Goal: Task Accomplishment & Management: Use online tool/utility

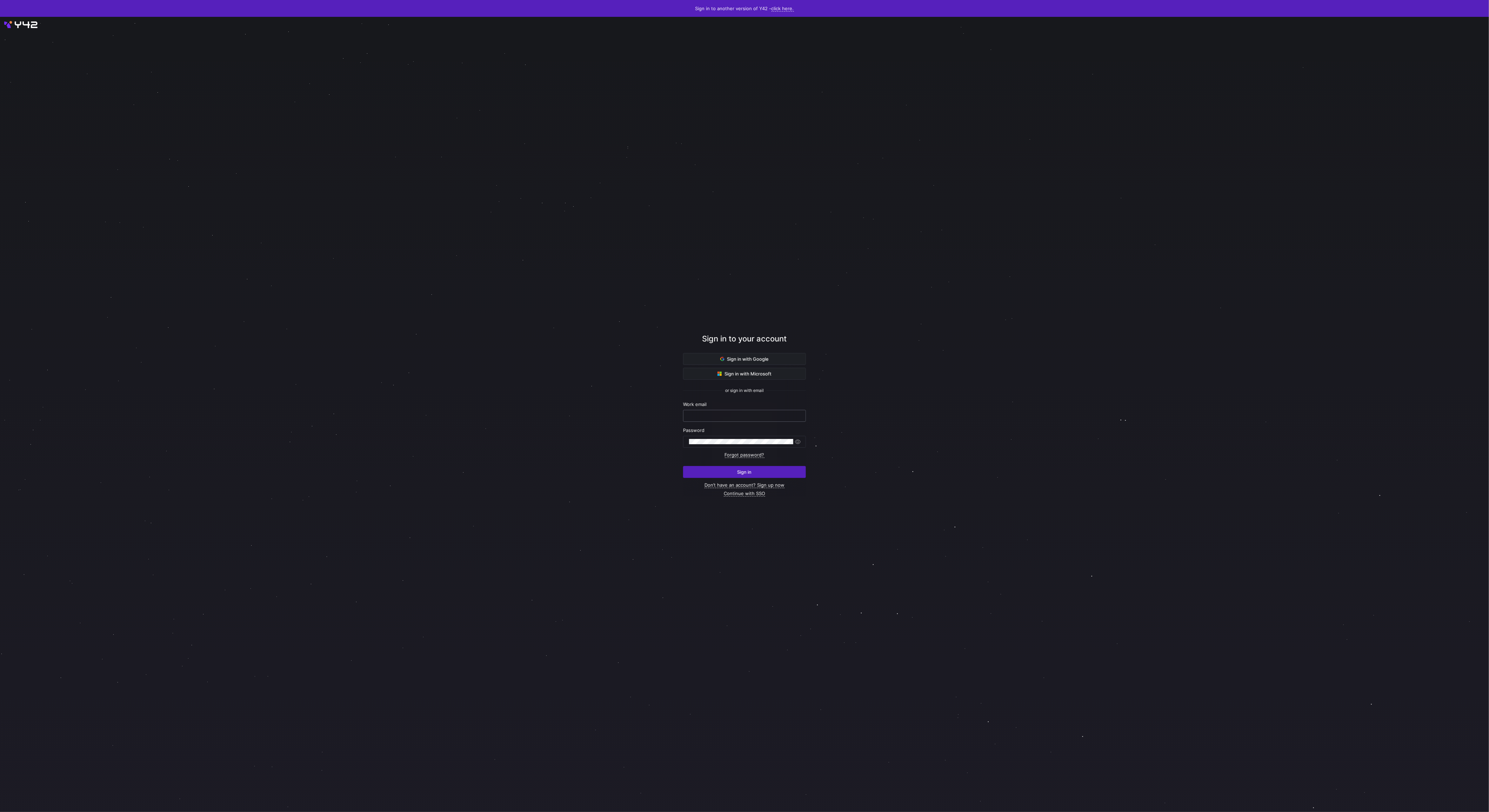
click at [743, 413] on input "text" at bounding box center [744, 416] width 111 height 6
click at [566, 366] on div at bounding box center [744, 414] width 1340 height 715
click at [734, 413] on input "text" at bounding box center [744, 416] width 111 height 6
type input "daniel@stackintegrated.com"
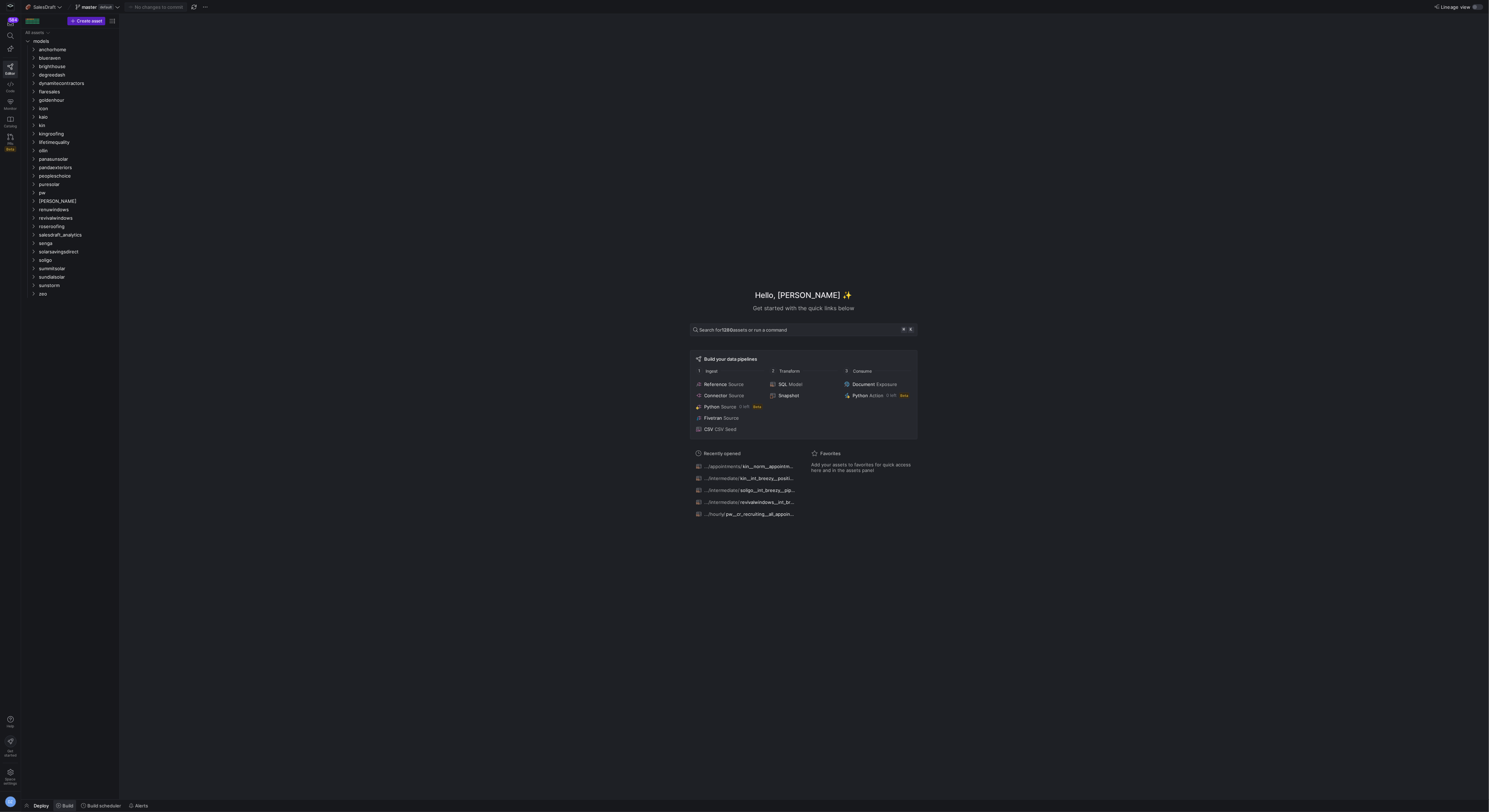
click at [66, 803] on span "Build" at bounding box center [68, 806] width 11 height 6
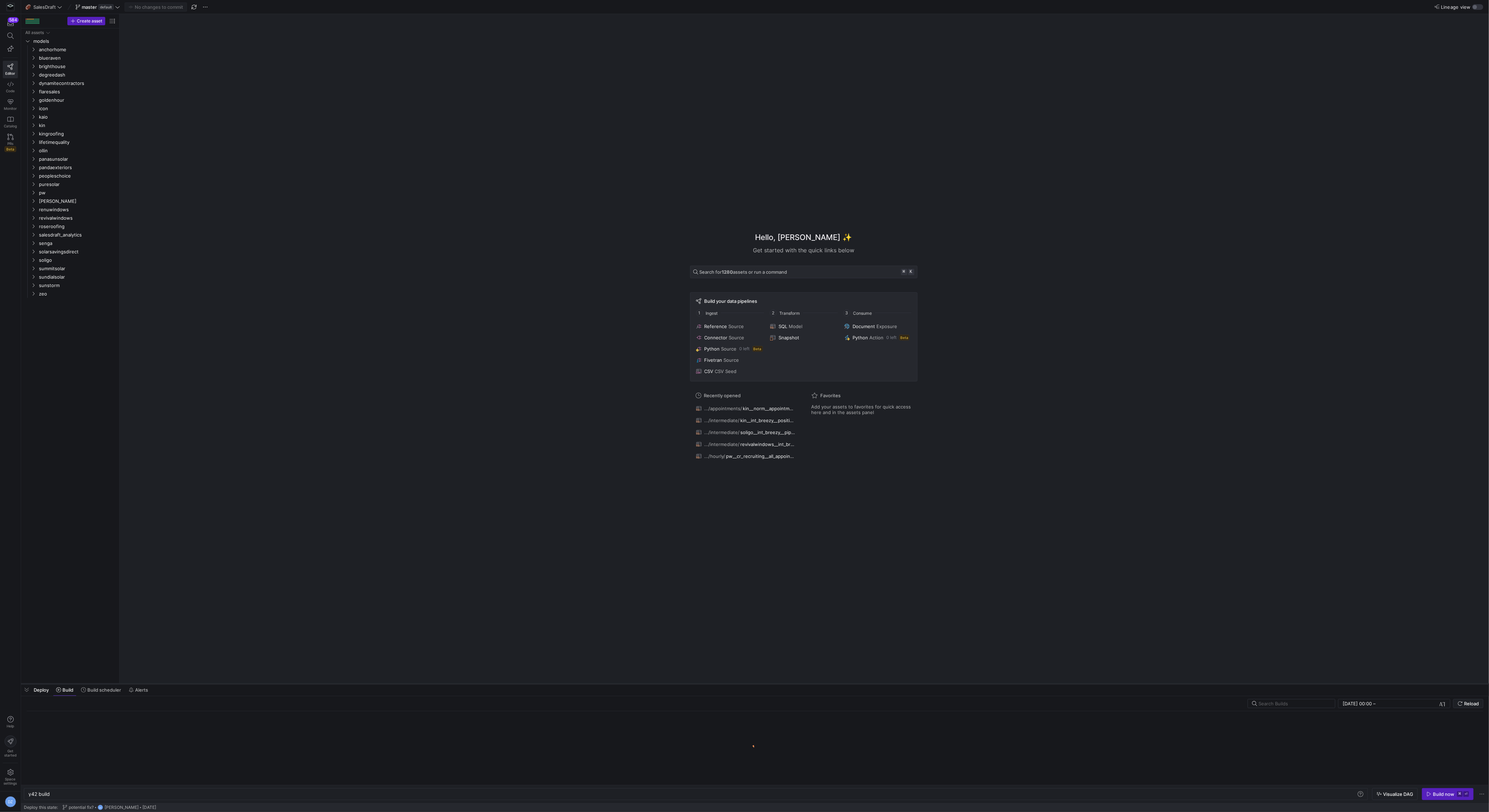
scroll to position [0, 21]
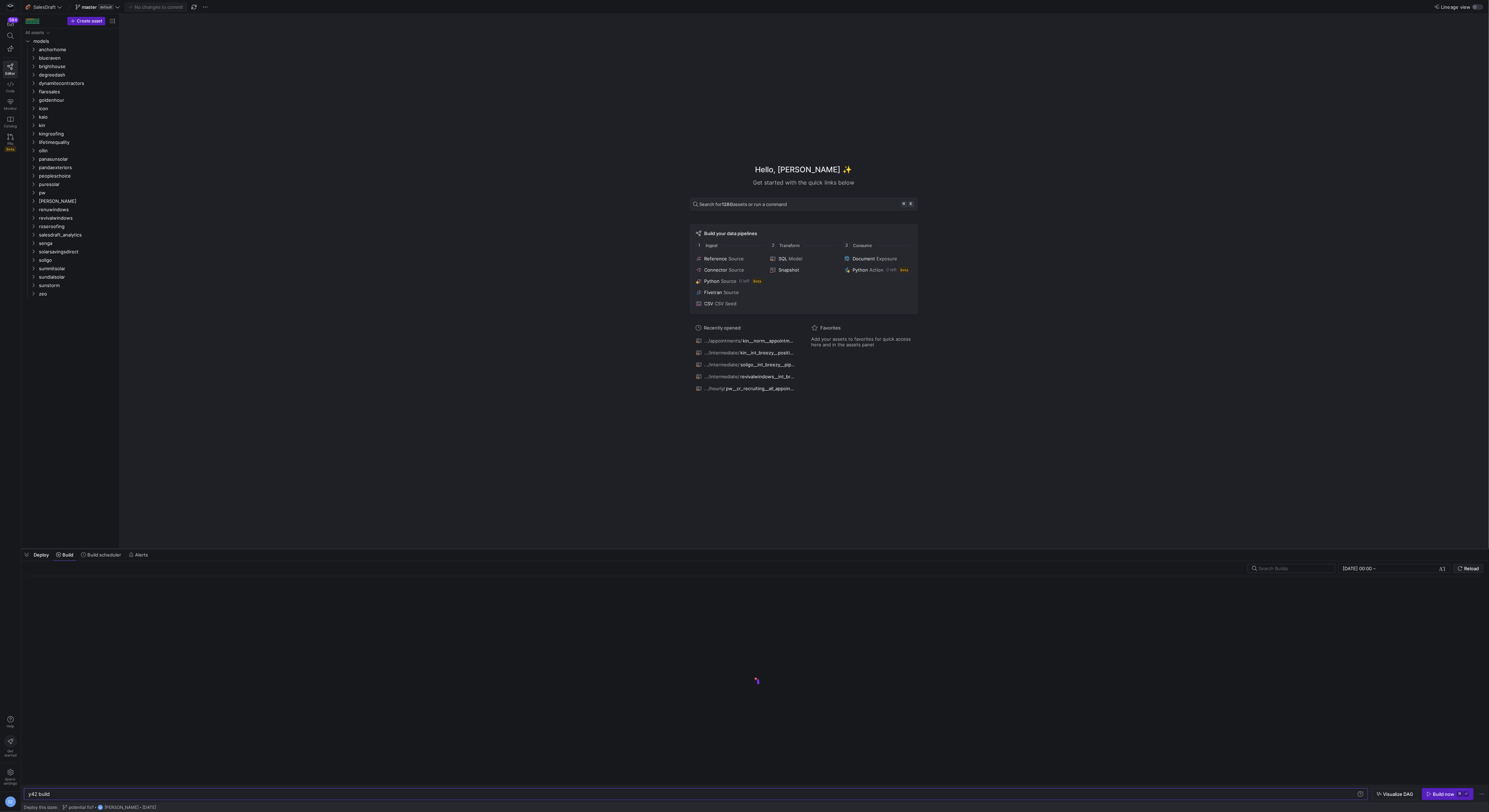
drag, startPoint x: 222, startPoint y: 683, endPoint x: 217, endPoint y: 548, distance: 135.1
click at [217, 548] on div at bounding box center [755, 548] width 1468 height 3
click at [300, 460] on div "Hello, [PERSON_NAME] ✨ Get started with the quick links below Search for 1280 a…" at bounding box center [803, 281] width 1362 height 534
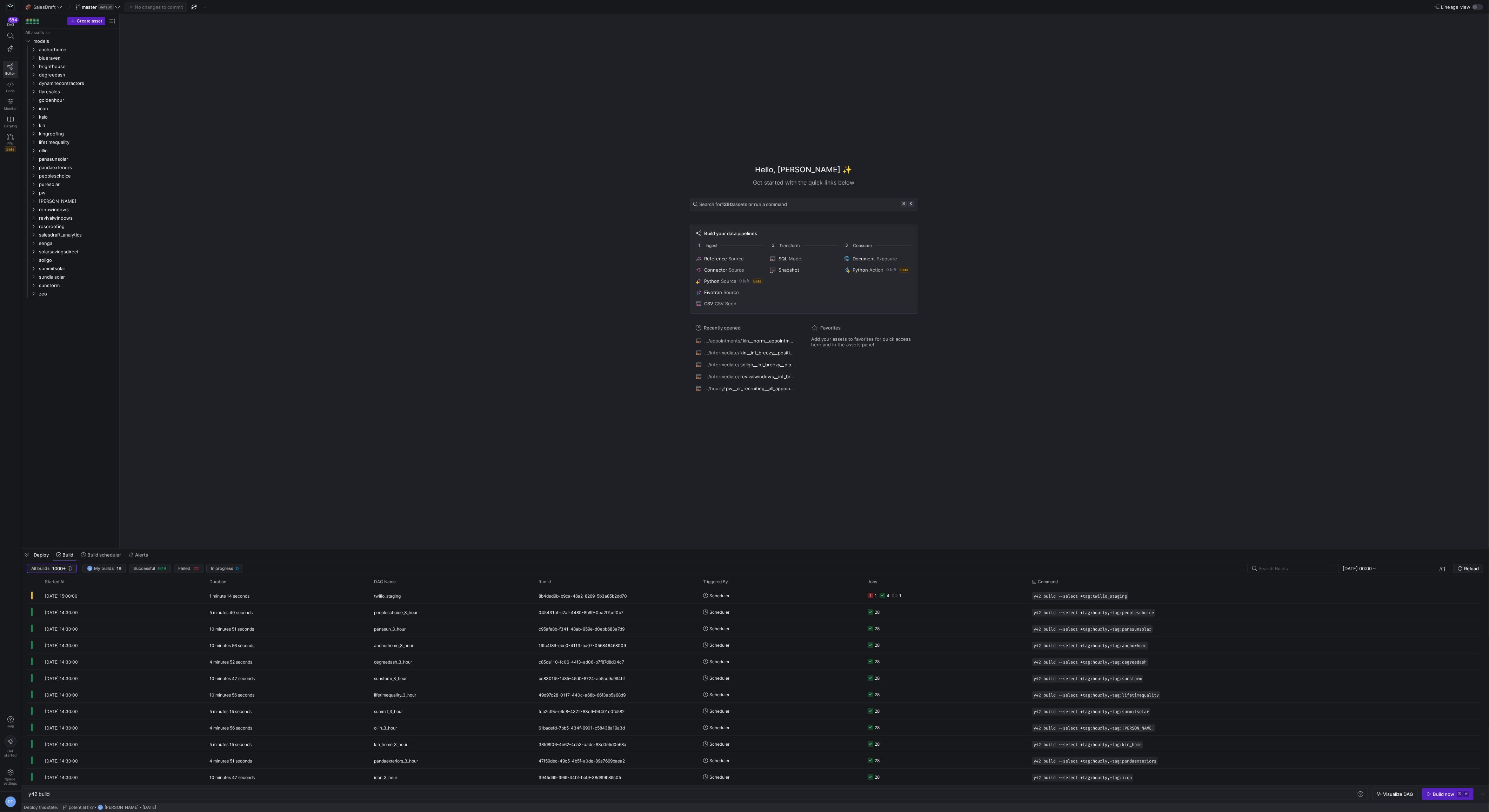
click at [321, 420] on div "Hello, [PERSON_NAME] ✨ Get started with the quick links below Search for 1280 a…" at bounding box center [803, 281] width 1362 height 534
click at [404, 409] on div "Hello, [PERSON_NAME] ✨ Get started with the quick links below Search for 1280 a…" at bounding box center [803, 281] width 1362 height 534
click at [425, 615] on div "soligo_3_hour" at bounding box center [452, 619] width 156 height 17
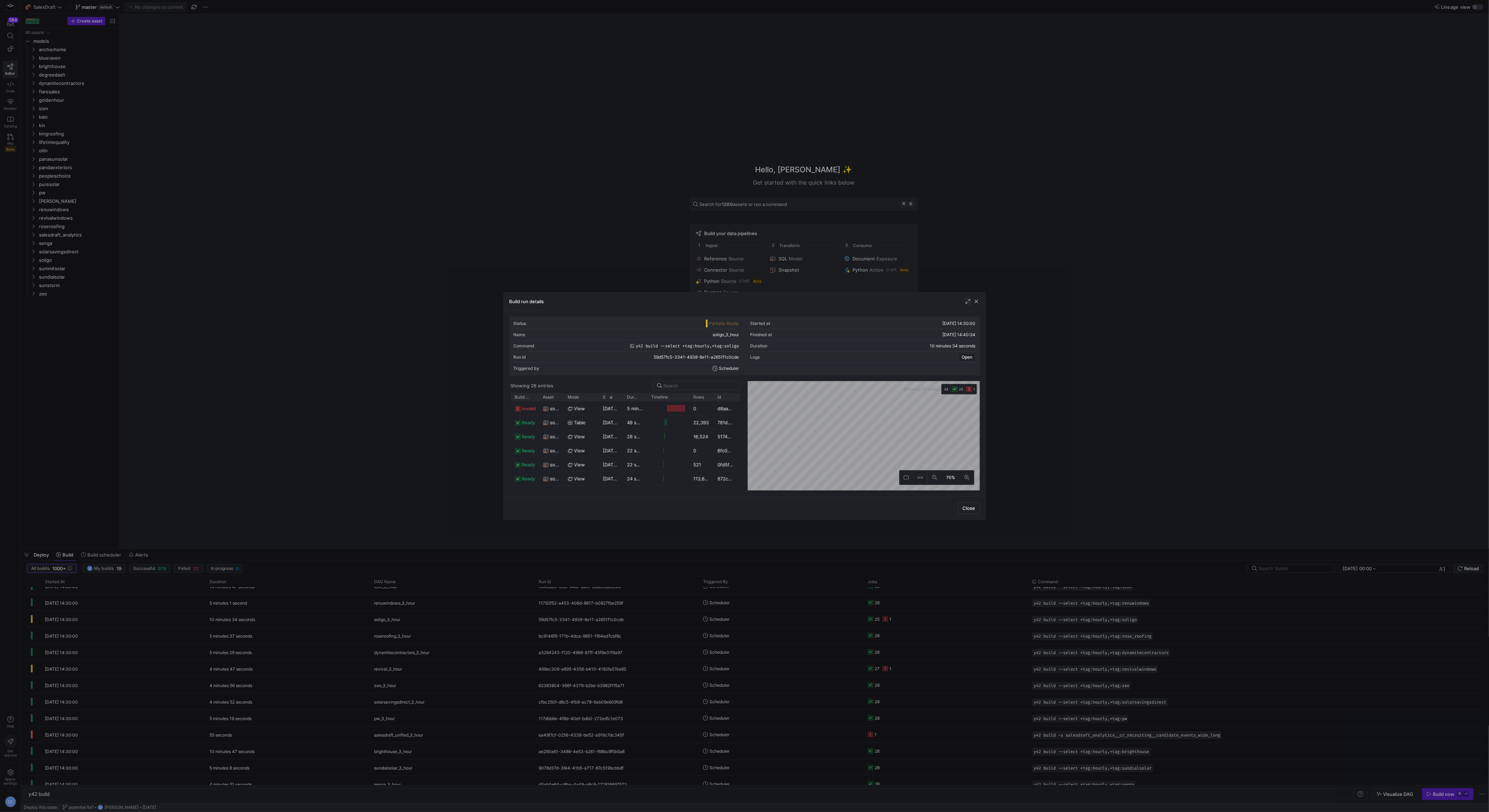
click at [970, 302] on span "button" at bounding box center [968, 301] width 7 height 7
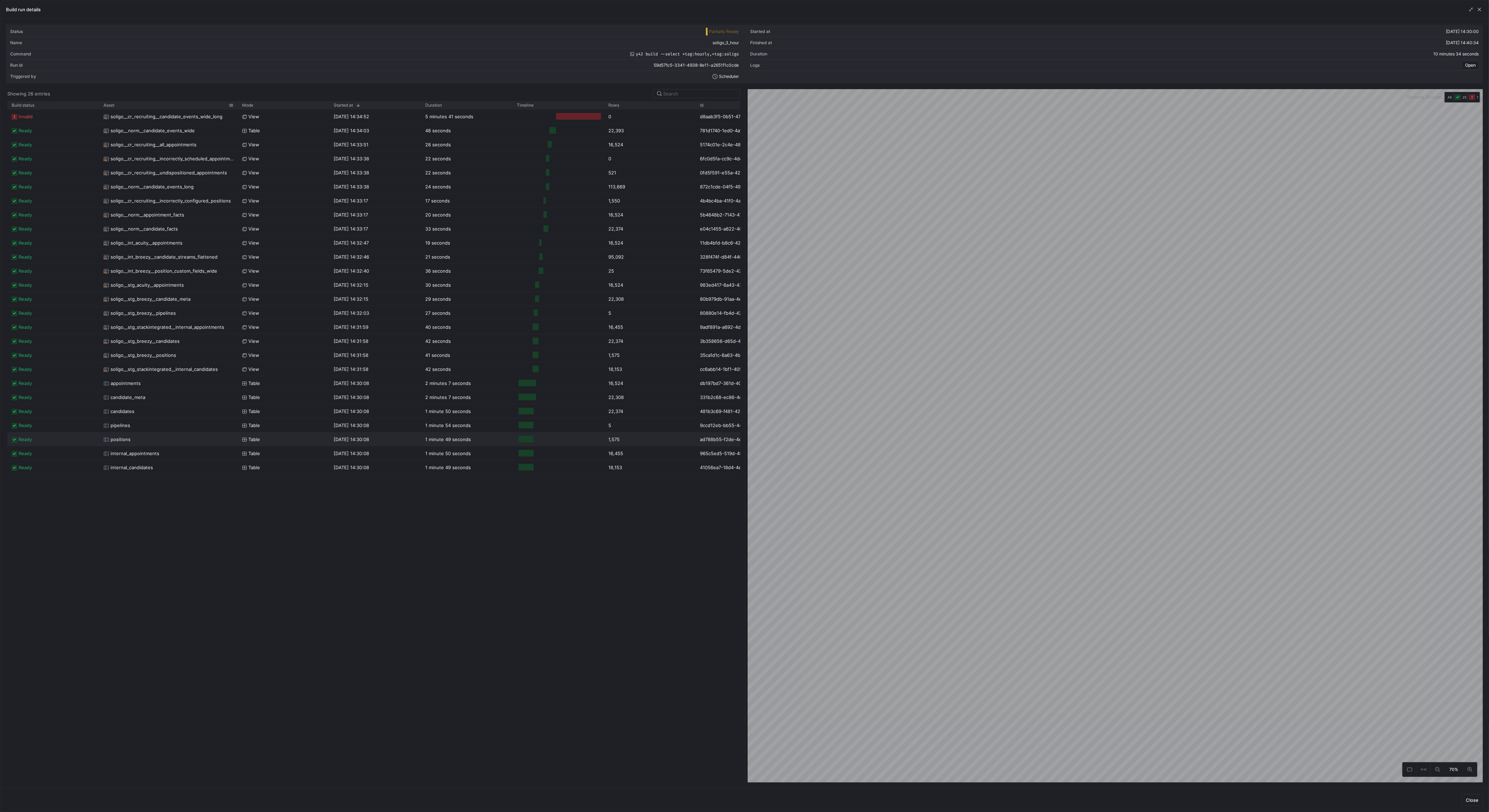
drag, startPoint x: 189, startPoint y: 104, endPoint x: 236, endPoint y: 105, distance: 47.0
click at [236, 105] on div "Asset" at bounding box center [169, 105] width 139 height 8
click at [195, 114] on span "soligo__cr_recruiting__candidate_events_wide_long" at bounding box center [166, 117] width 112 height 14
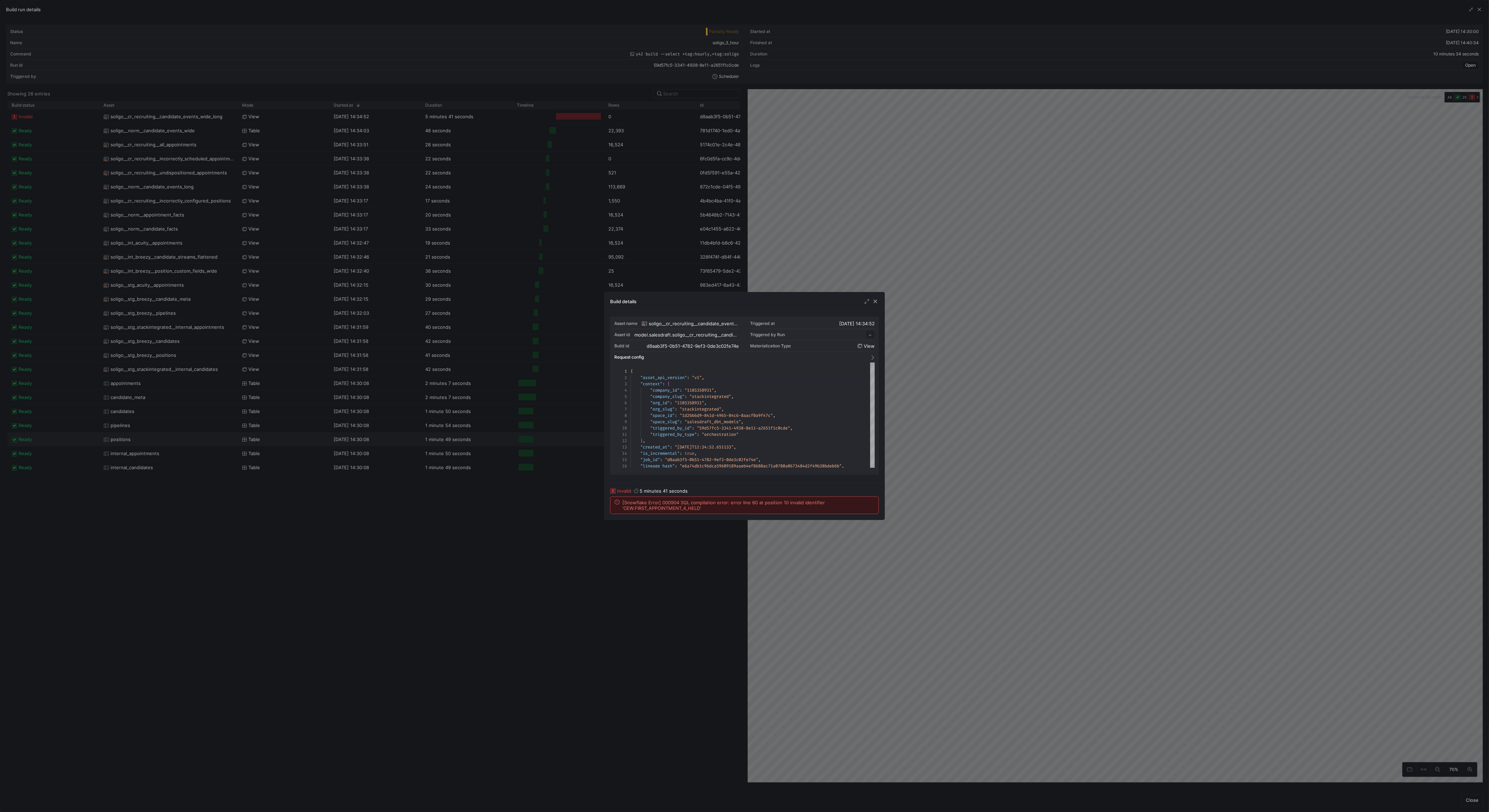
scroll to position [63, 0]
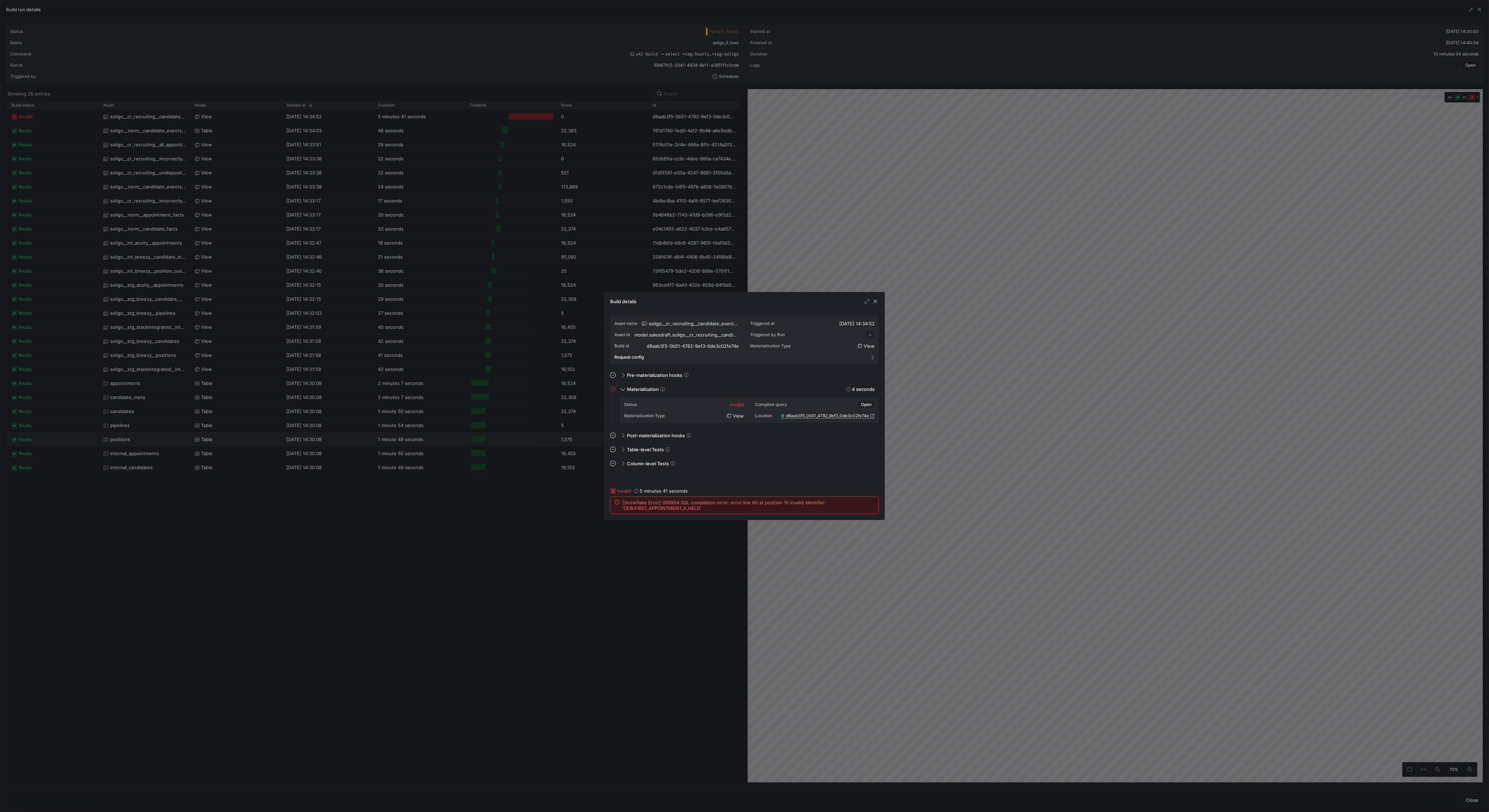
click at [668, 510] on span "[Snowflake Error] 000904 SQL compilation error: error line 60 at position 10 in…" at bounding box center [749, 505] width 252 height 11
click at [639, 511] on span "[Snowflake Error] 000904 SQL compilation error: error line 60 at position 10 in…" at bounding box center [749, 505] width 252 height 11
click at [589, 550] on div at bounding box center [744, 406] width 1489 height 812
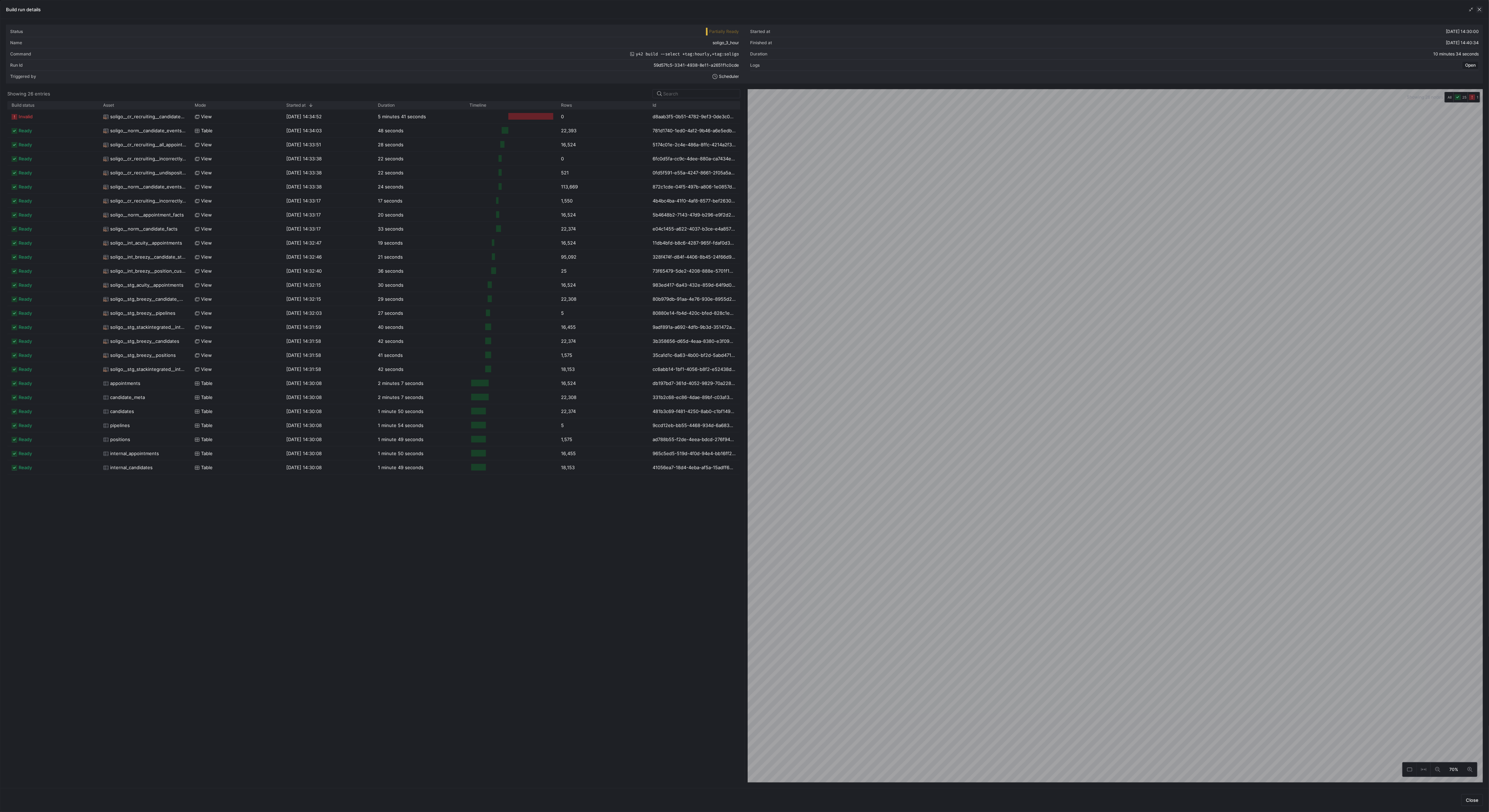
click at [1479, 9] on span "button" at bounding box center [1480, 9] width 7 height 7
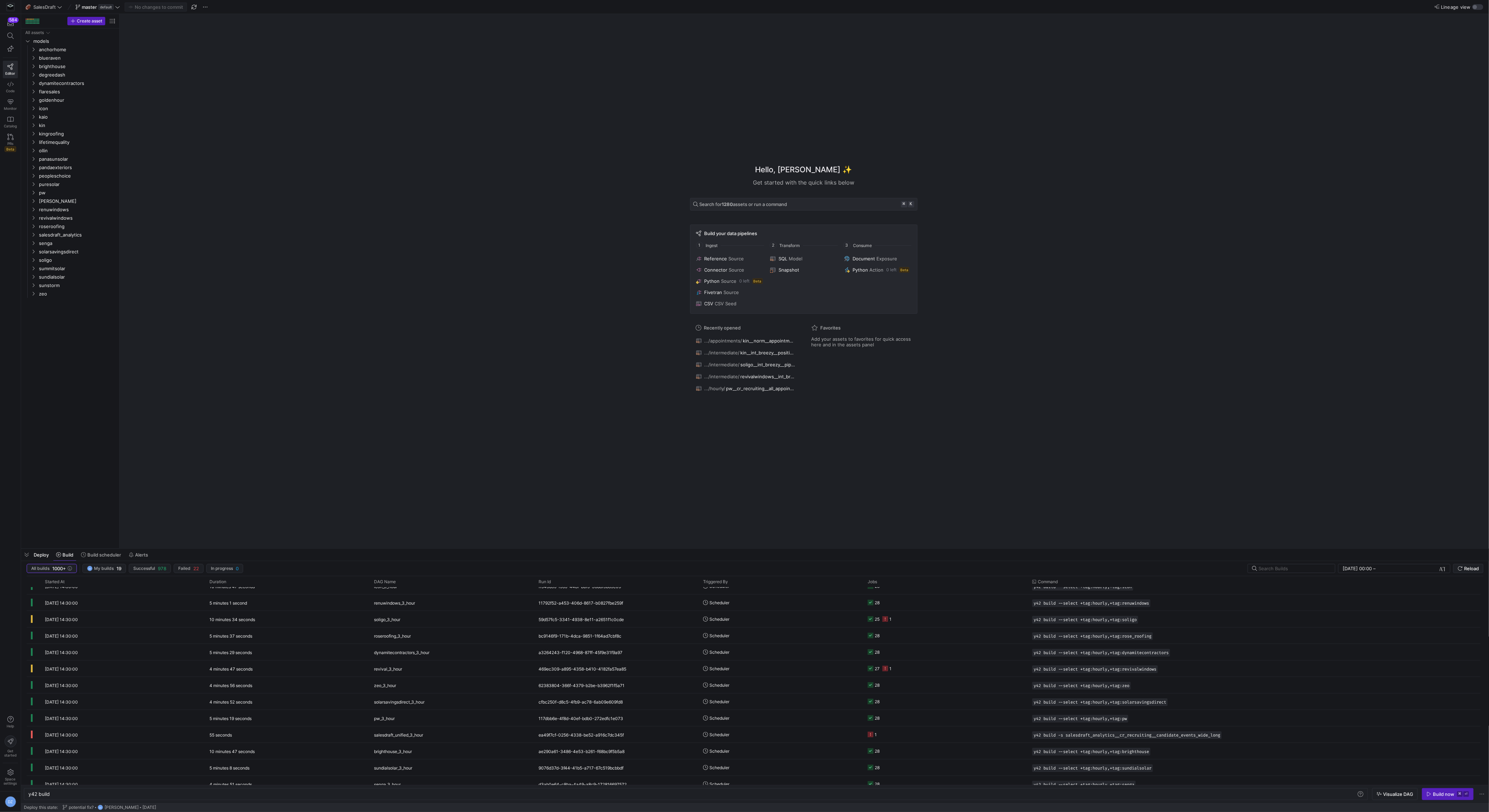
click at [313, 339] on div "Hello, [PERSON_NAME] ✨ Get started with the quick links below Search for 1280 a…" at bounding box center [803, 281] width 1362 height 534
click at [49, 260] on span "soligo" at bounding box center [68, 260] width 60 height 8
click at [54, 280] on span "normalized" at bounding box center [71, 277] width 54 height 8
click at [60, 292] on span "soligo__norm__appointment_facts​​​​​​​​​​" at bounding box center [82, 294] width 53 height 8
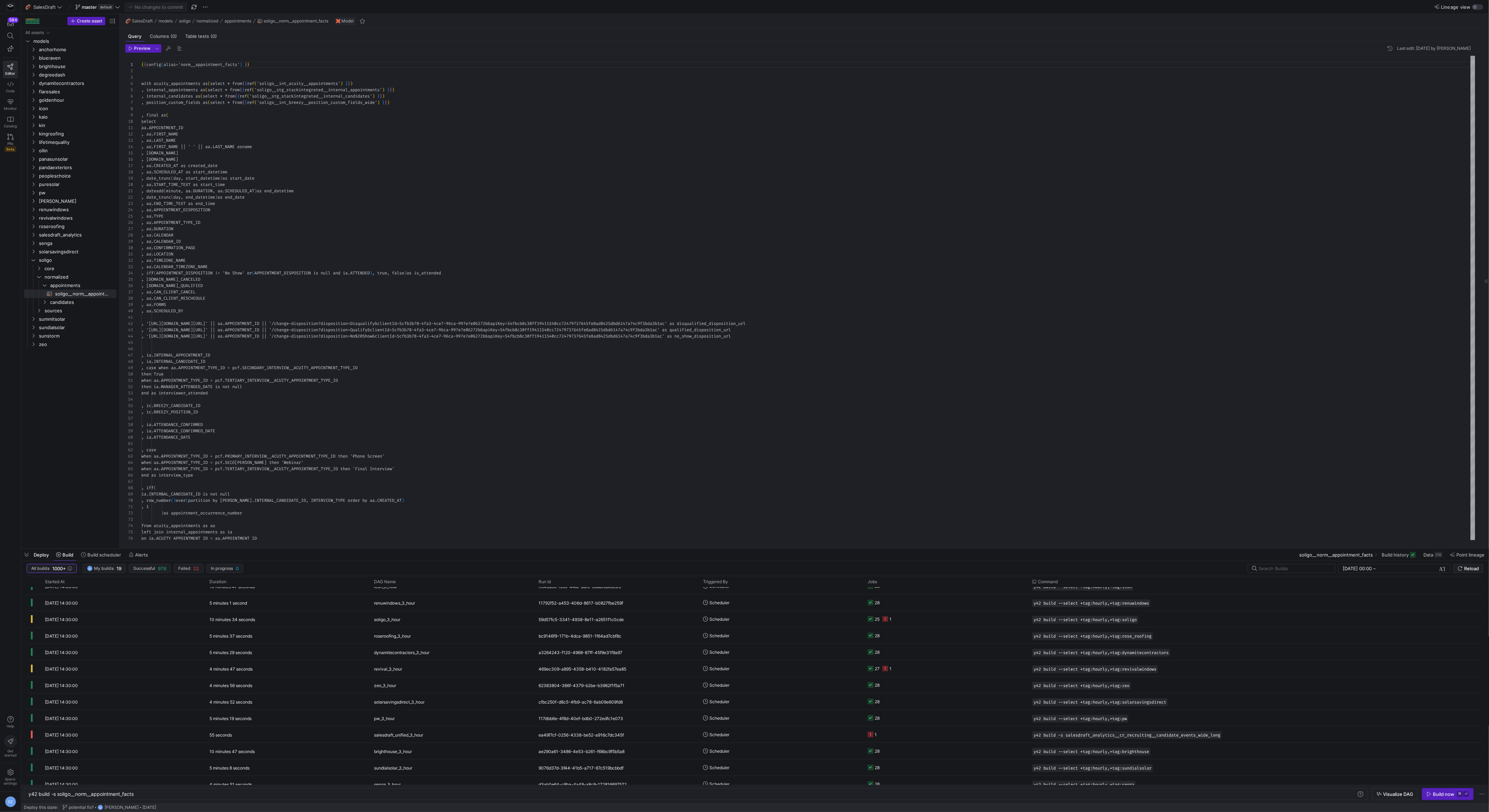
type textarea "y42 build -s soligo__norm__appointment_facts"
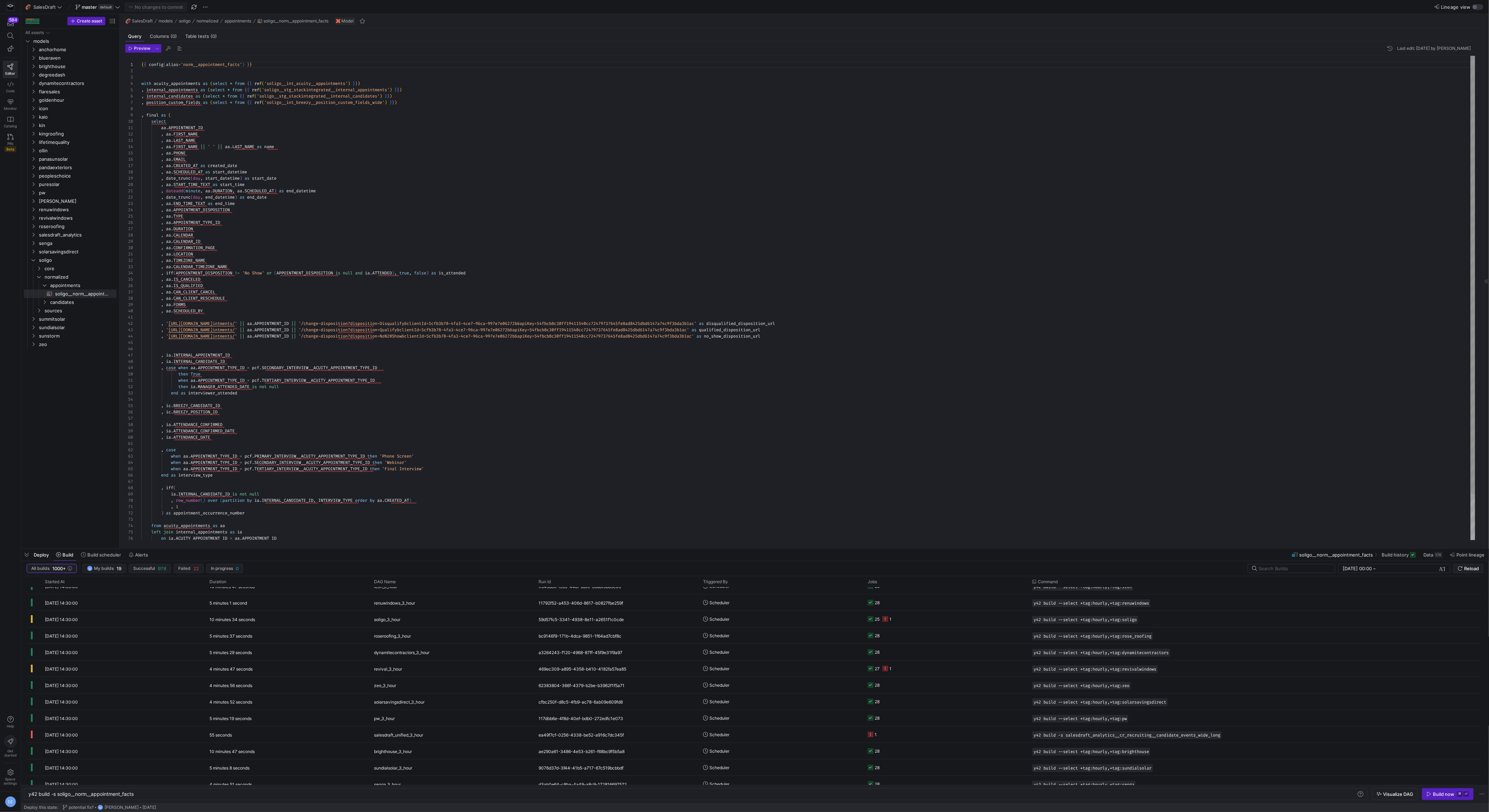
click at [384, 258] on div "{ { config ( alias = 'norm__appointment_facts' ) } } with acuity_appointments a…" at bounding box center [809, 324] width 1334 height 536
type textarea "{{ config(alias='norm__appointment_facts') }} with acuity_appointments as (sele…"
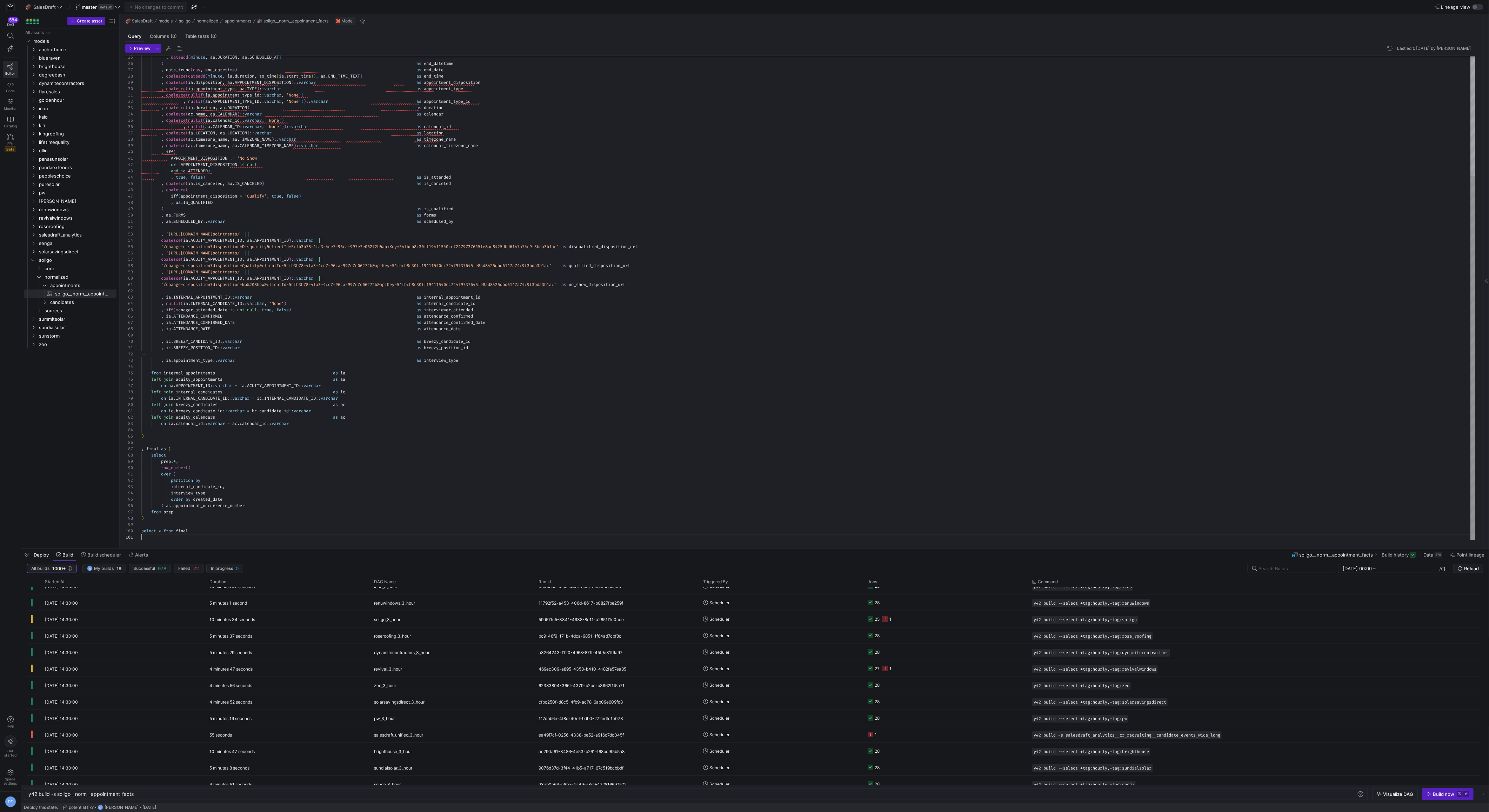
scroll to position [0, 0]
click at [391, 276] on div ", dateadd ( minute , aa . DURATION , aa . SCHEDULED_AT ) ) as end_datetime , da…" at bounding box center [809, 218] width 1334 height 643
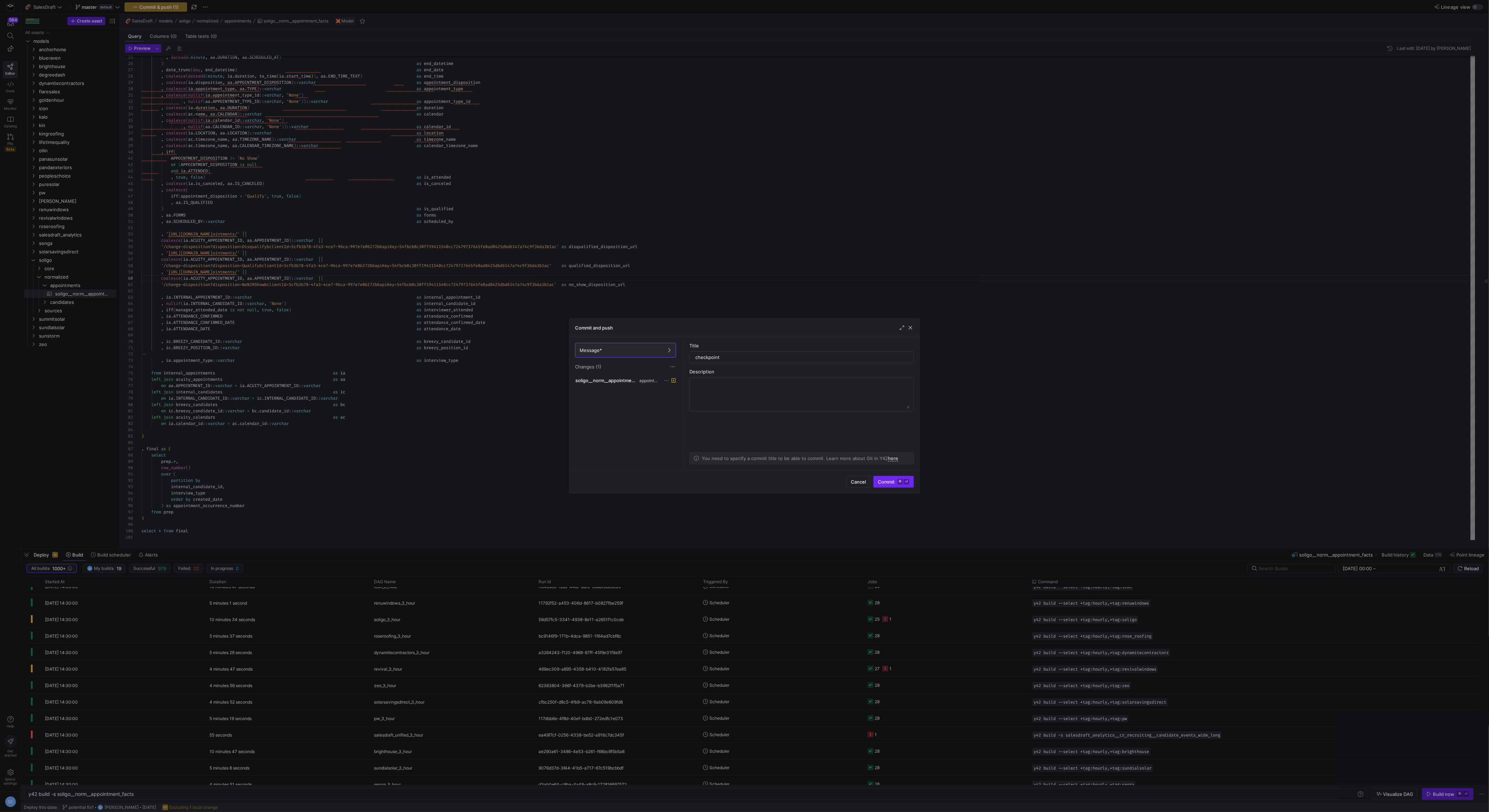
click at [882, 481] on span "Commit ⌘ ⏎" at bounding box center [894, 482] width 32 height 6
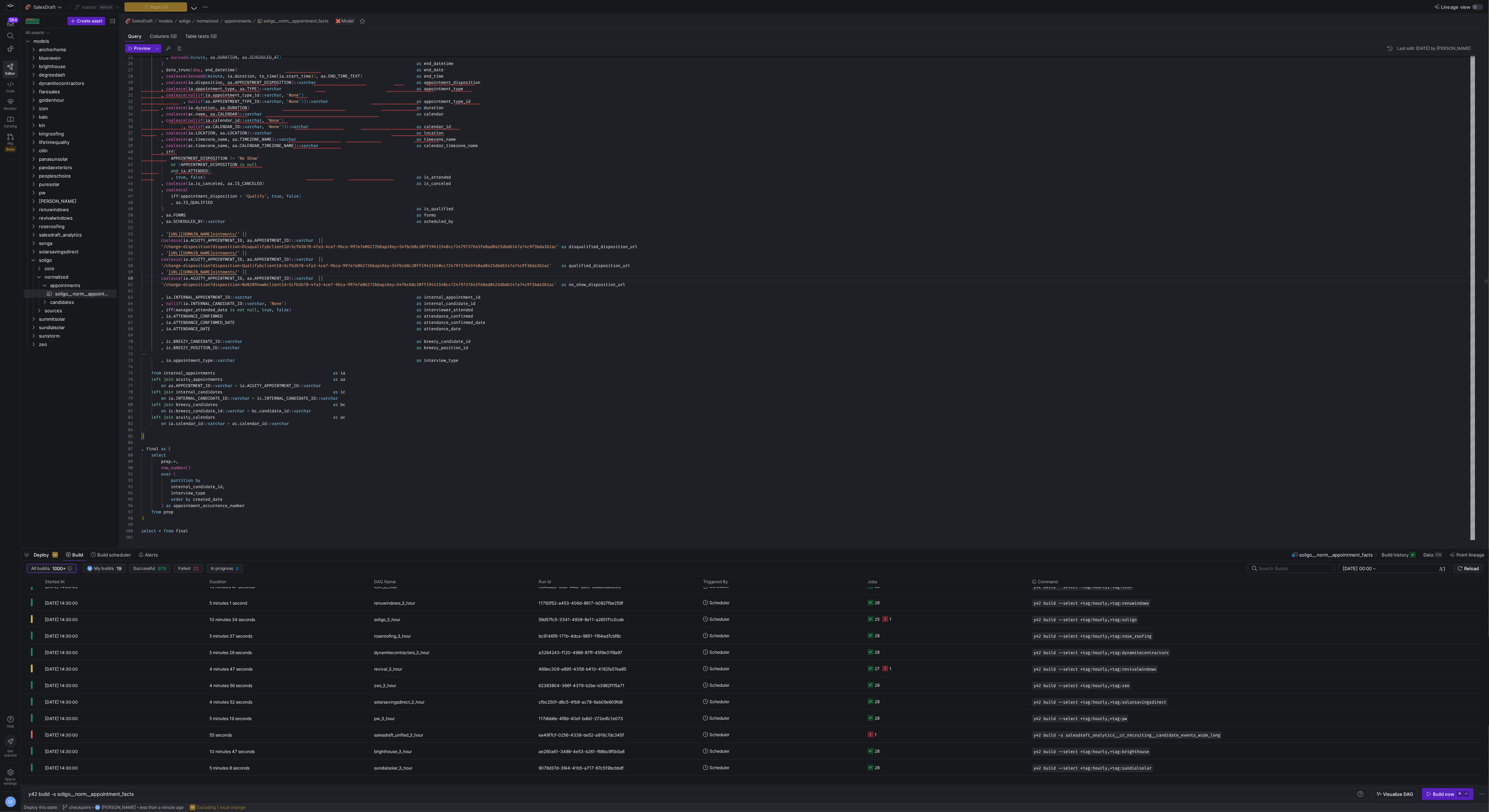
scroll to position [0, 0]
click at [265, 794] on div "y42 build -s soligo__norm__appointment_facts" at bounding box center [693, 794] width 1329 height 6
click at [1448, 796] on div "Build now" at bounding box center [1443, 794] width 21 height 6
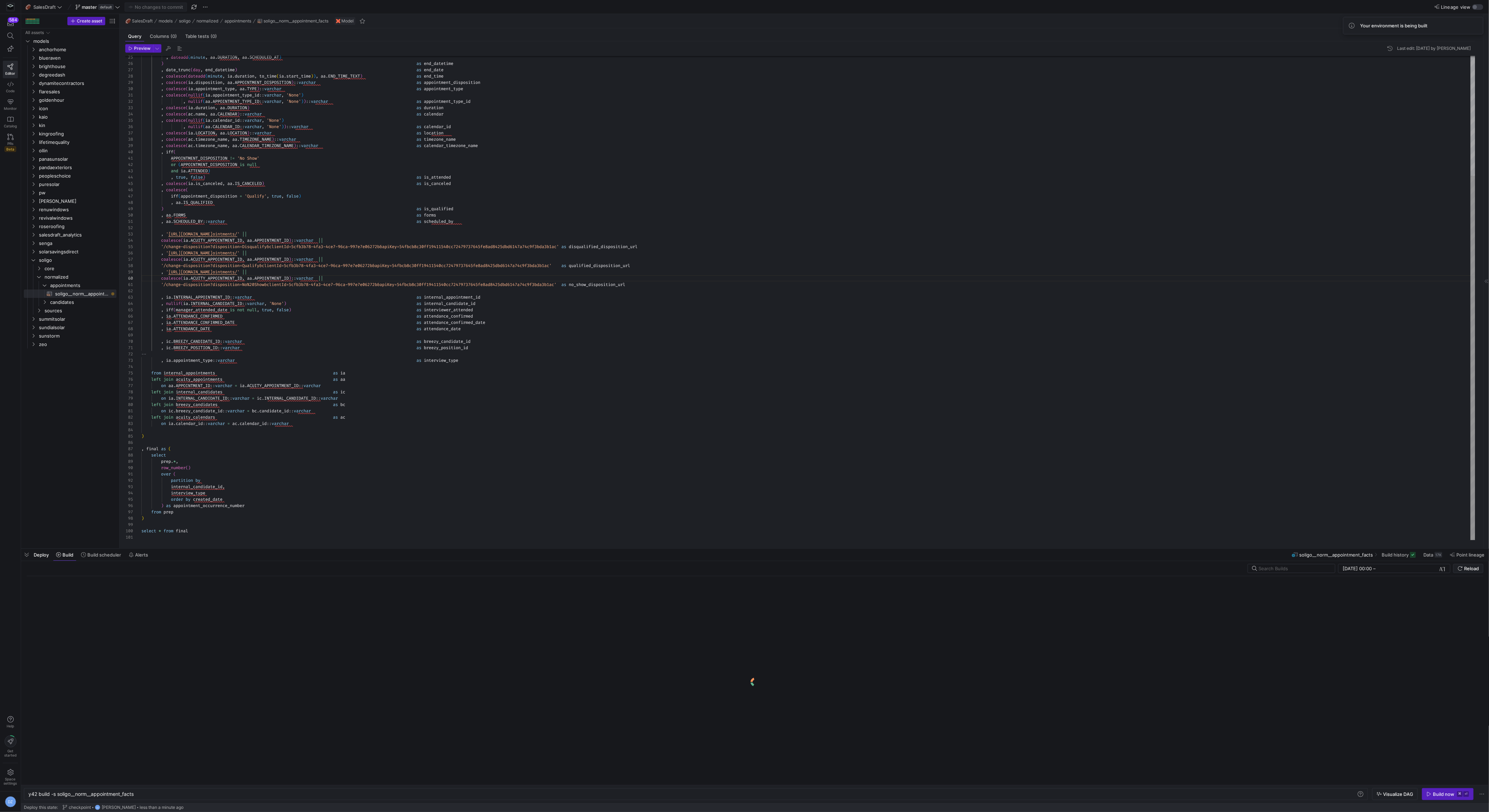
type textarea "over ( partition by internal_candidate_id, interview_type order by created_date…"
click at [881, 520] on div ", dateadd ( minute , aa . DURATION , aa . SCHEDULED_AT ) ) as end_datetime , da…" at bounding box center [809, 218] width 1334 height 643
click at [878, 544] on mat-tab-group "Query Columns (0) Table tests (0) Preview Last edit: [DATE] by [PERSON_NAME] 25…" at bounding box center [800, 288] width 1361 height 520
click at [876, 548] on div at bounding box center [755, 548] width 1468 height 3
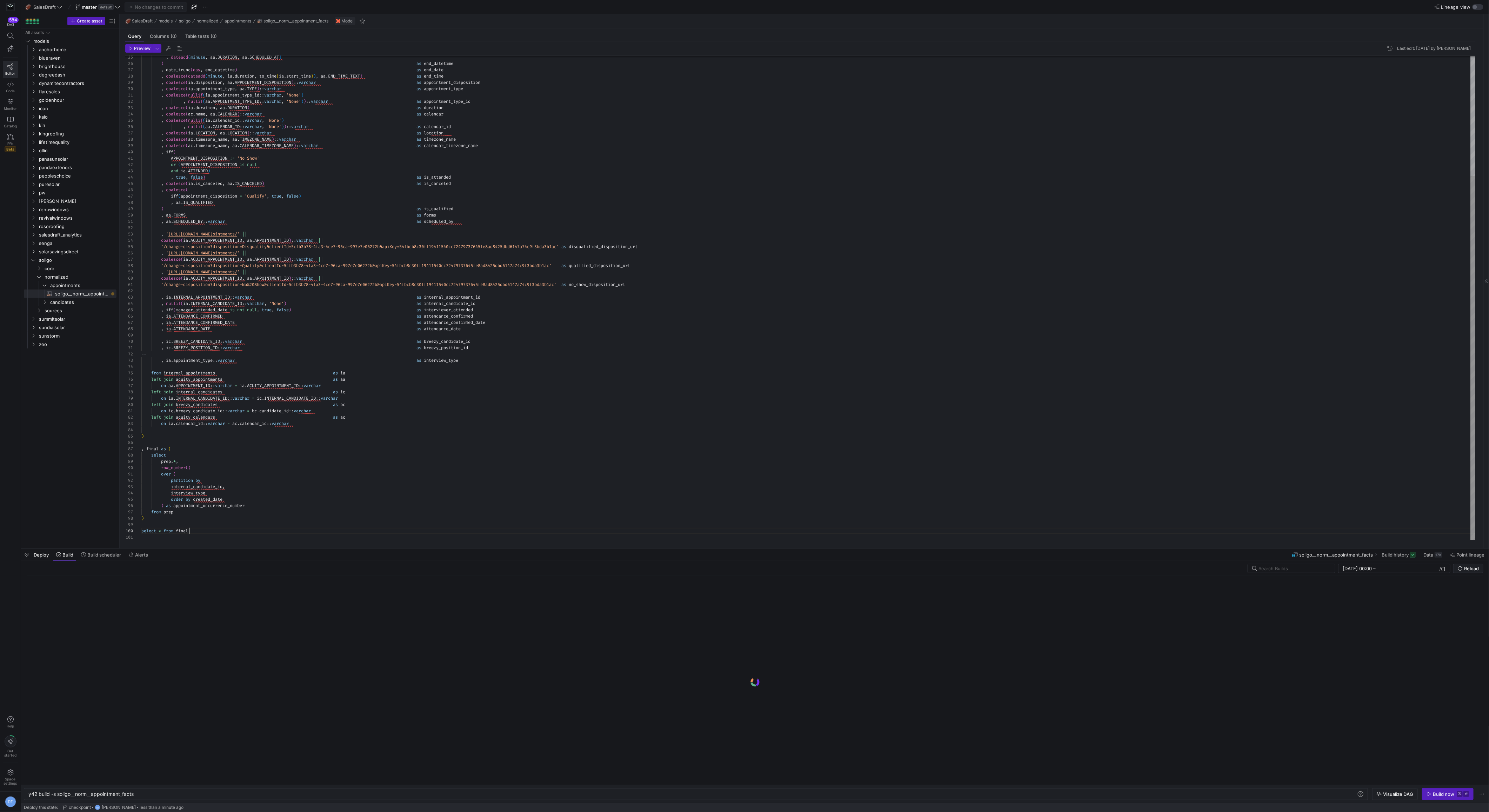
click at [865, 533] on div ", dateadd ( minute , aa . DURATION , aa . SCHEDULED_AT ) ) as end_datetime , da…" at bounding box center [809, 218] width 1334 height 643
click at [863, 540] on div "Preview Last edit: [DATE] by [PERSON_NAME] 25 26 27 28 29 30 31 32 33 34 35 36 …" at bounding box center [800, 292] width 1361 height 501
click at [865, 531] on div ", dateadd ( minute , aa . DURATION , aa . SCHEDULED_AT ) ) as end_datetime , da…" at bounding box center [809, 218] width 1334 height 643
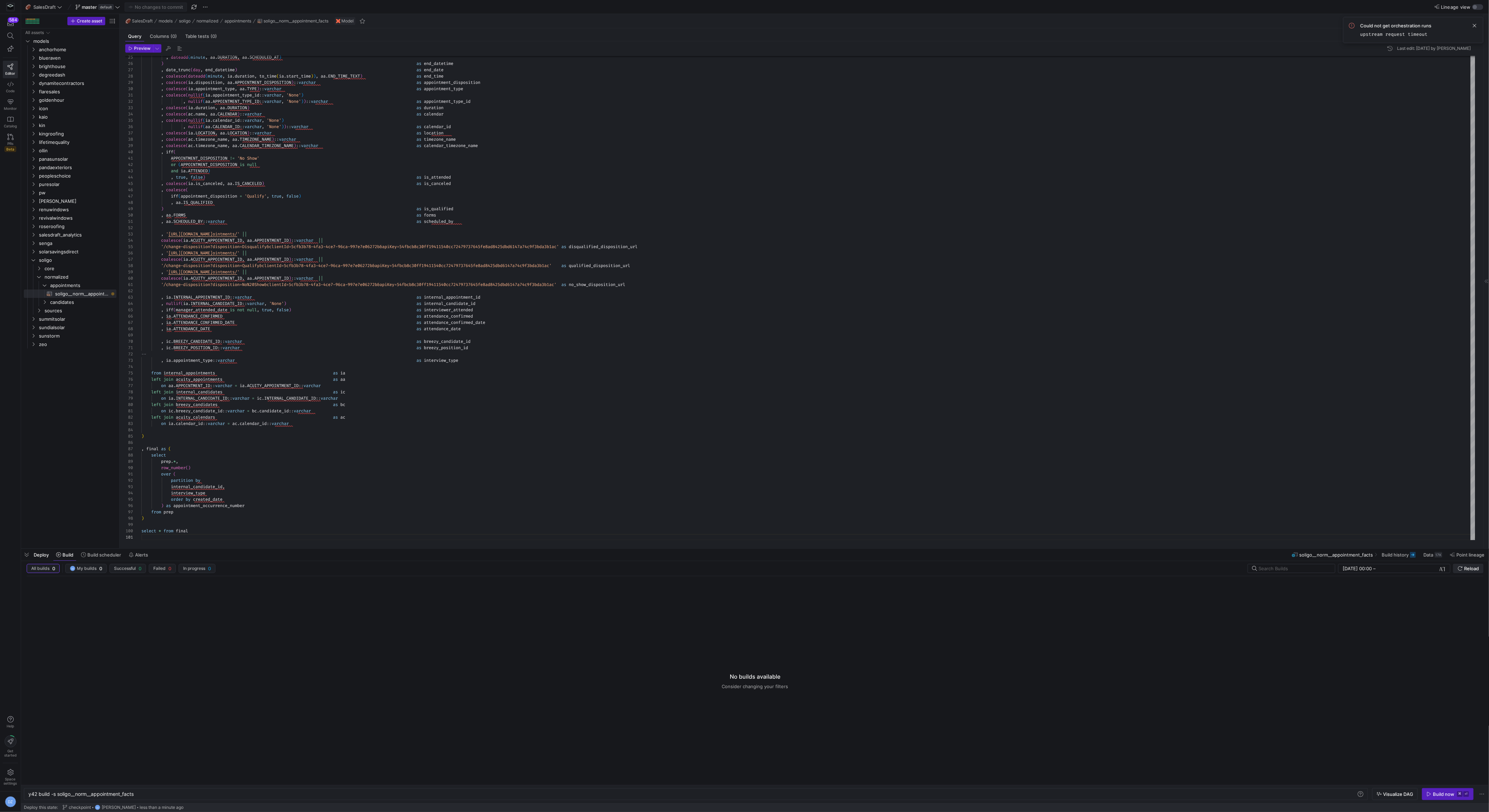
click at [1462, 572] on button "Reload" at bounding box center [1468, 568] width 30 height 9
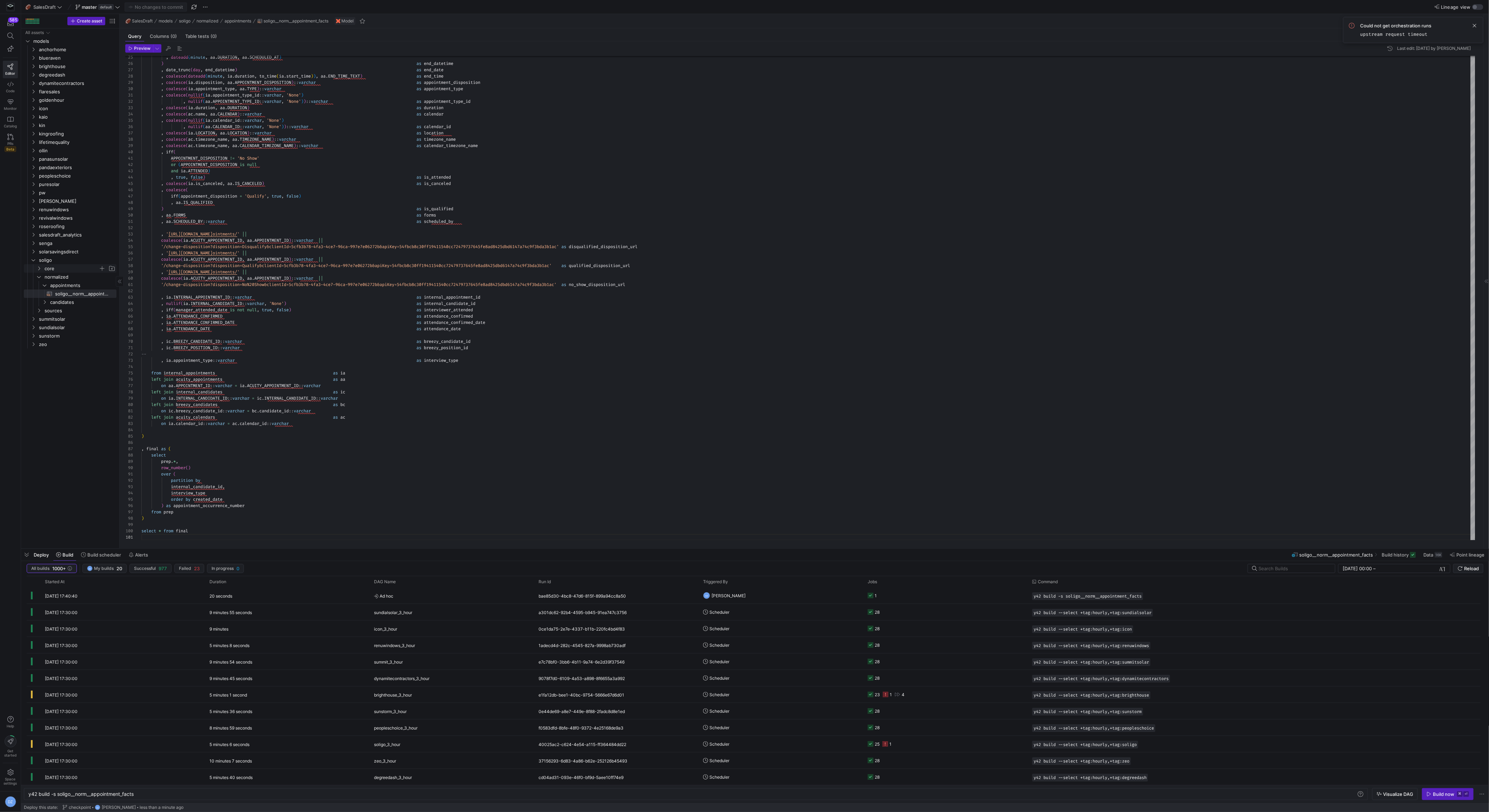
click at [58, 271] on span "core" at bounding box center [71, 269] width 54 height 8
click at [56, 301] on span "candidates" at bounding box center [75, 302] width 49 height 8
click at [58, 318] on span "soligo__norm__candidate_events_long​​​​​​​​​​" at bounding box center [82, 319] width 53 height 8
type textarea "y42 build -s soligo__norm__candidate_events_long"
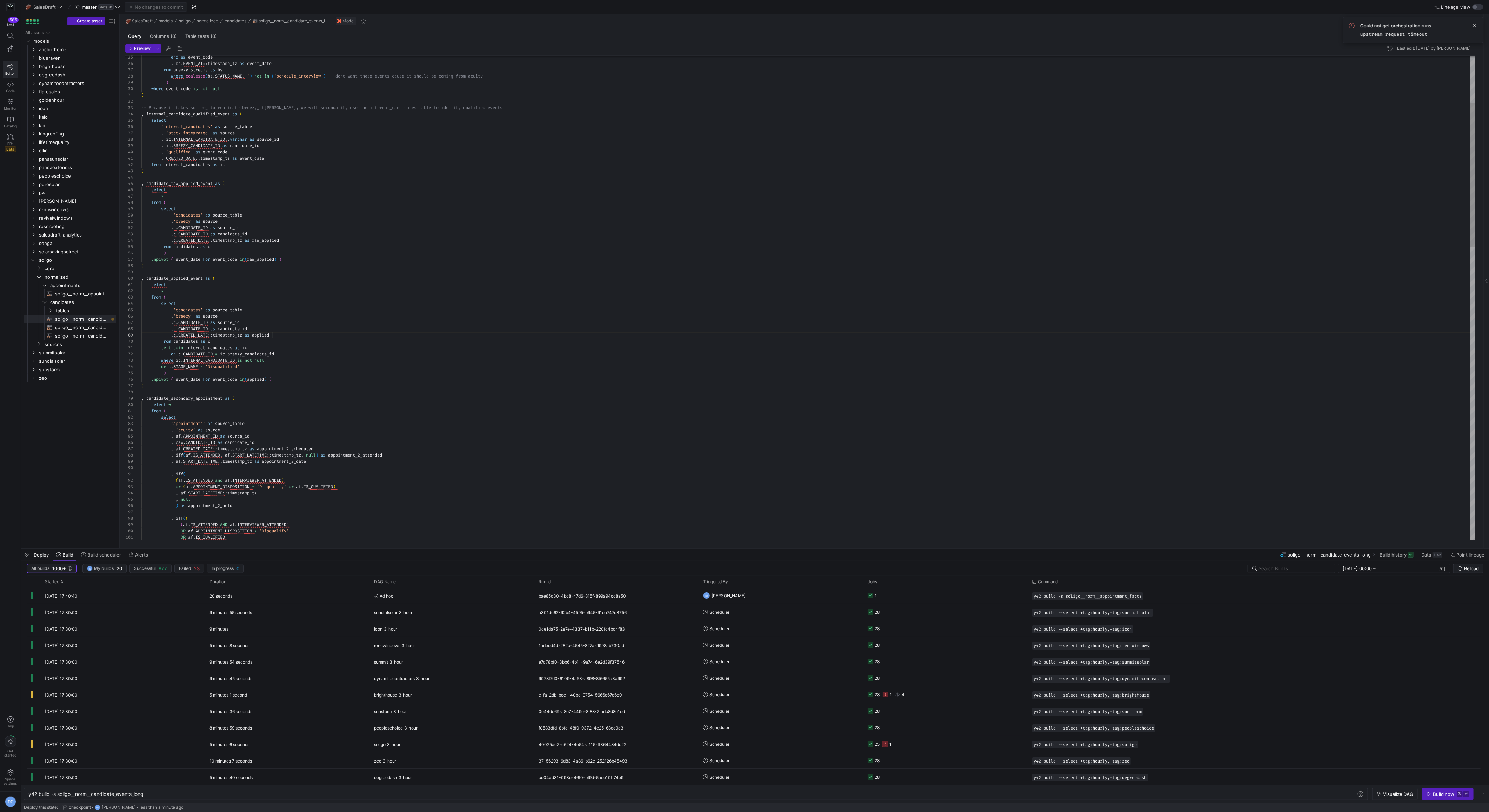
click at [395, 336] on div "end as event_code , bs . EVENT_AT :: timestamp_tz as event_date from breezy_str…" at bounding box center [809, 711] width 1334 height 1629
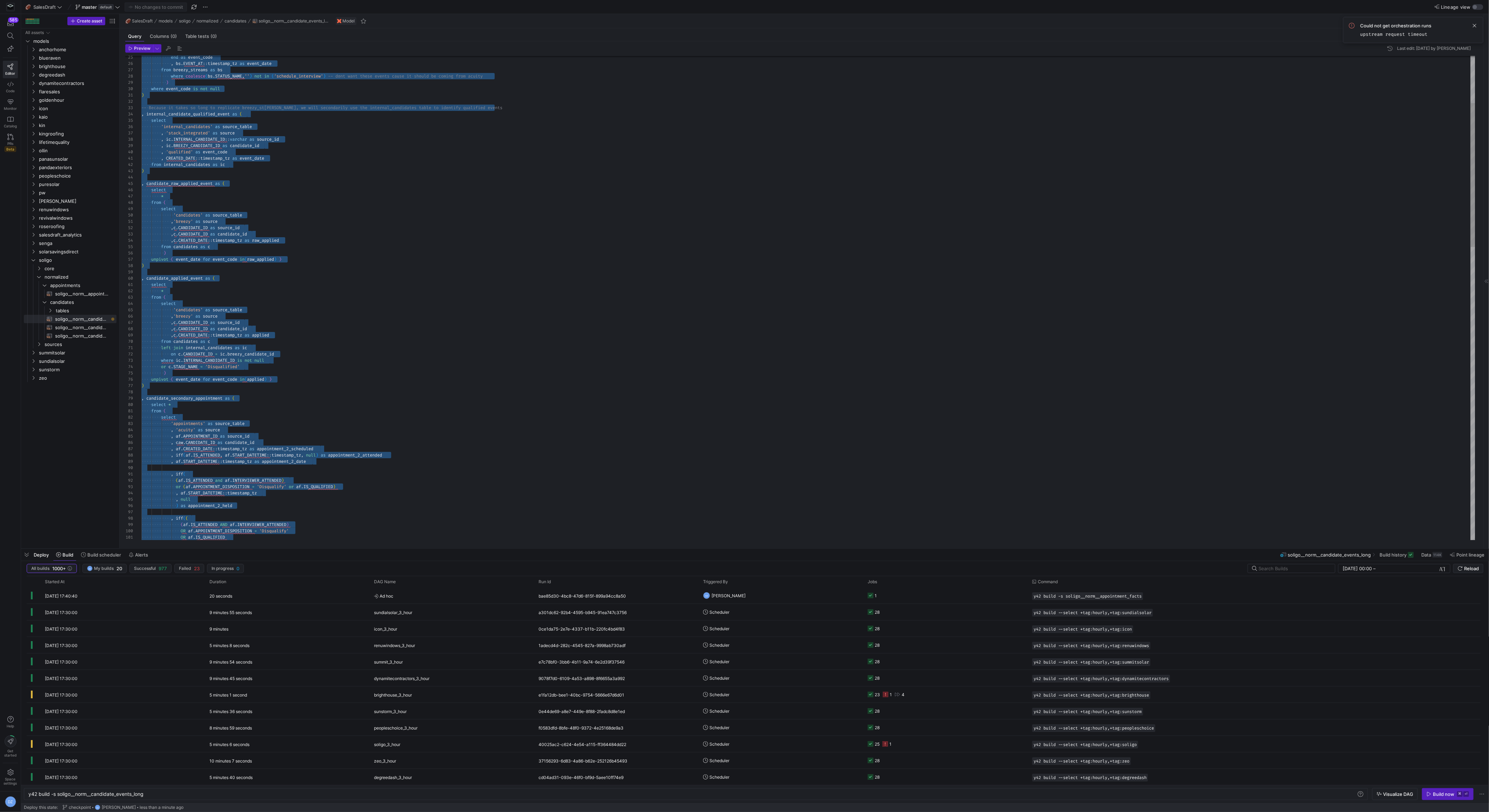
scroll to position [32, 48]
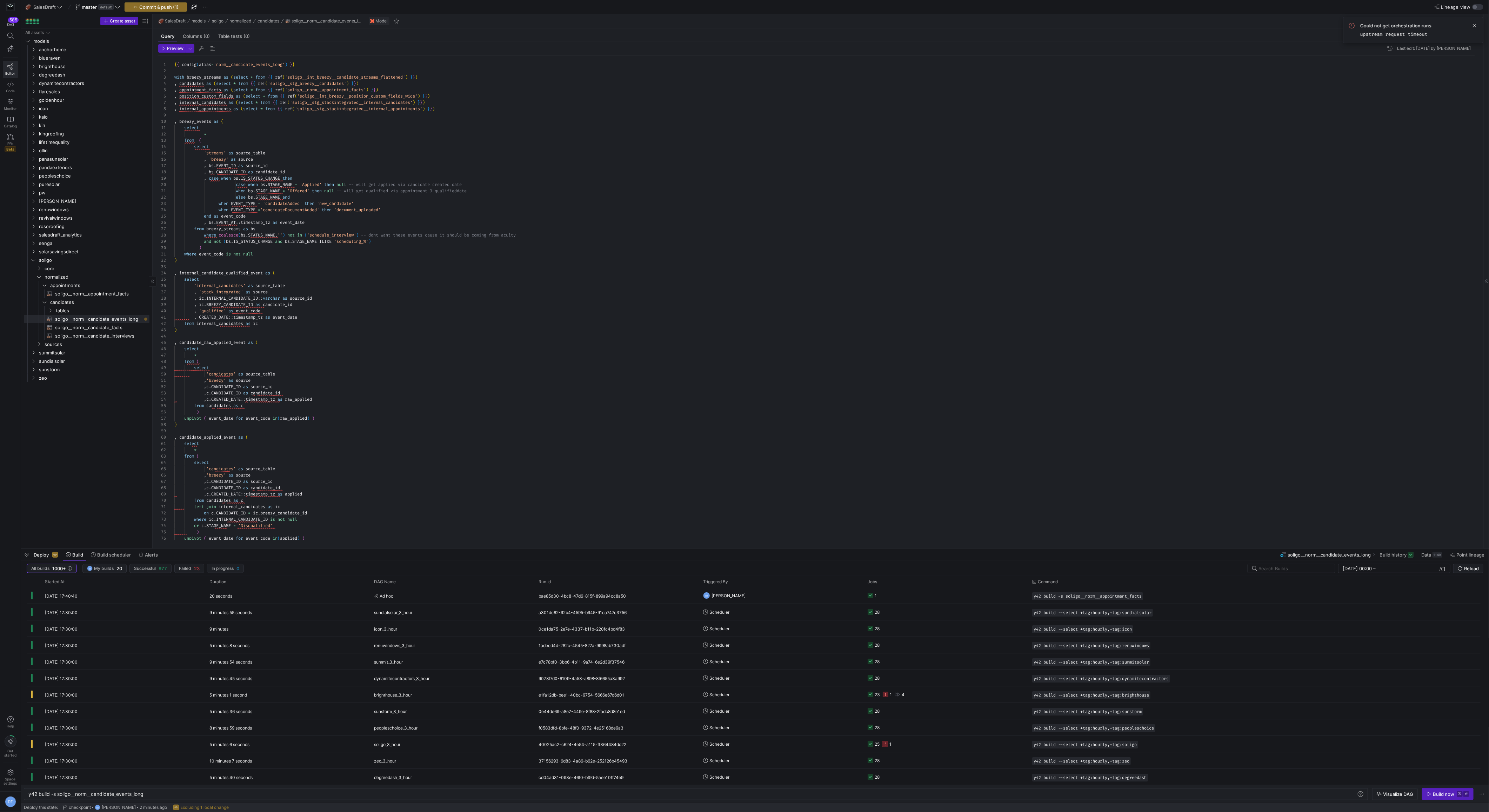
drag, startPoint x: 118, startPoint y: 312, endPoint x: 151, endPoint y: 313, distance: 33.0
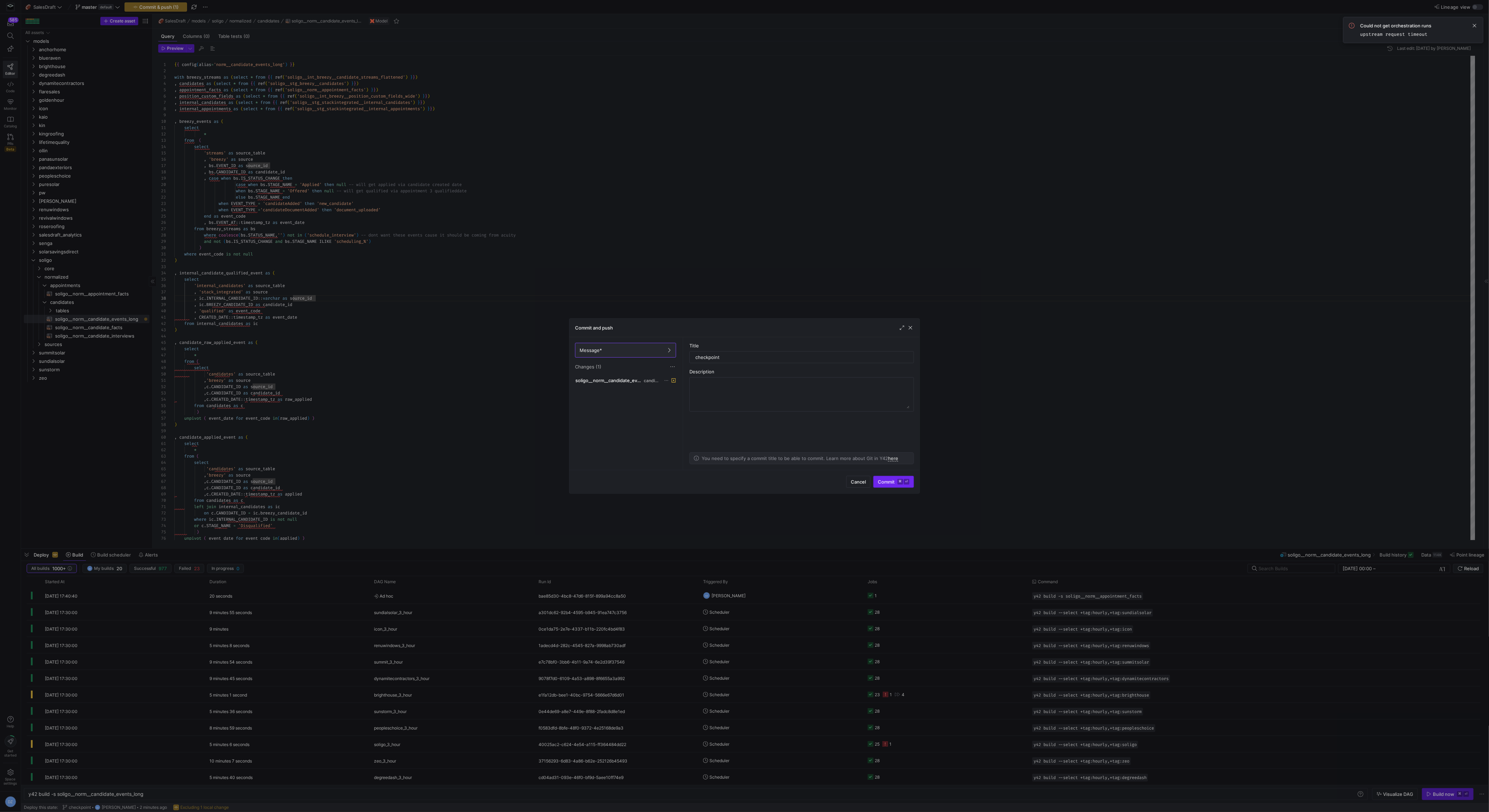
click at [884, 479] on span "Commit ⌘ ⏎" at bounding box center [894, 482] width 32 height 6
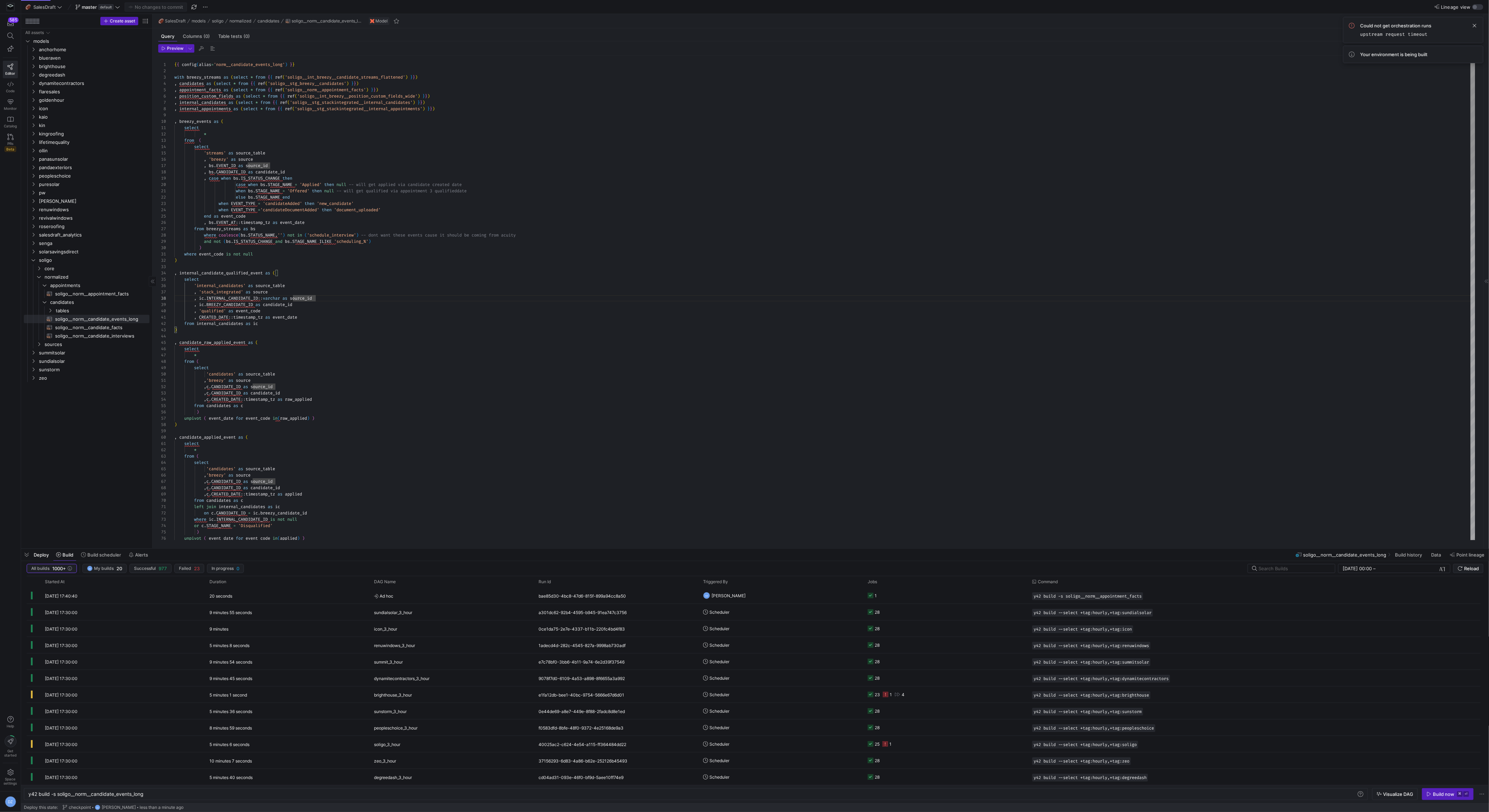
type textarea ", CREATED_DATE::timestamp_tz as event_date from internal_candidates as ic ) , c…"
click at [1438, 792] on div "Build now" at bounding box center [1443, 794] width 21 height 6
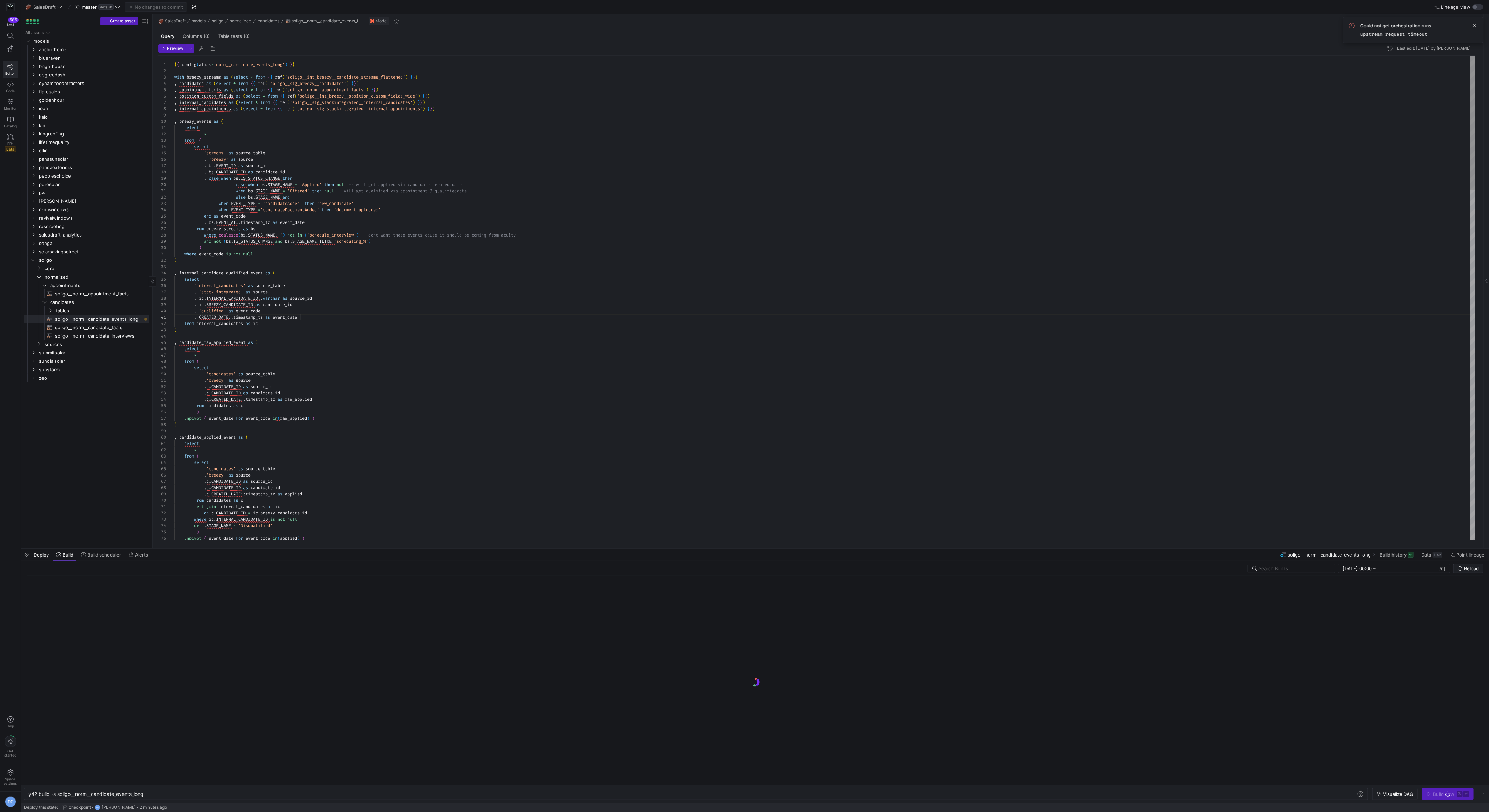
click at [171, 793] on div "y42 build -s soligo__norm__candidate_events_long" at bounding box center [693, 794] width 1329 height 6
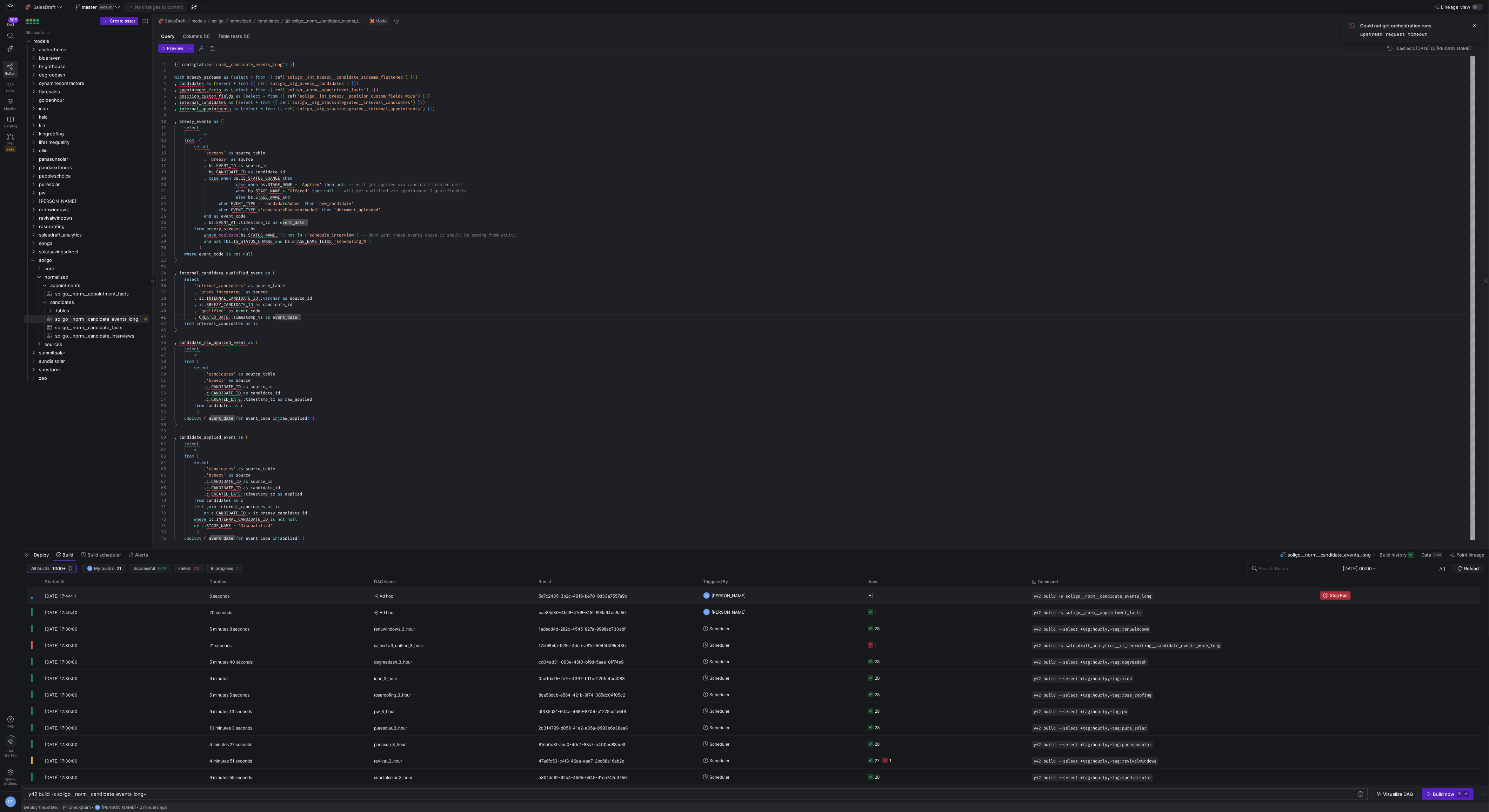
type textarea "y42 build -s soligo__norm__candidate_events_long+"
click at [1340, 594] on span "Stop Run" at bounding box center [1338, 595] width 18 height 5
click at [1461, 795] on kbd "⌘" at bounding box center [1460, 794] width 6 height 6
click at [1457, 569] on span "submit" at bounding box center [1468, 568] width 29 height 9
click at [1012, 590] on y42-job-status-cell-renderer "1 3" at bounding box center [946, 595] width 156 height 16
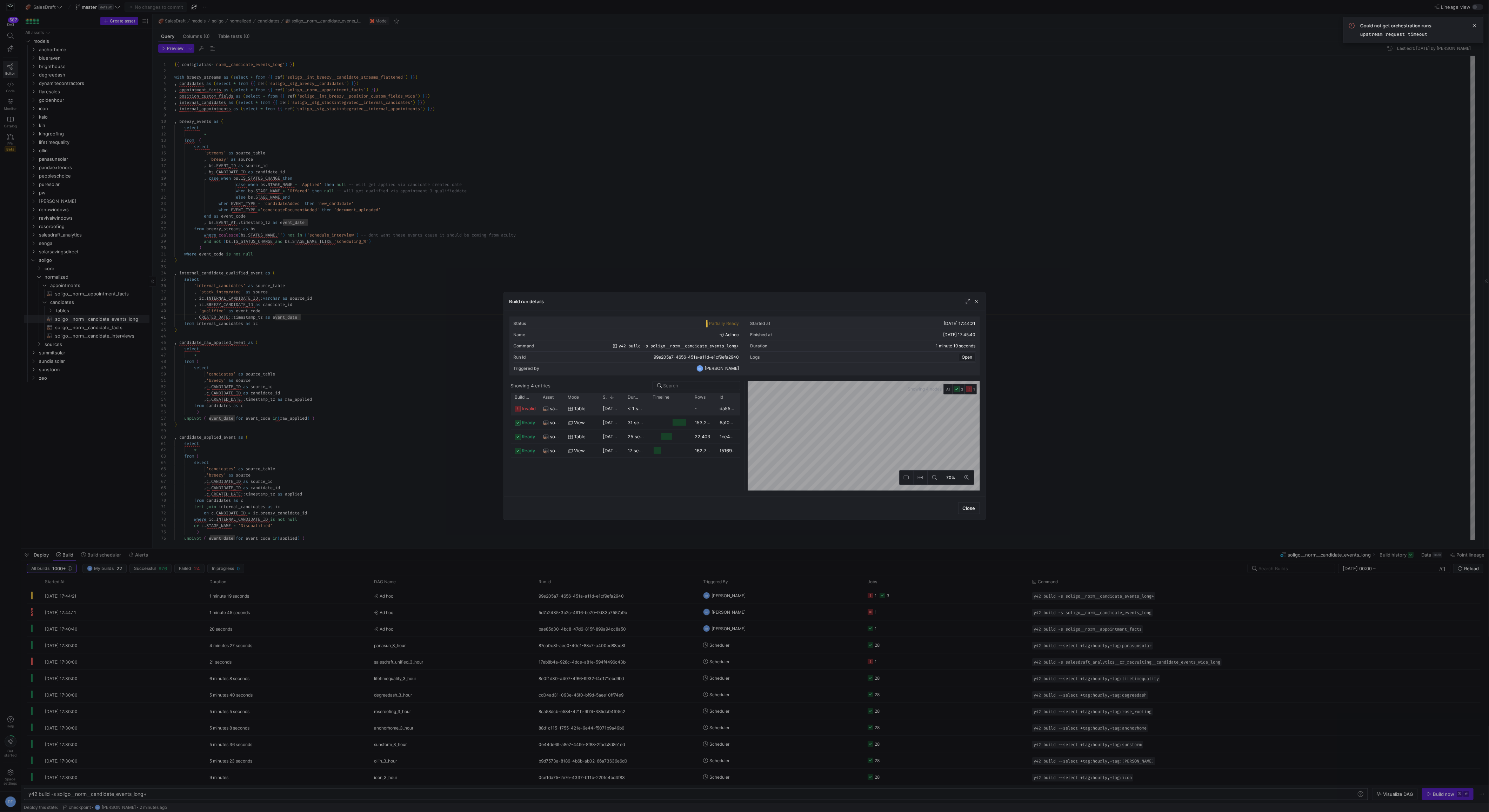
click at [534, 406] on span "invalid" at bounding box center [529, 409] width 14 height 14
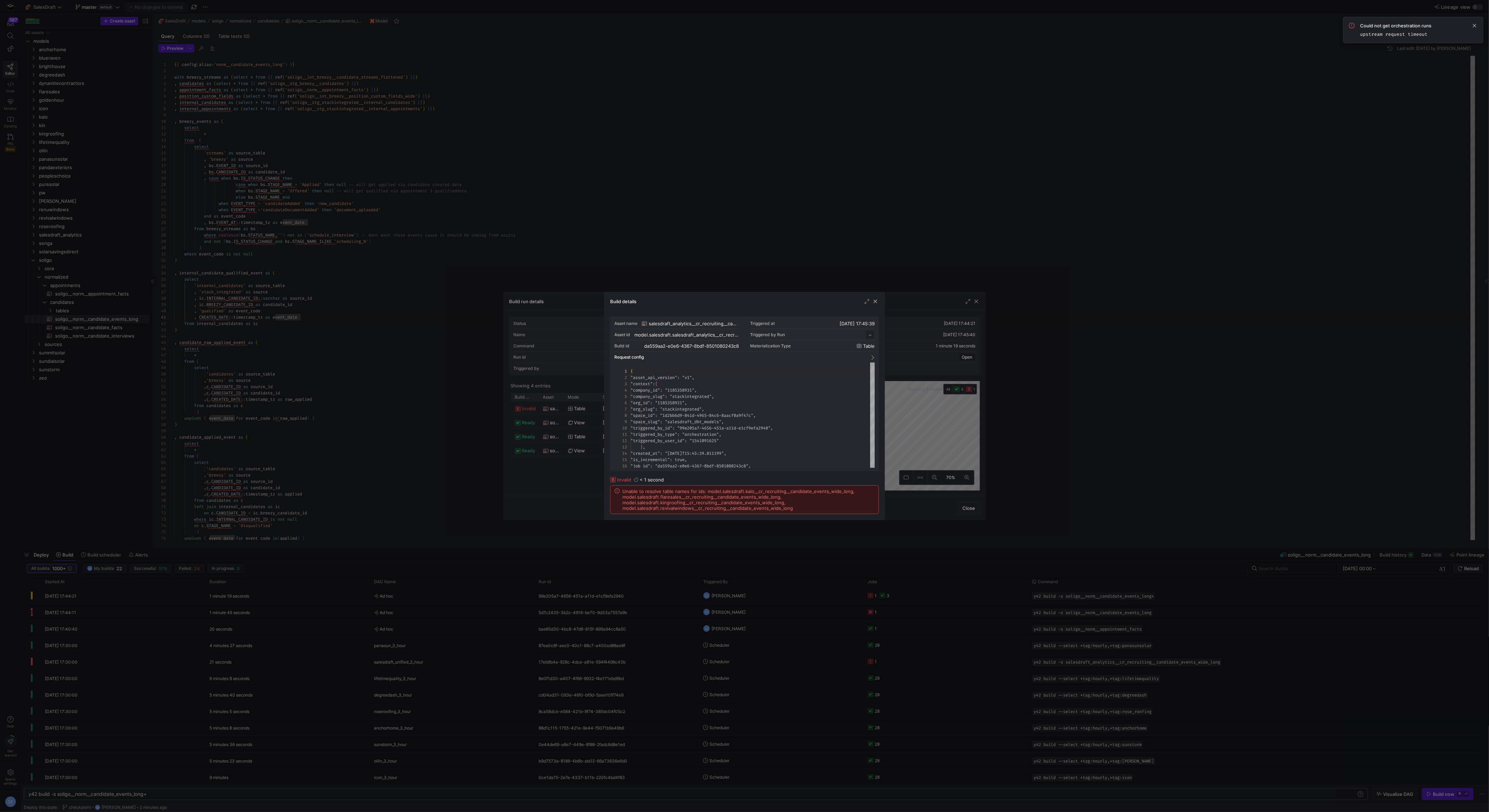
scroll to position [63, 0]
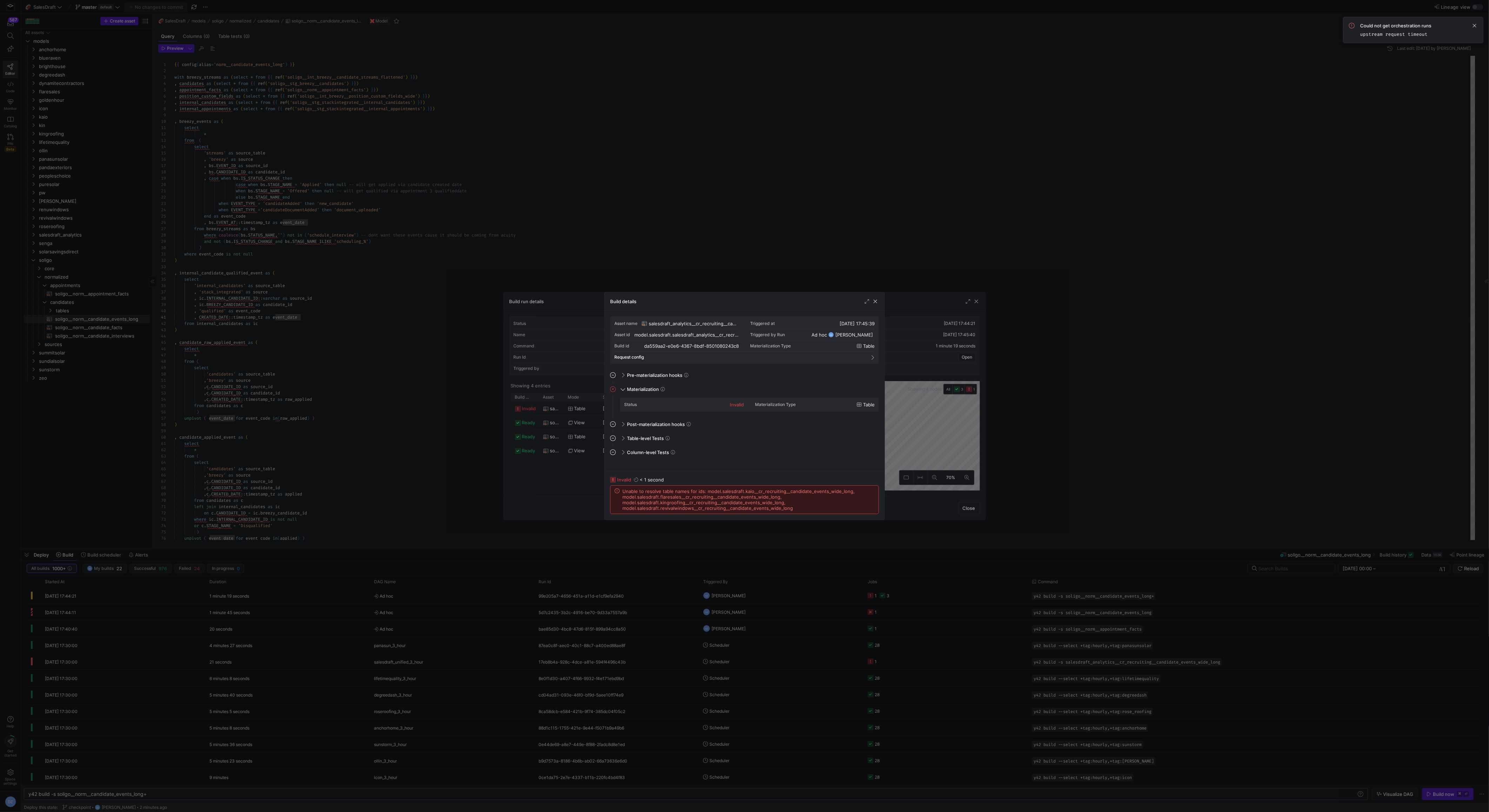
click at [534, 406] on div at bounding box center [744, 406] width 1489 height 812
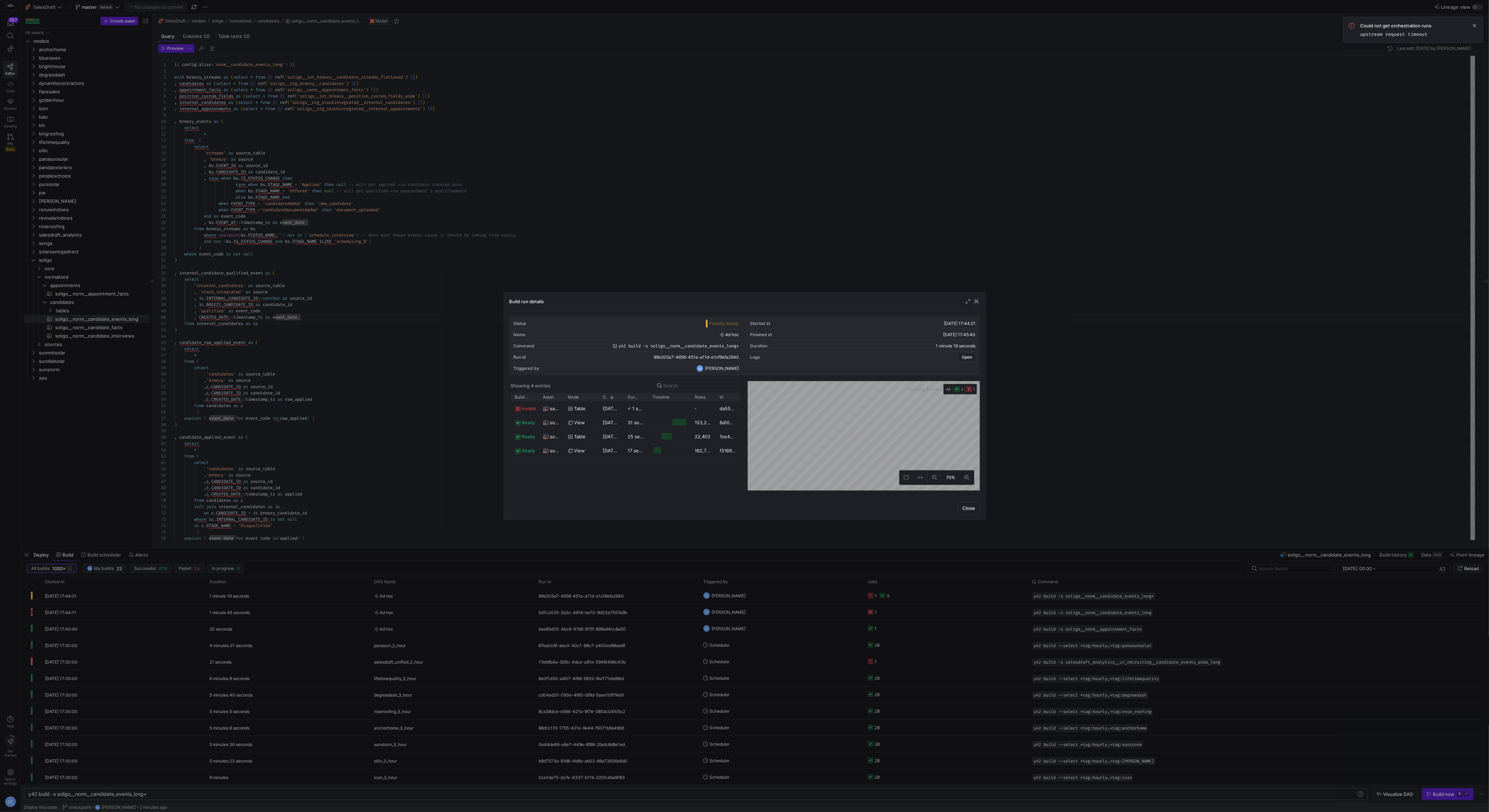
click at [976, 301] on span "button" at bounding box center [976, 301] width 7 height 7
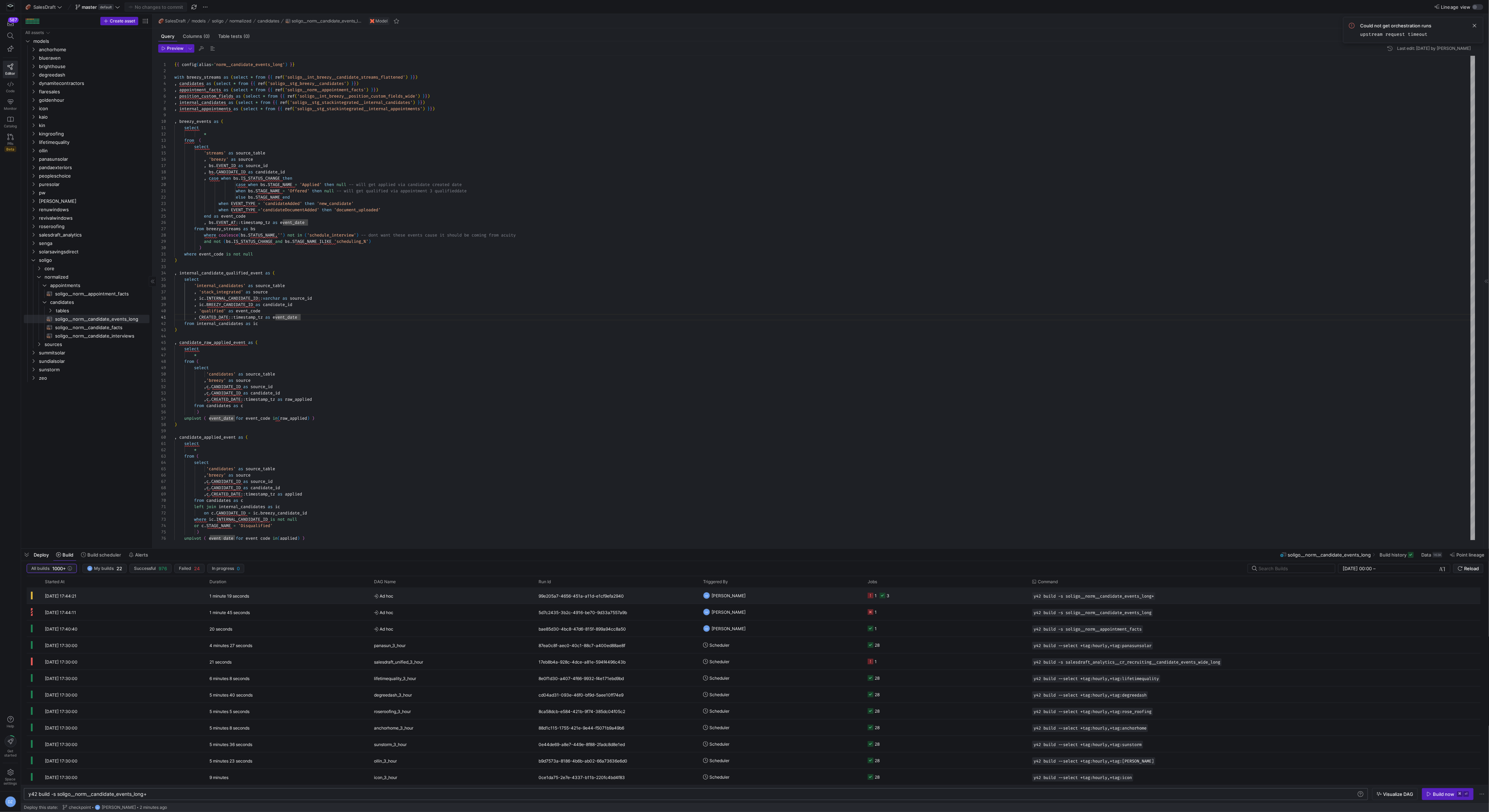
click at [908, 592] on y42-job-status-cell-renderer "1 3" at bounding box center [946, 595] width 156 height 16
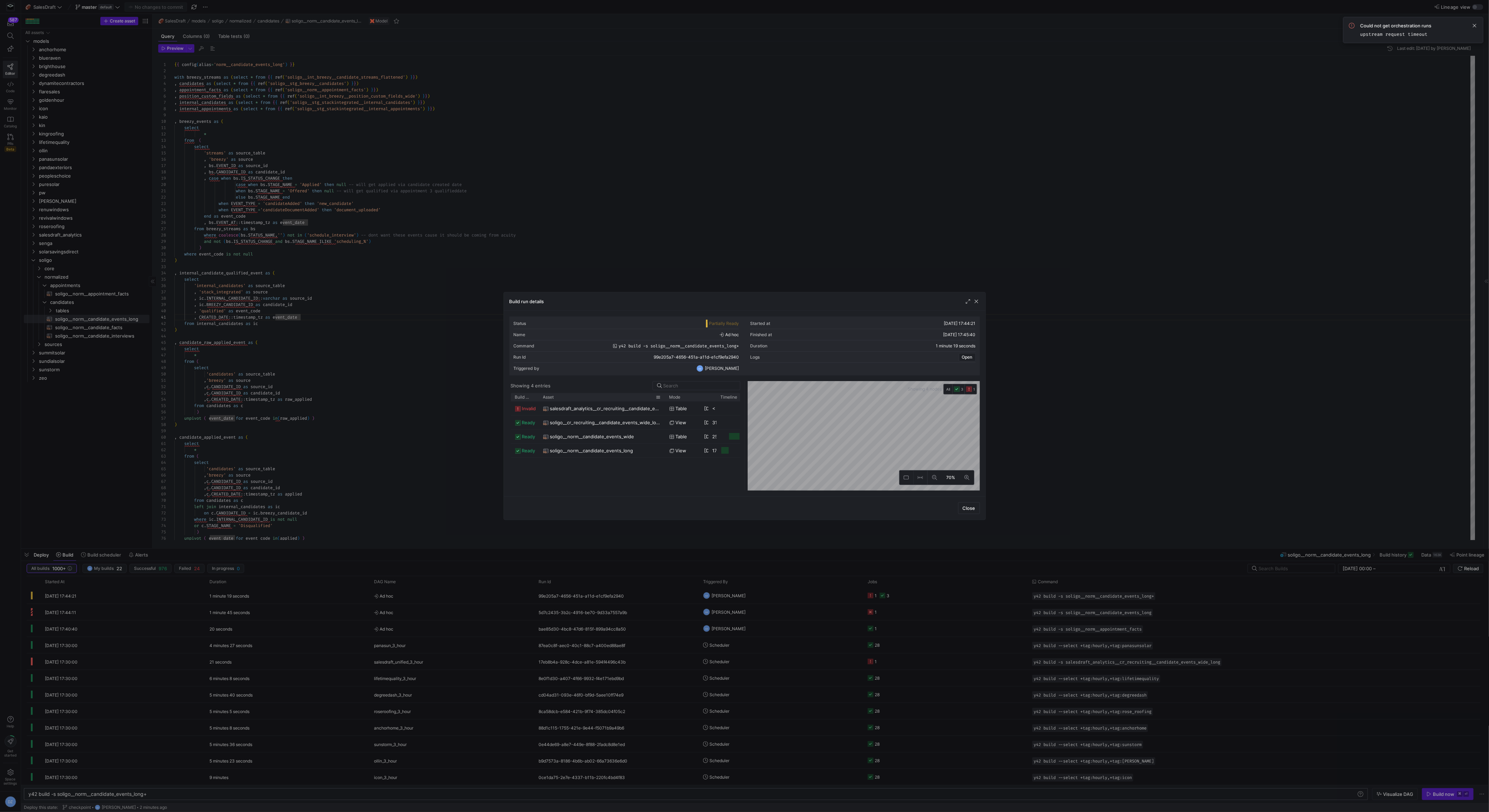
drag, startPoint x: 562, startPoint y: 396, endPoint x: 664, endPoint y: 399, distance: 102.0
click at [664, 399] on div at bounding box center [665, 397] width 3 height 8
click at [975, 301] on span "button" at bounding box center [976, 301] width 7 height 7
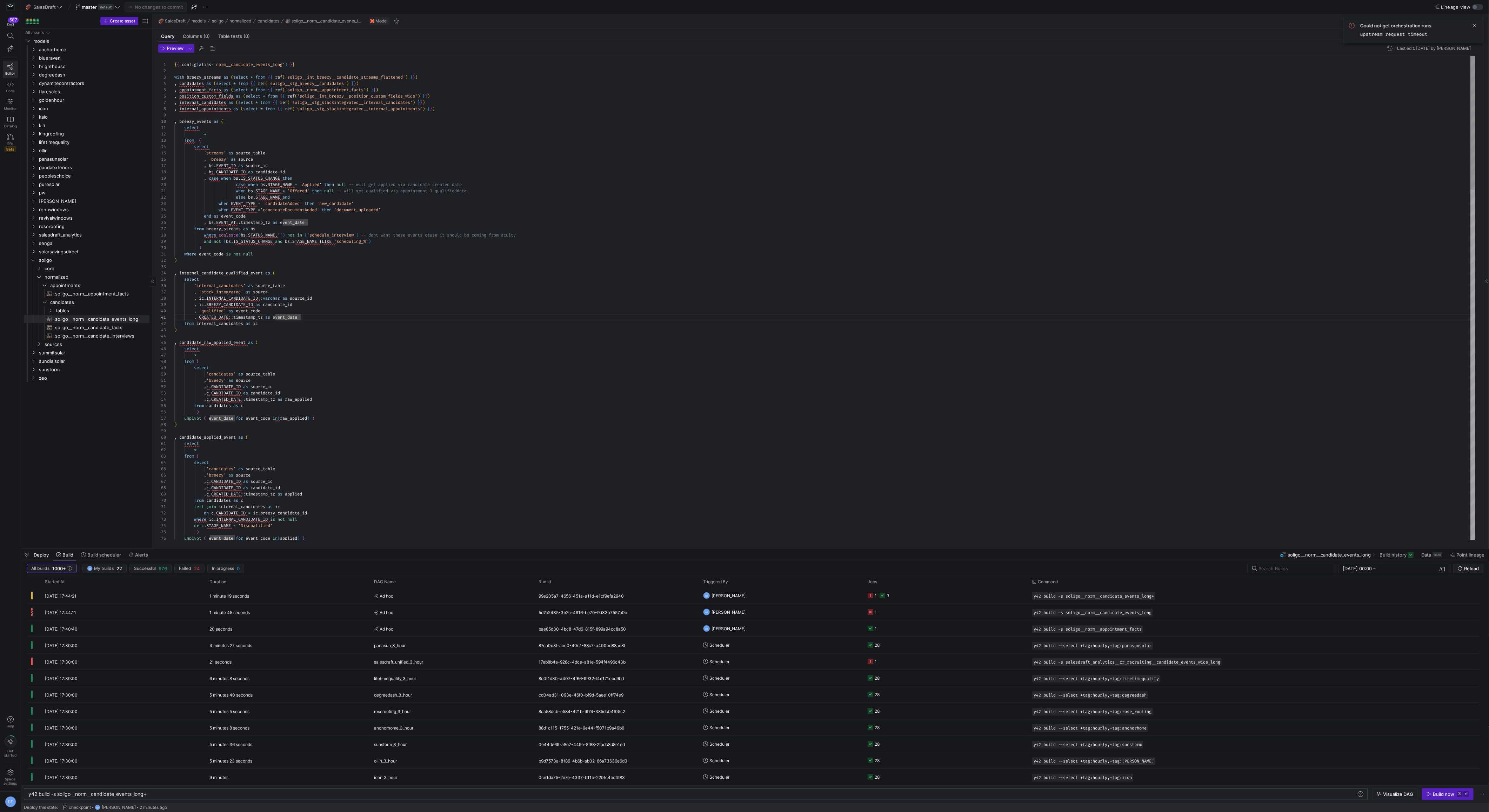
type textarea "where event_code is not null ) , internal_candidate_qualified_event as ( select…"
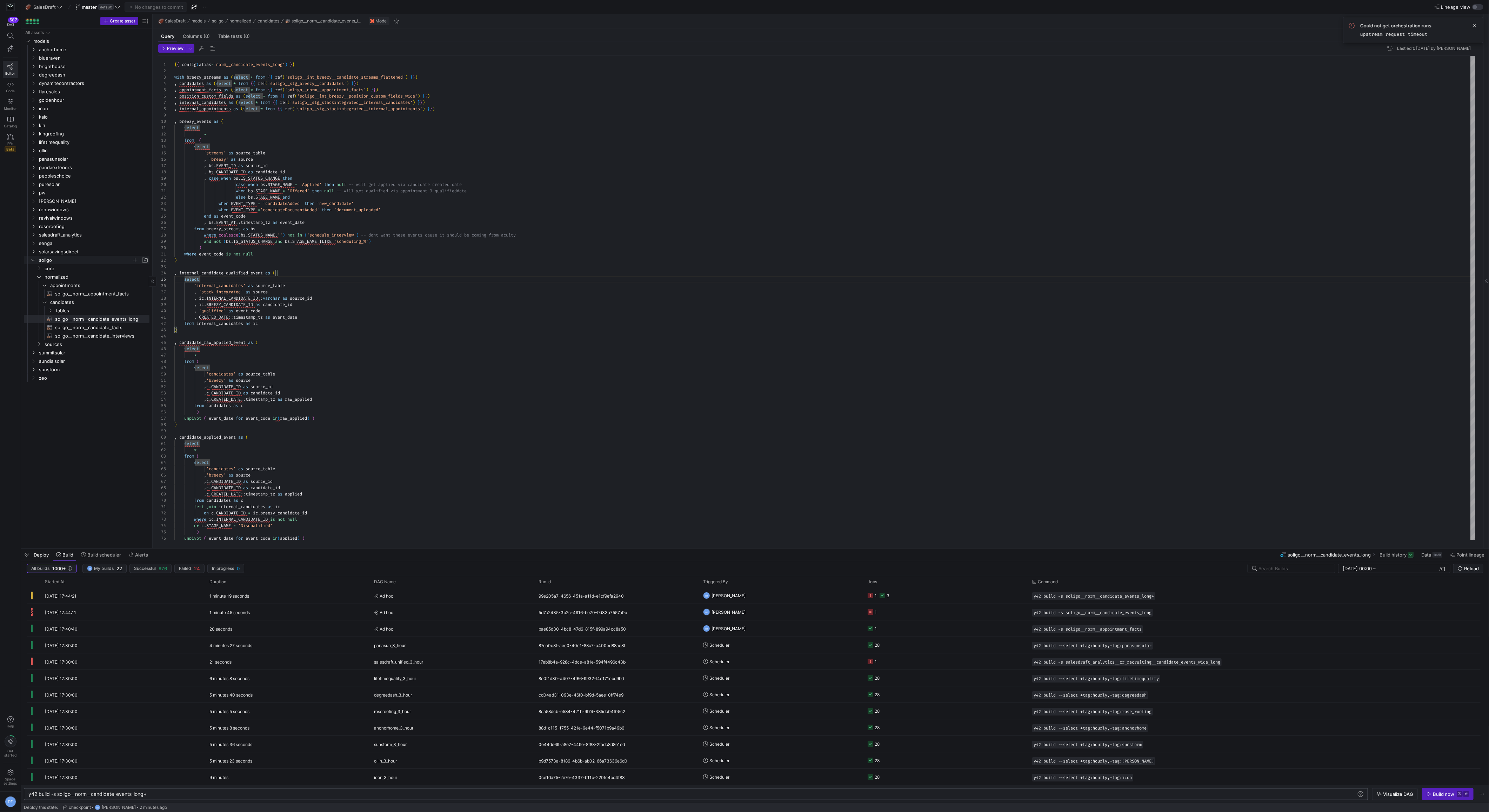
click at [32, 259] on icon "Press SPACE to select this row." at bounding box center [33, 259] width 5 height 4
click at [801, 736] on y42-orchestration-triggered-by "Scheduler" at bounding box center [781, 743] width 156 height 16
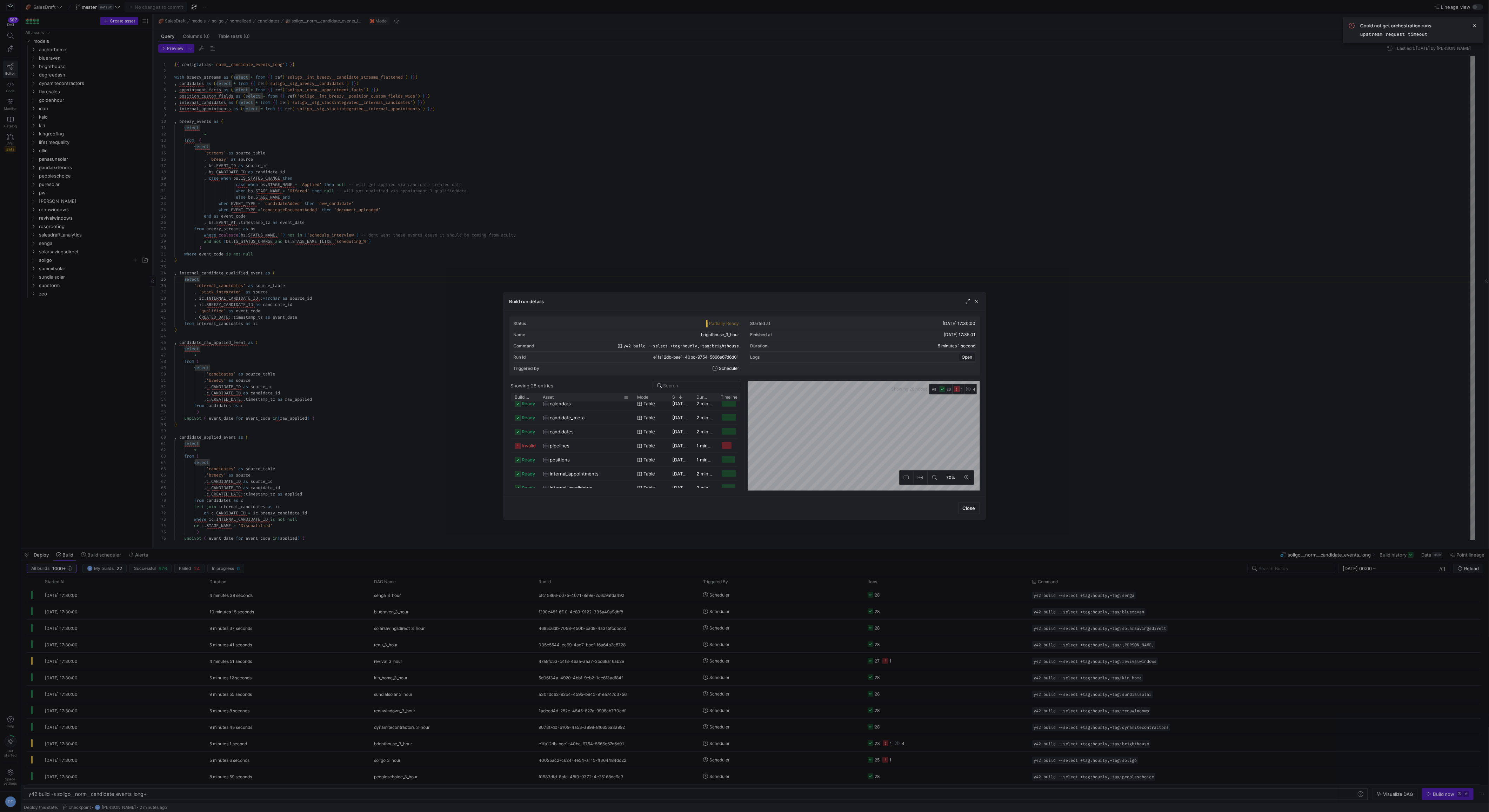
drag, startPoint x: 562, startPoint y: 396, endPoint x: 628, endPoint y: 398, distance: 66.0
click at [632, 398] on div at bounding box center [633, 397] width 3 height 8
click at [562, 443] on span "pipelines" at bounding box center [560, 446] width 20 height 14
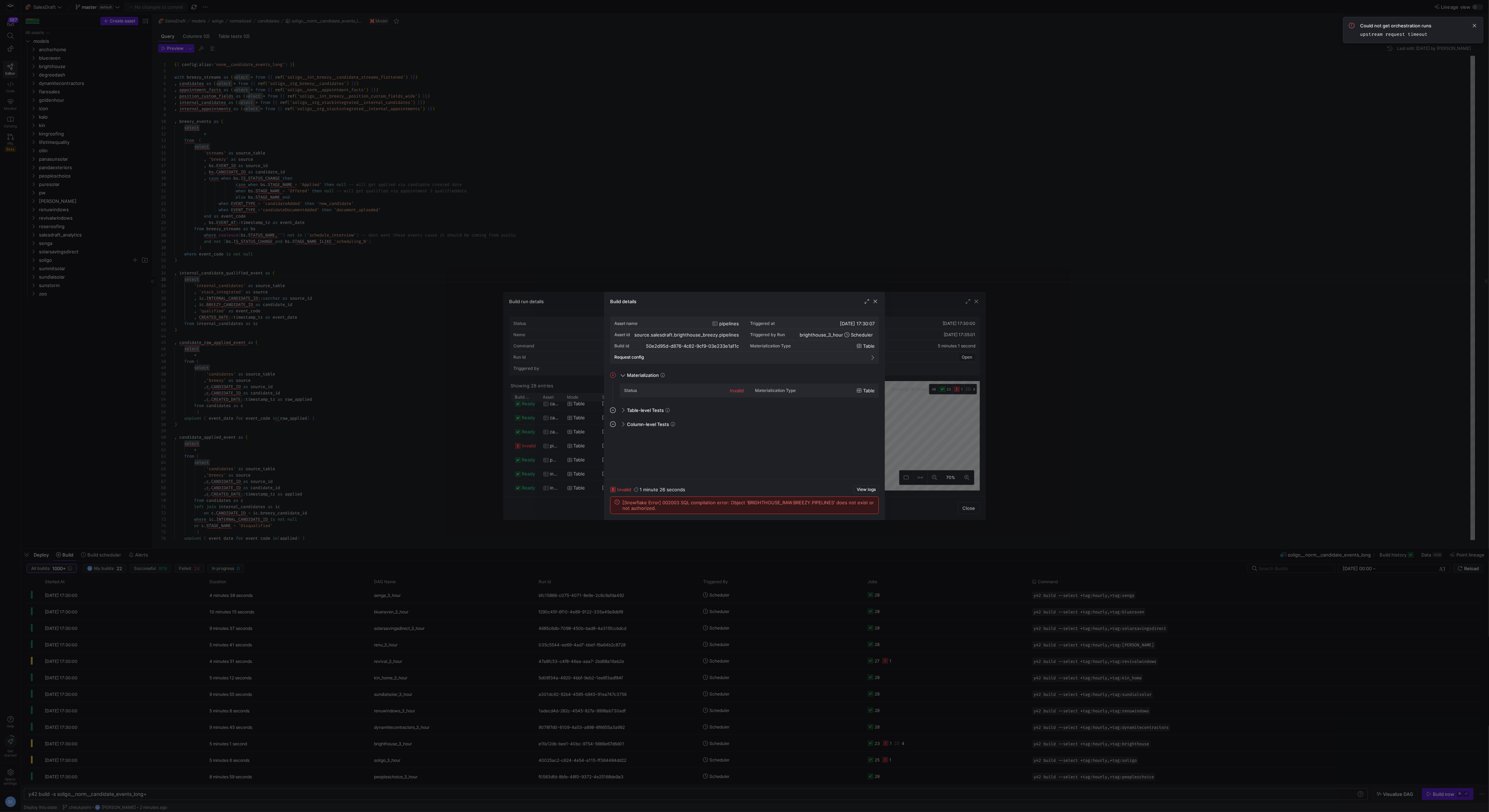
click at [801, 502] on span "[Snowflake Error] 002003 SQL compilation error: Object 'BRIGHTHOUSE_RAW.BREEZY.…" at bounding box center [749, 505] width 252 height 11
click at [806, 504] on span "[Snowflake Error] 002003 SQL compilation error: Object 'BRIGHTHOUSE_RAW.BREEZY.…" at bounding box center [749, 505] width 252 height 11
click at [553, 453] on div at bounding box center [744, 406] width 1489 height 812
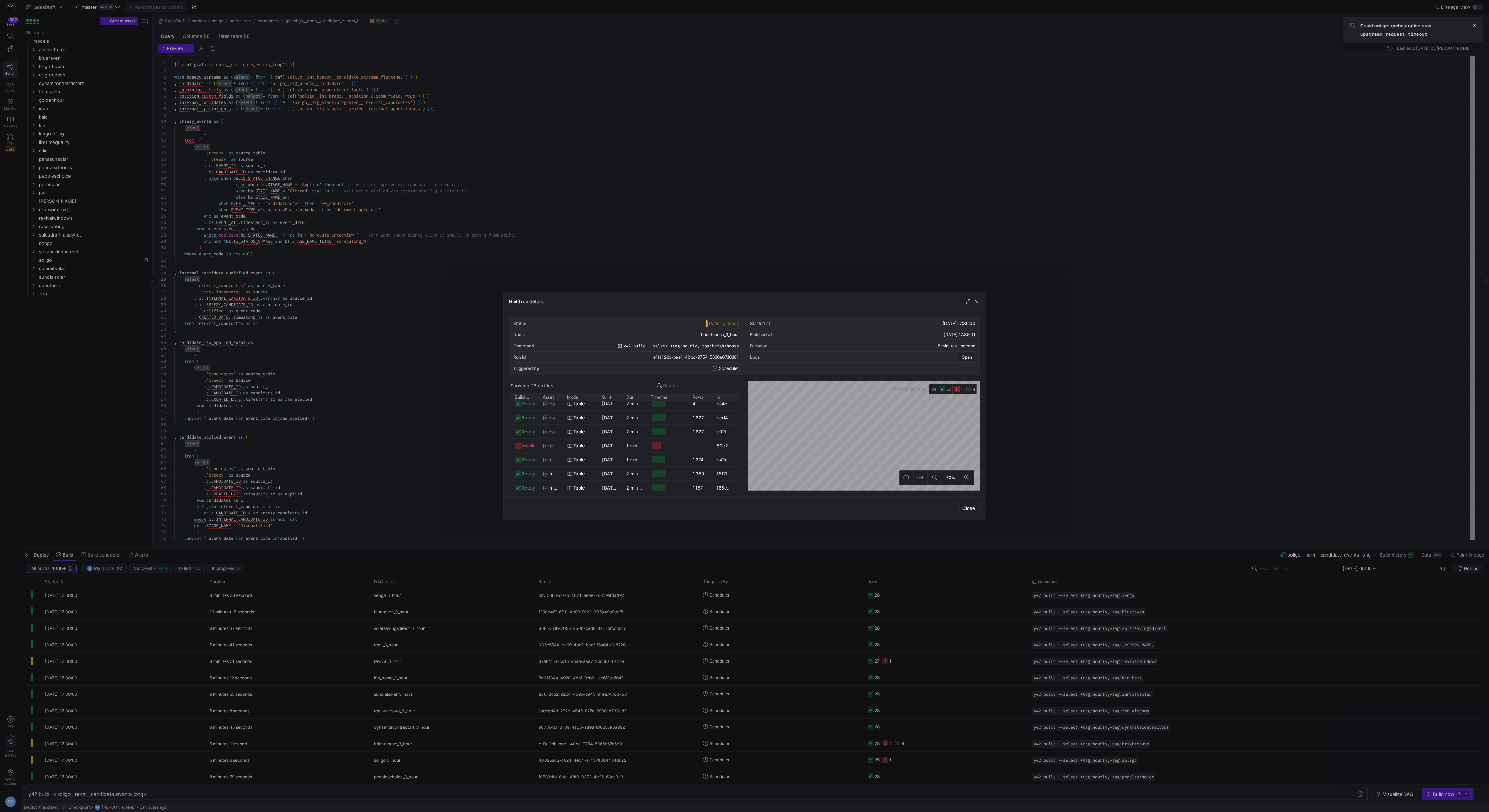
click at [972, 302] on div at bounding box center [972, 301] width 16 height 7
click at [976, 301] on span "button" at bounding box center [976, 301] width 7 height 7
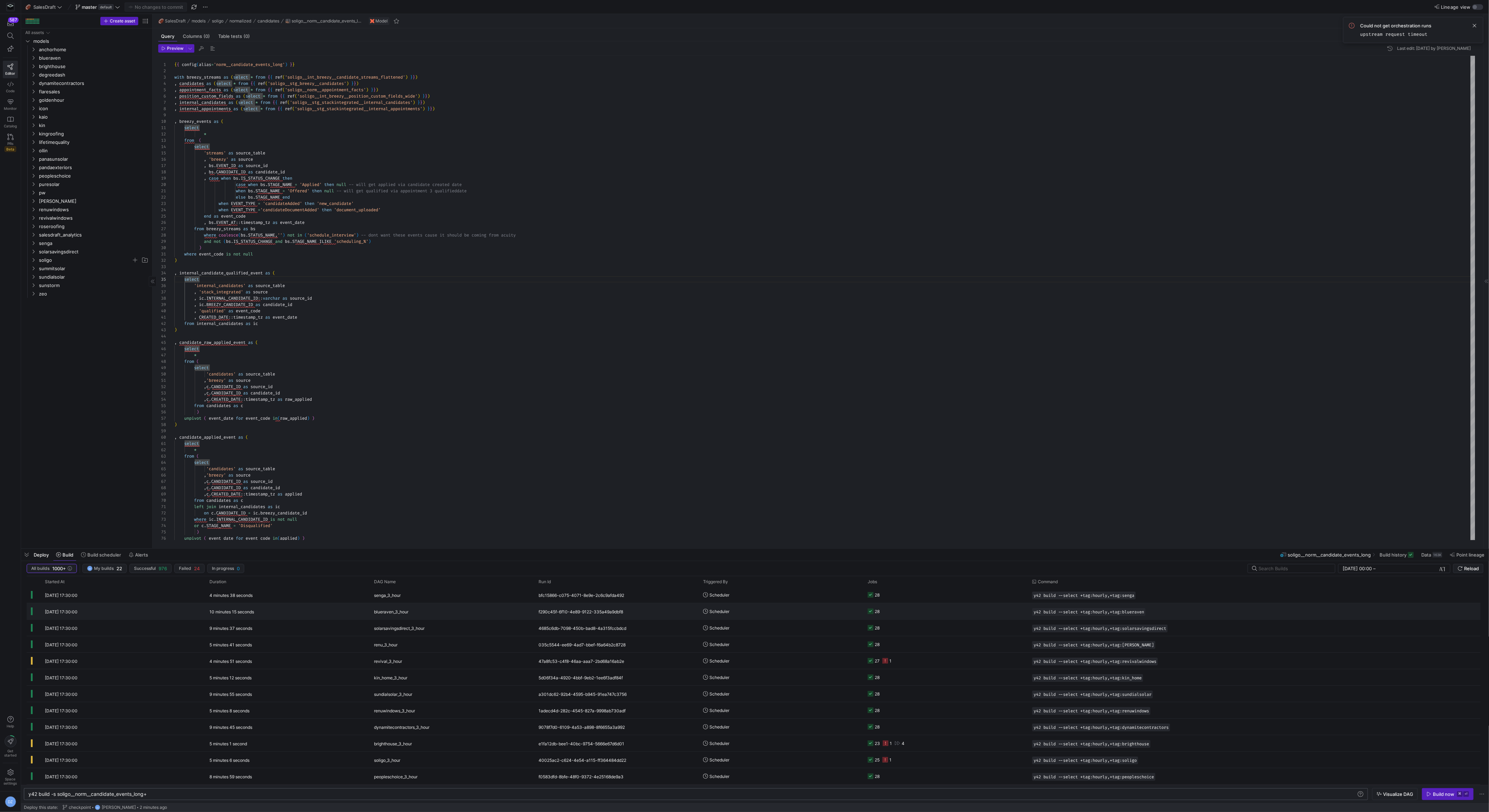
scroll to position [0, 0]
click at [1310, 569] on input "text" at bounding box center [1294, 568] width 71 height 6
type input "brighthouse"
click at [1147, 595] on span "button" at bounding box center [1146, 596] width 7 height 7
click at [971, 791] on div "y42 build -s soligo__norm__candidate_events_long+ y42 build -s soligo__norm__ca…" at bounding box center [695, 794] width 1344 height 12
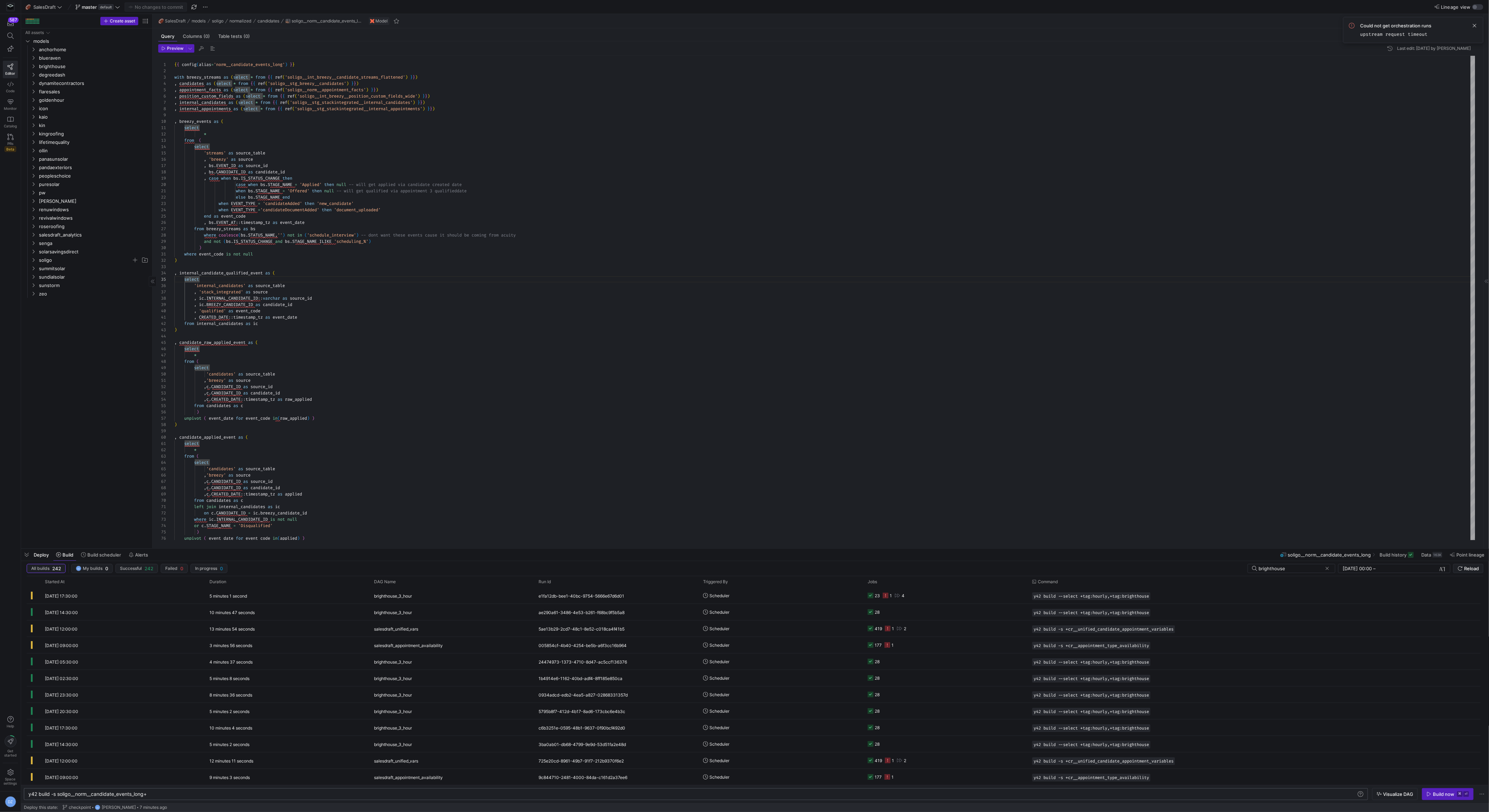
click at [971, 791] on div "y42 build -s soligo__norm__candidate_events_long+ y42 build -s soligo__norm__ca…" at bounding box center [695, 794] width 1344 height 12
click at [968, 795] on div "y42 build -s soligo__norm__candidate_events_long+" at bounding box center [693, 794] width 1329 height 6
type textarea "y42 build --select +tag:hourly,+tag:brighthouse"
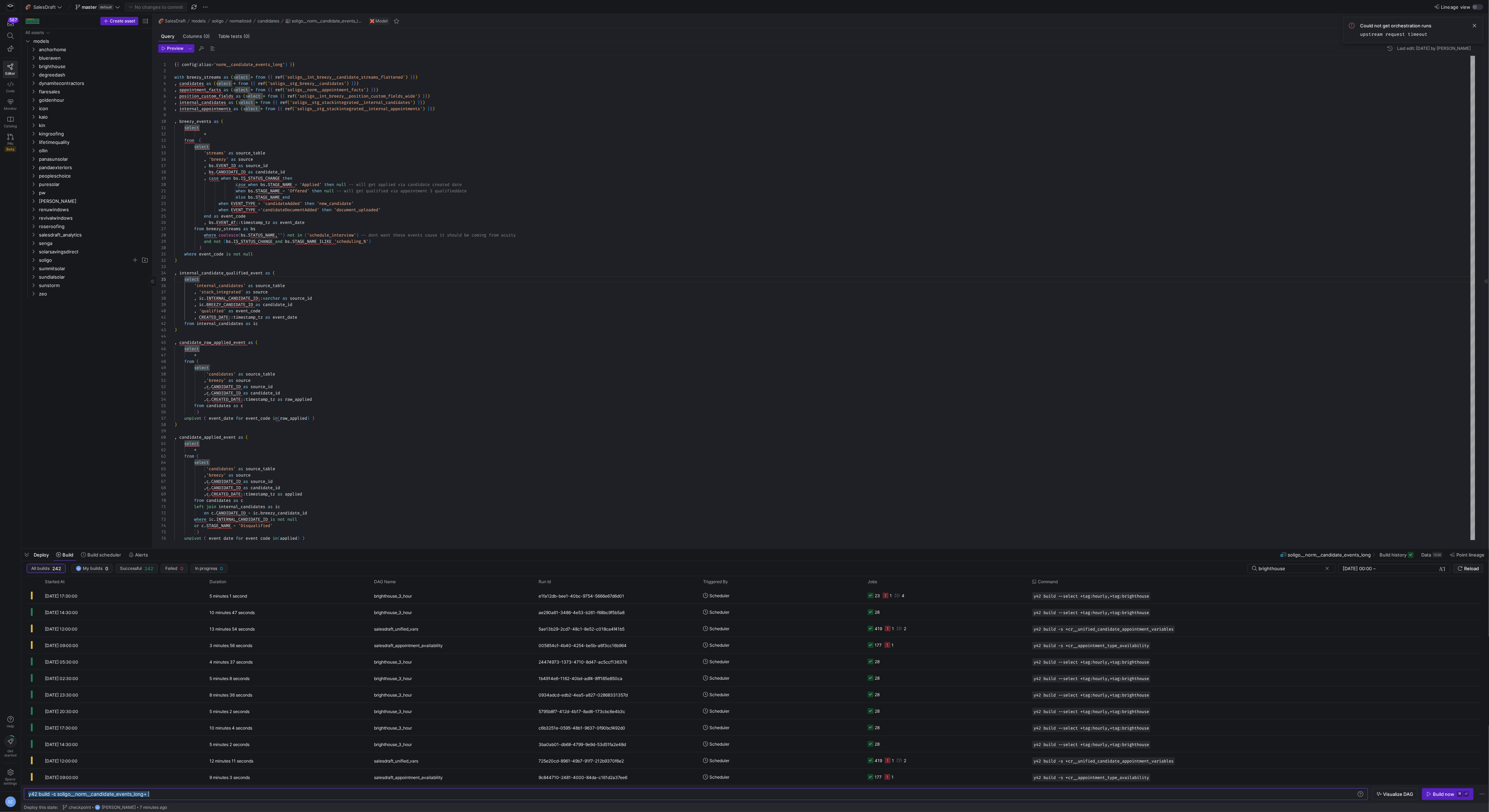
scroll to position [0, 110]
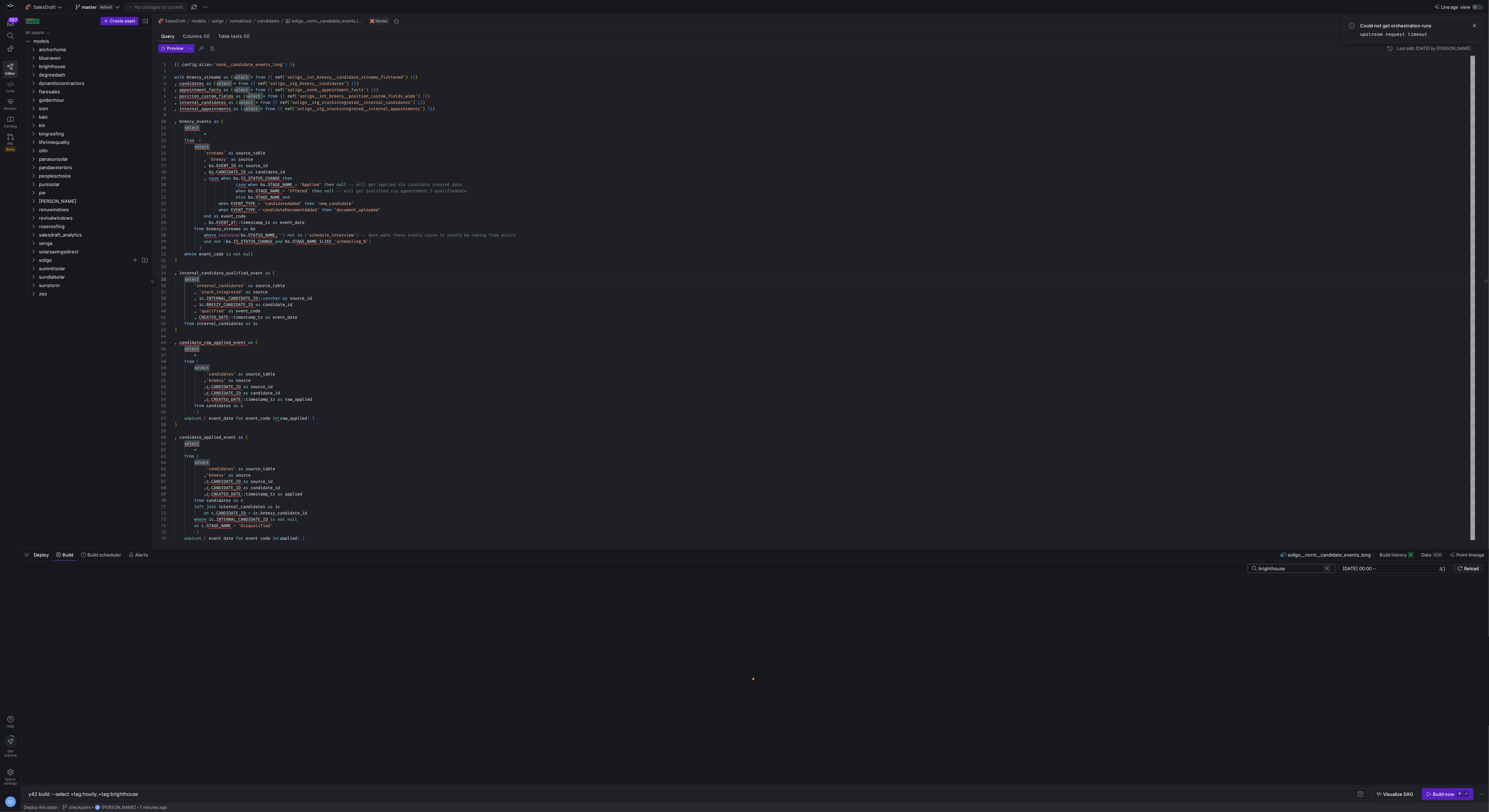
click at [1329, 569] on span at bounding box center [1327, 568] width 7 height 7
click at [1269, 568] on input "text" at bounding box center [1294, 568] width 71 height 6
type input "revival"
click button at bounding box center [1327, 568] width 7 height 7
click at [1307, 568] on input "text" at bounding box center [1294, 568] width 71 height 6
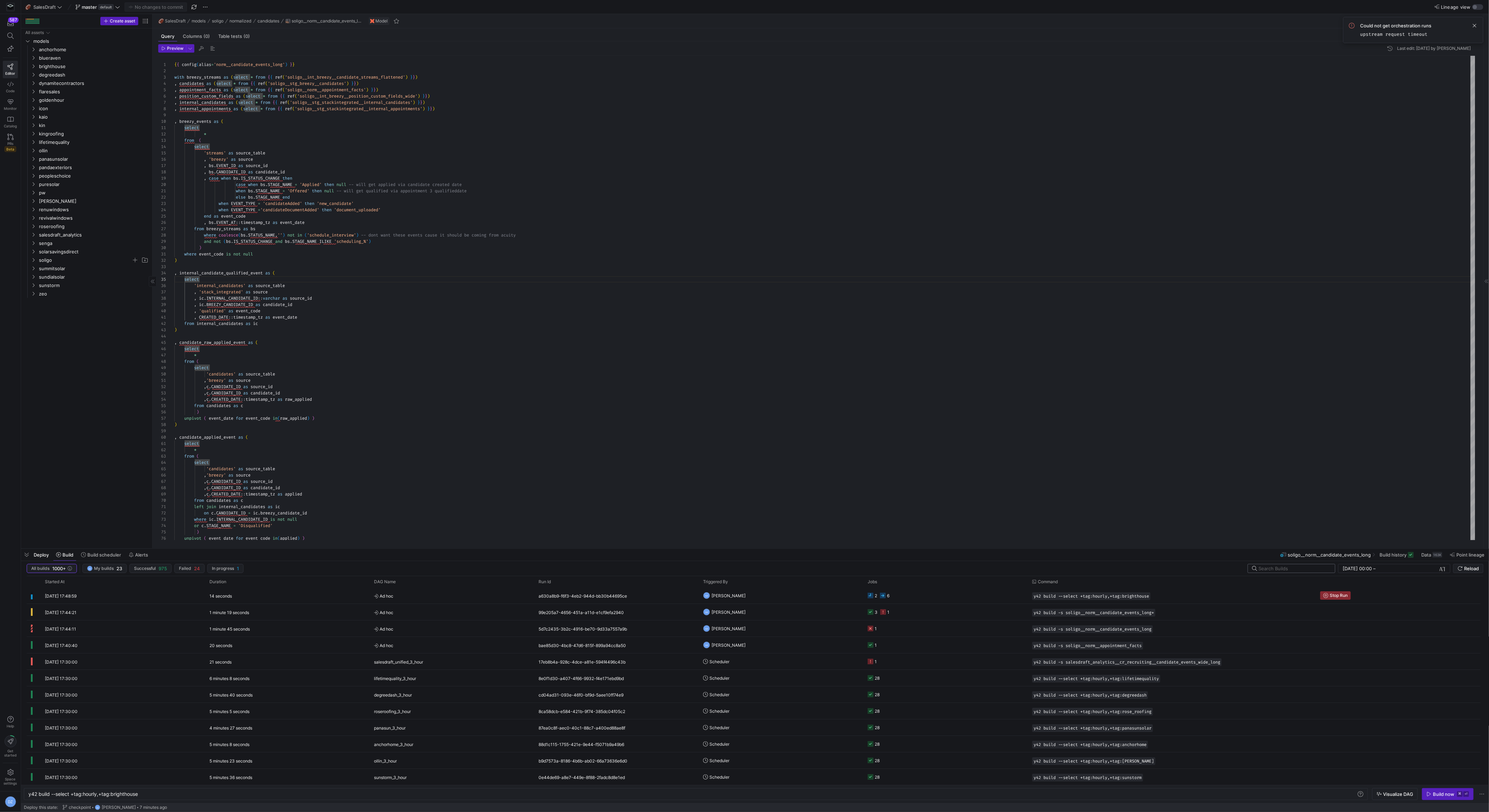
click at [1307, 568] on input "text" at bounding box center [1294, 568] width 71 height 6
type input "revival"
click at [836, 599] on y42-orchestration-triggered-by "Scheduler" at bounding box center [781, 595] width 156 height 16
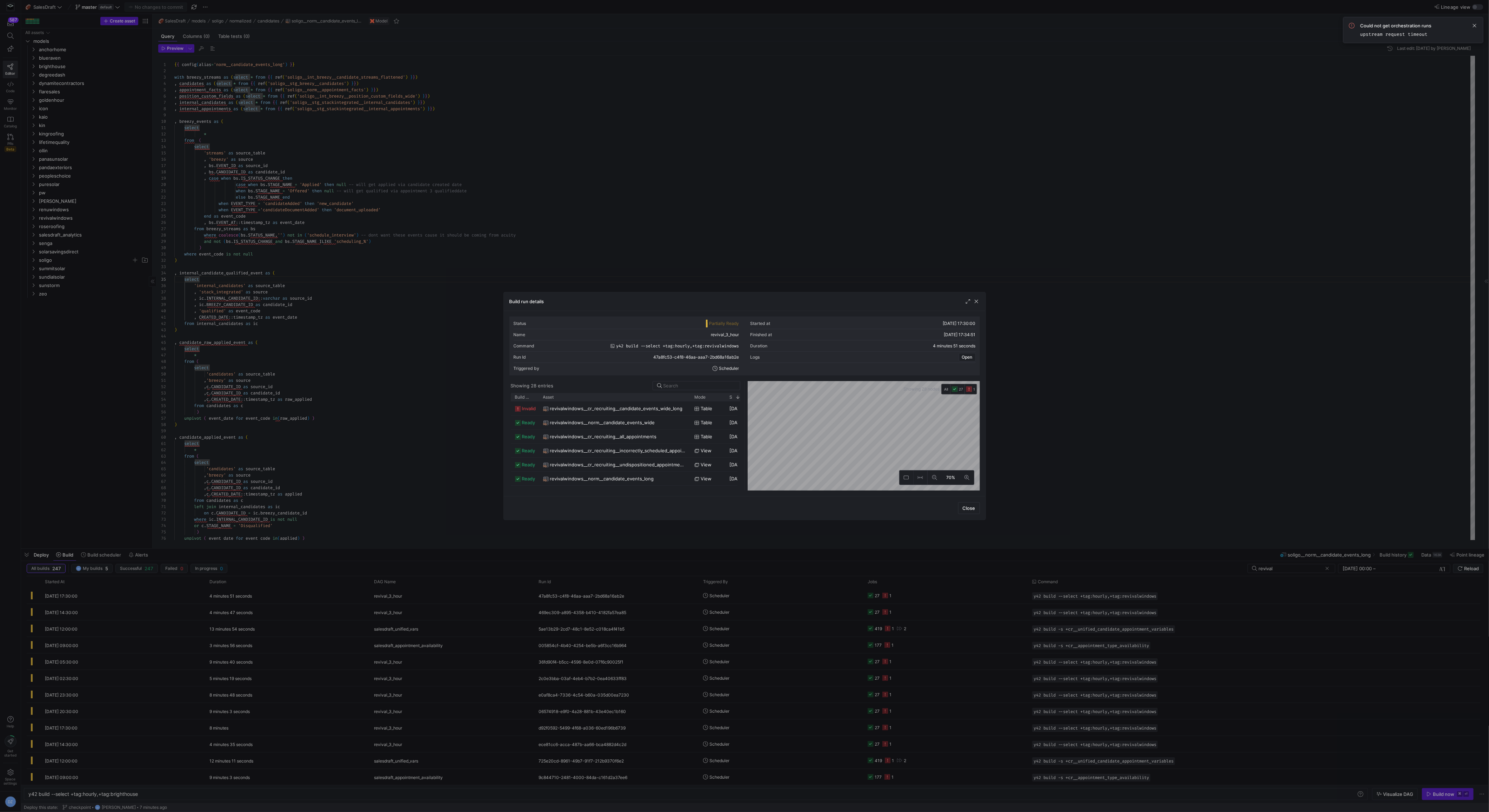
drag, startPoint x: 562, startPoint y: 396, endPoint x: 688, endPoint y: 402, distance: 126.1
click at [688, 402] on div "Build status Asset Mode 1" at bounding box center [625, 442] width 229 height 98
click at [594, 406] on span "revivalwindows__cr_recruiting__candidate_events_wide_long" at bounding box center [616, 409] width 132 height 14
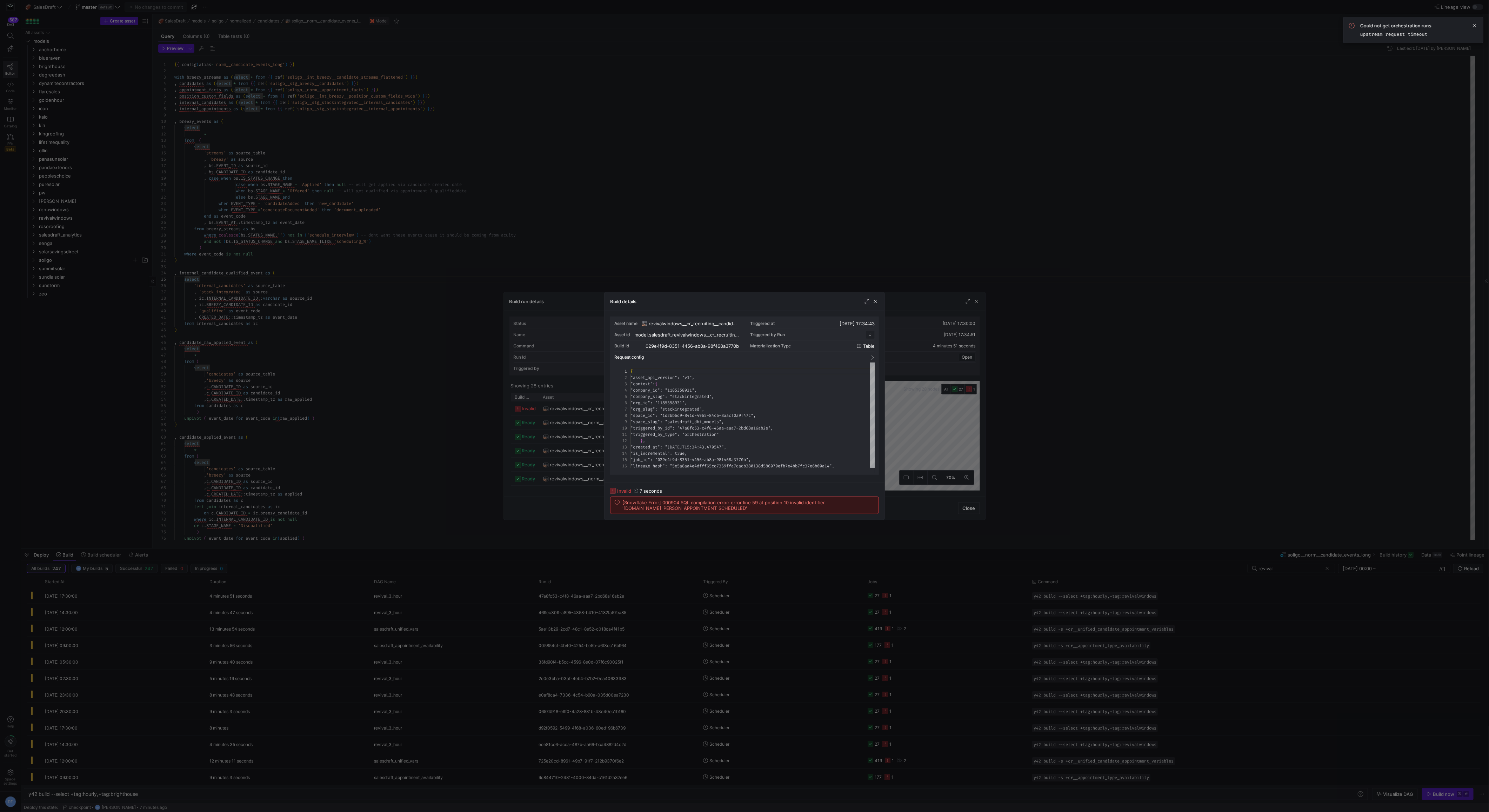
scroll to position [63, 0]
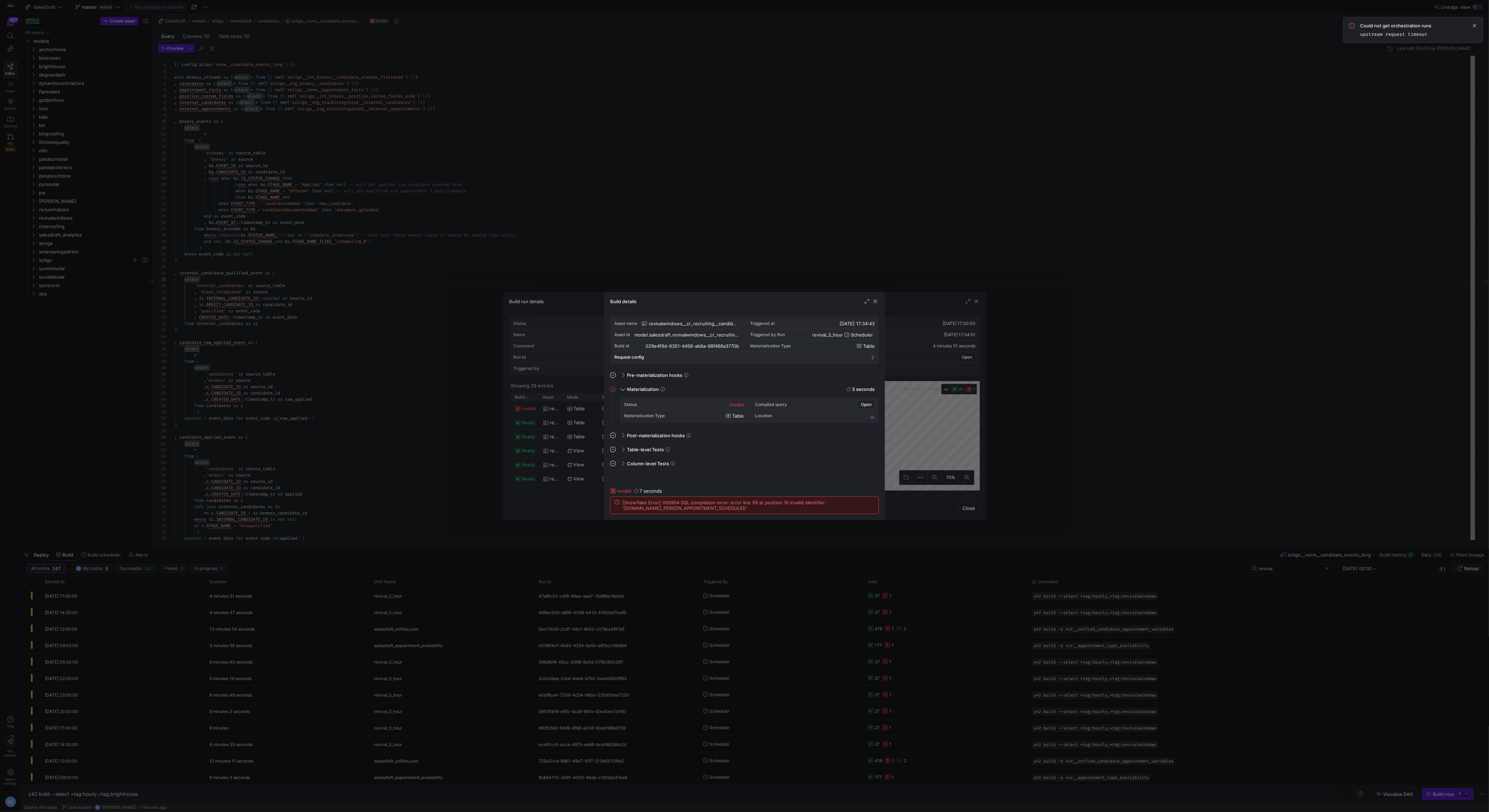
click at [698, 507] on span "[Snowflake Error] 000904 SQL compilation error: error line 59 at position 10 in…" at bounding box center [749, 505] width 252 height 11
click at [742, 505] on span "[Snowflake Error] 000904 SQL compilation error: error line 59 at position 10 in…" at bounding box center [749, 505] width 252 height 11
click at [709, 507] on span "[Snowflake Error] 000904 SQL compilation error: error line 59 at position 10 in…" at bounding box center [749, 505] width 252 height 11
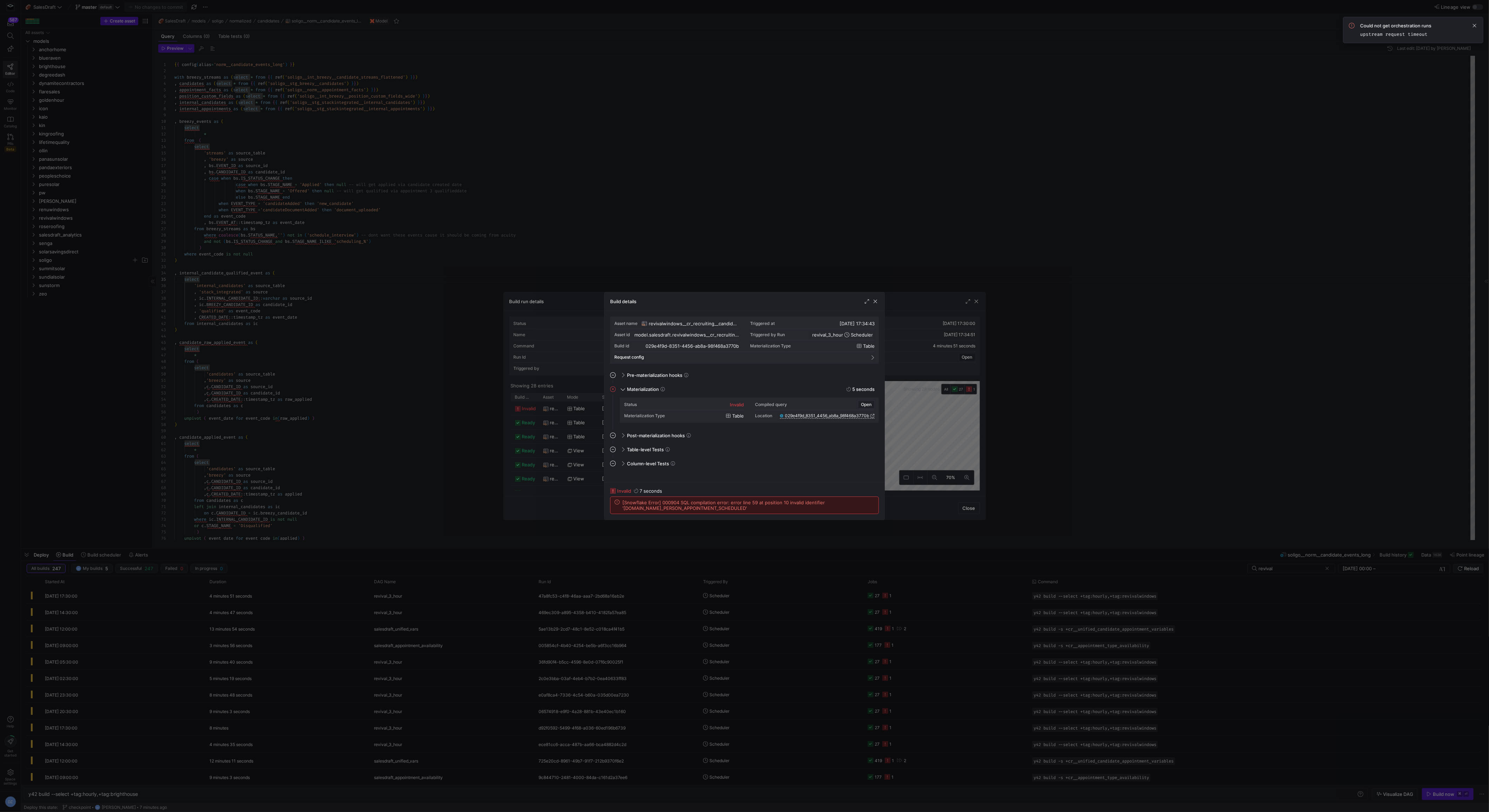
click at [758, 505] on span "[Snowflake Error] 000904 SQL compilation error: error line 59 at position 10 in…" at bounding box center [749, 505] width 252 height 11
click at [875, 302] on span "button" at bounding box center [875, 301] width 7 height 7
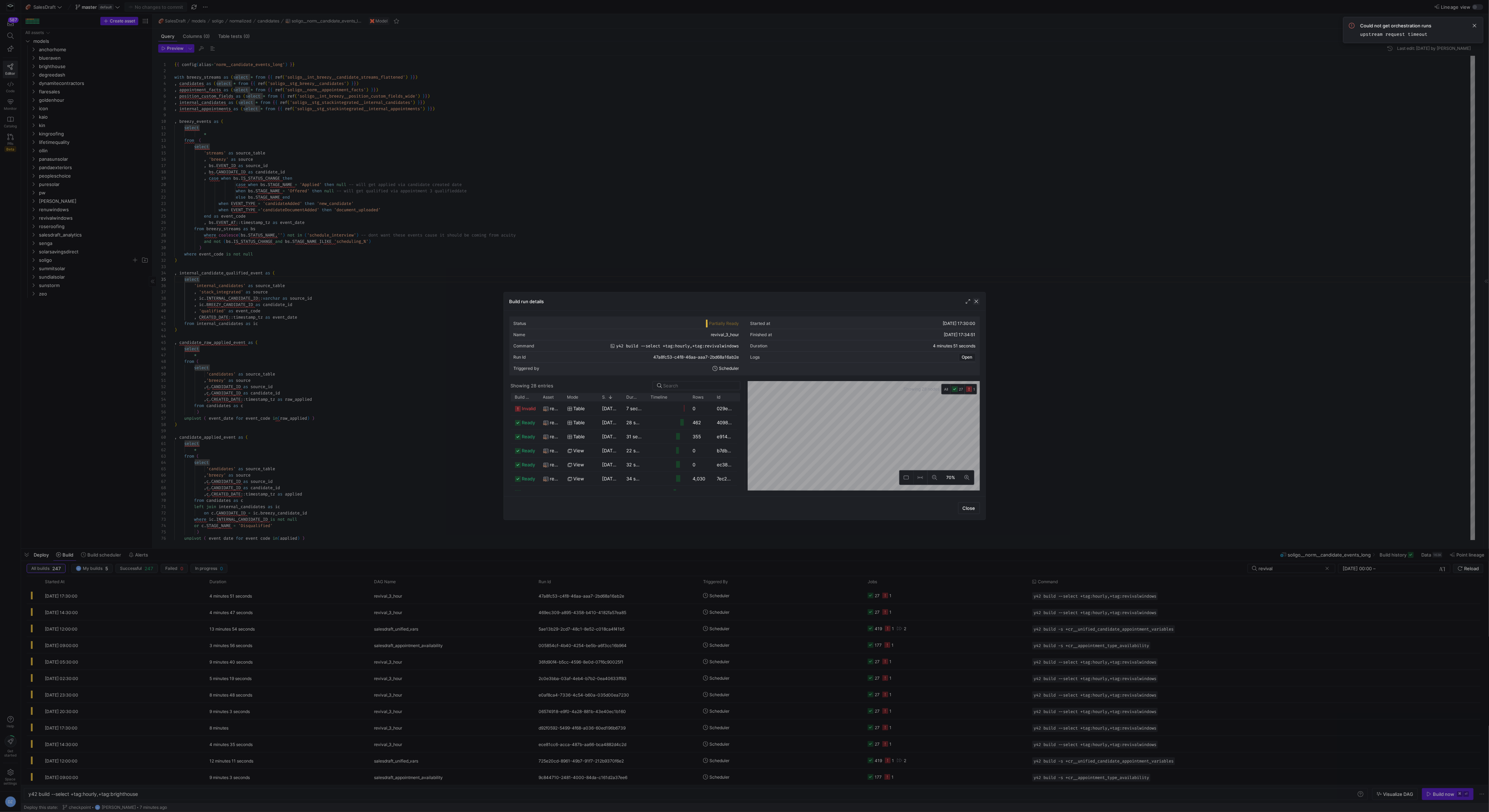
click at [977, 301] on span "button" at bounding box center [976, 301] width 7 height 7
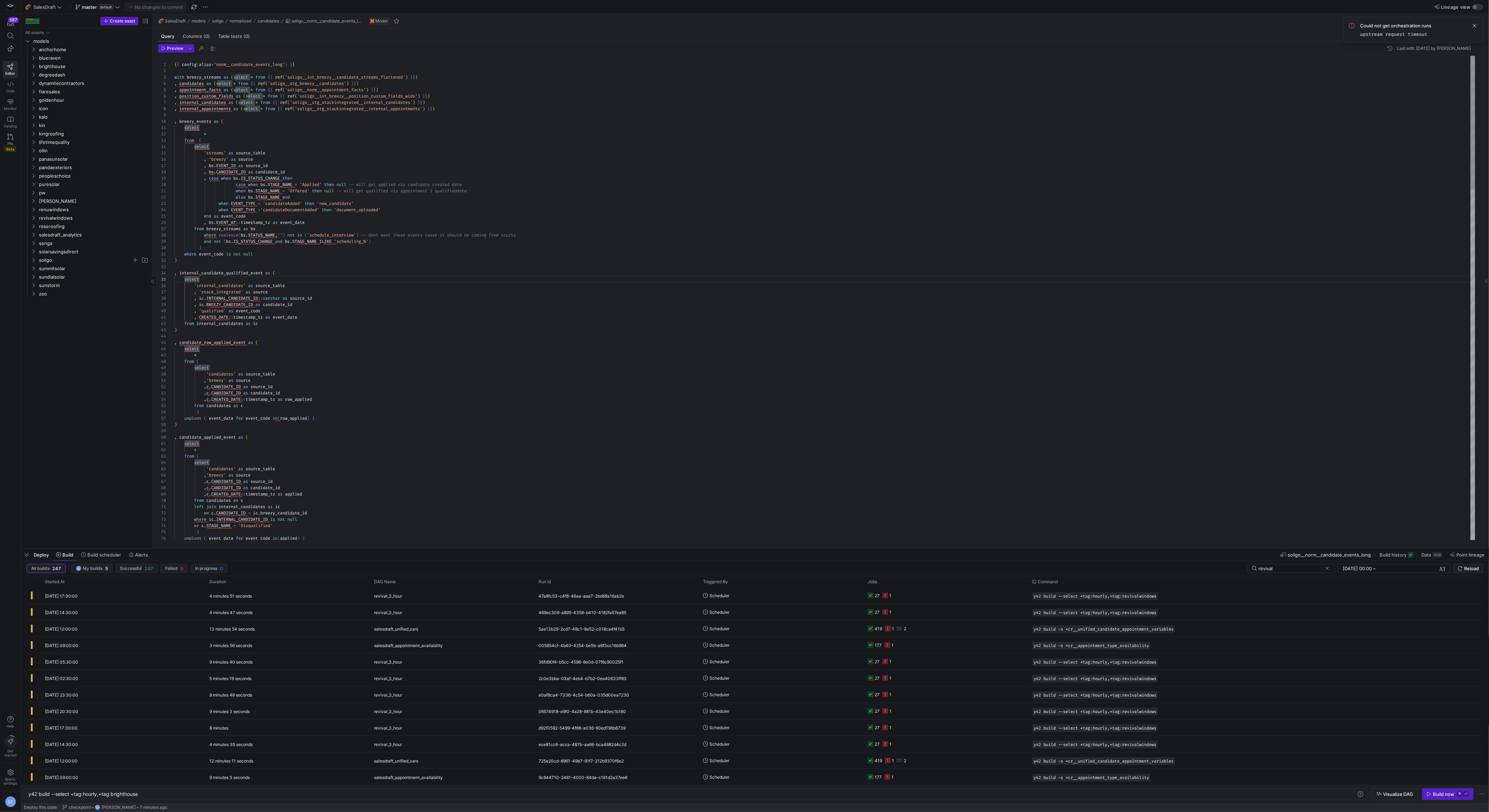
click at [76, 218] on span "revivalwindows" at bounding box center [85, 218] width 92 height 8
click at [76, 228] on span "core" at bounding box center [88, 227] width 87 height 8
click at [75, 234] on span "recruiting" at bounding box center [91, 235] width 82 height 8
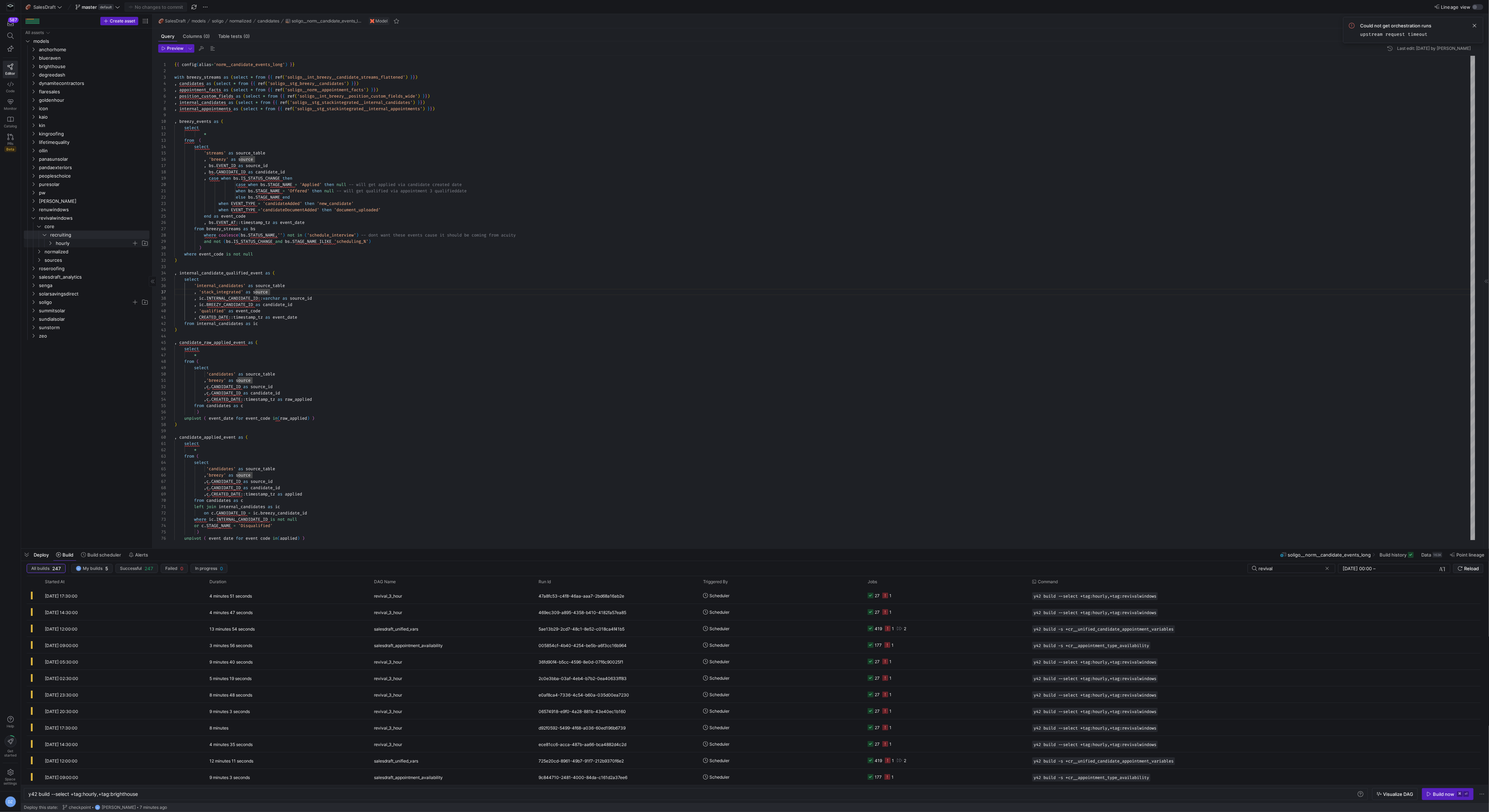
click at [73, 243] on span "hourly" at bounding box center [94, 243] width 76 height 8
click at [77, 261] on span "revivalwindows__cr_recruiting__candidate_events_wide_long​​​​​​​​​​" at bounding box center [101, 260] width 81 height 8
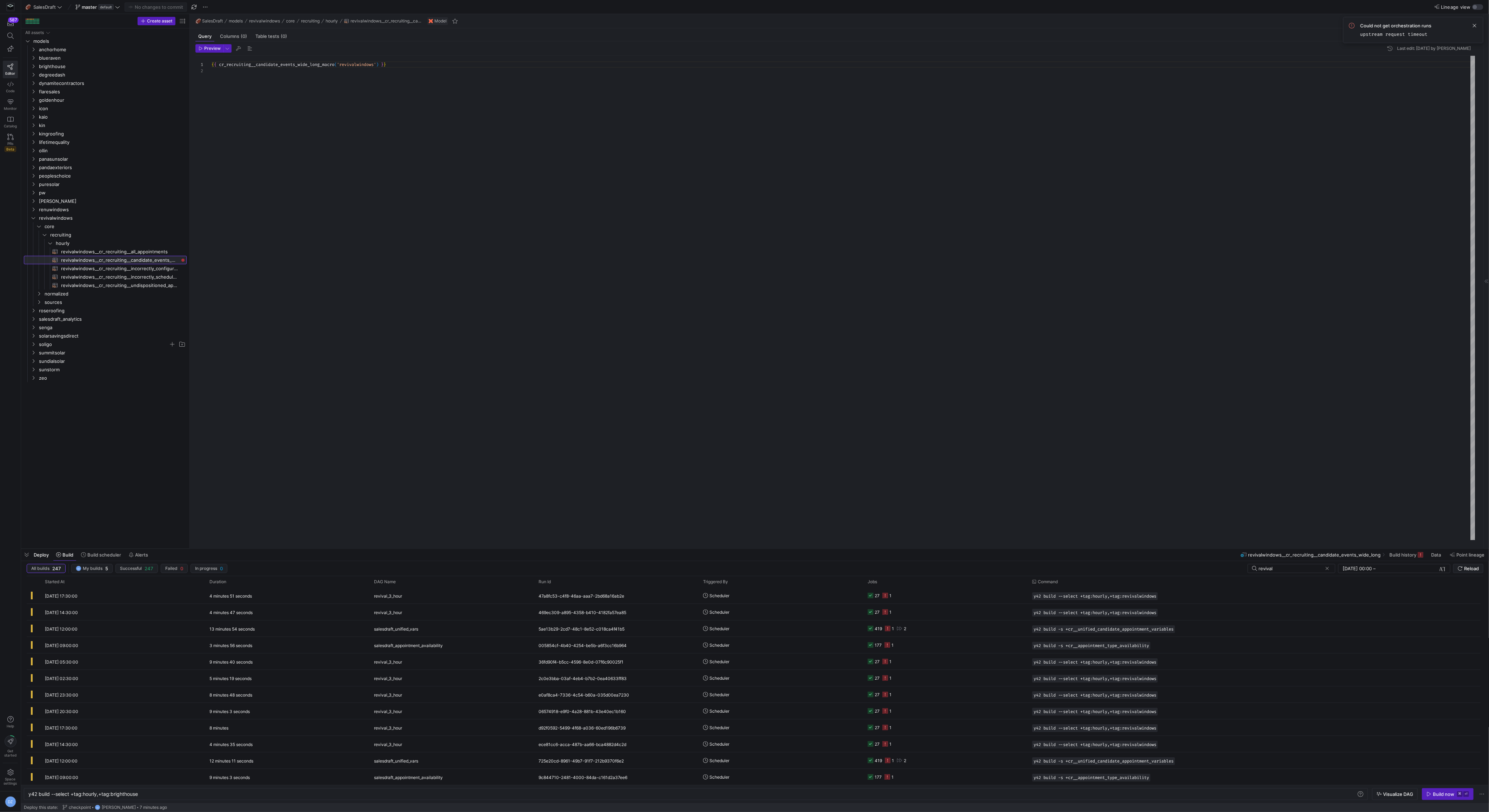
drag, startPoint x: 153, startPoint y: 258, endPoint x: 249, endPoint y: 255, distance: 96.0
click at [249, 255] on as-split "Create asset Drag here to set row groups Drag here to set column labels Group 1…" at bounding box center [755, 281] width 1468 height 534
click at [84, 294] on span "normalized" at bounding box center [106, 294] width 124 height 8
click at [82, 303] on span "appointments" at bounding box center [109, 302] width 118 height 8
click at [78, 317] on span "candidates" at bounding box center [109, 319] width 118 height 8
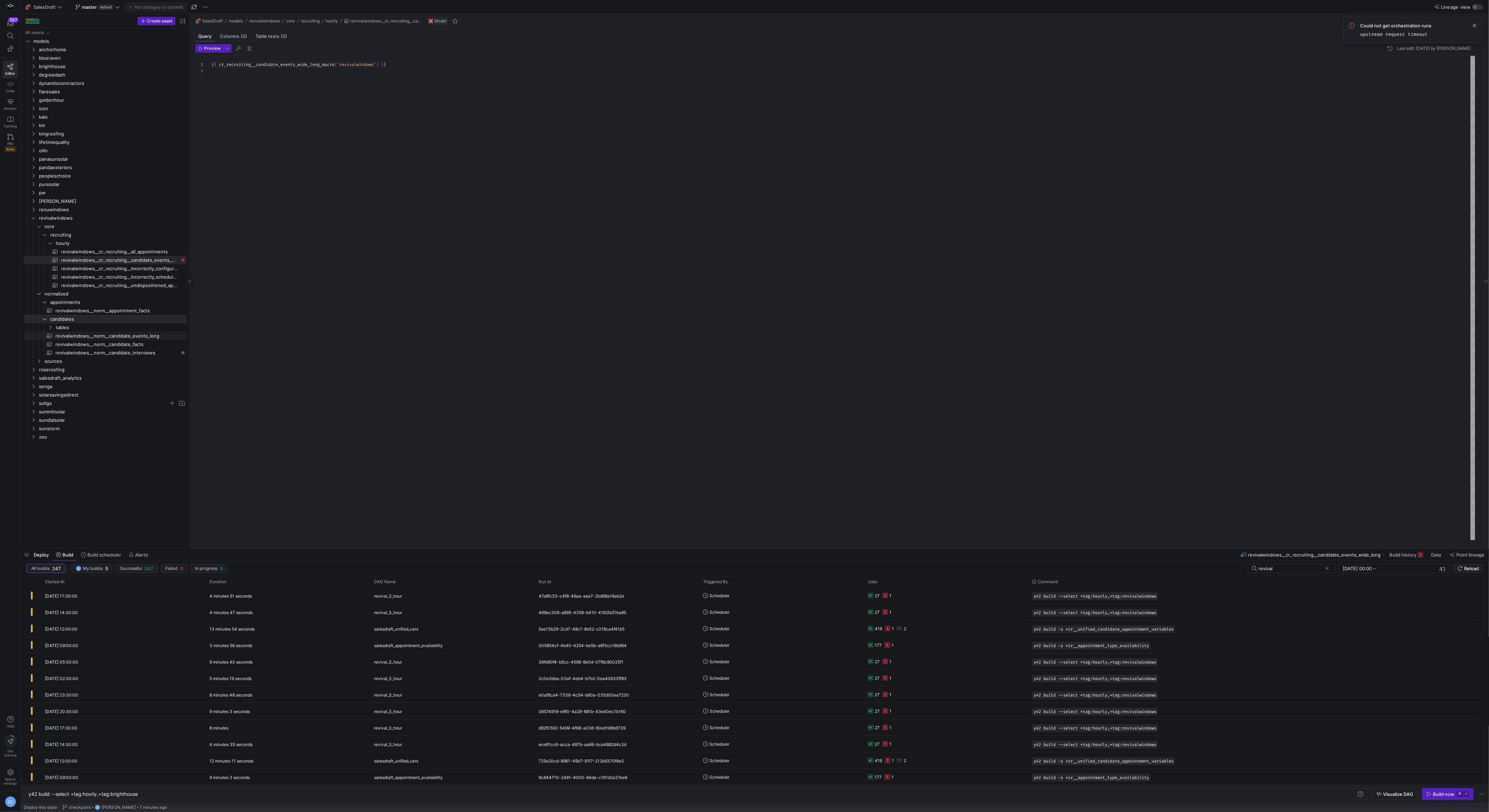
click at [114, 337] on span "revivalwindows__norm__candidate_events_long​​​​​​​​​​" at bounding box center [117, 336] width 123 height 8
type textarea "{{ norm__candidate_events_long_macro('revivalwindows') }}"
click at [354, 322] on div "{ { norm__candidate_events_long_macro ( 'revivalwindows' ) } }" at bounding box center [843, 298] width 1264 height 484
click at [771, 596] on y42-orchestration-triggered-by "Scheduler" at bounding box center [781, 595] width 156 height 16
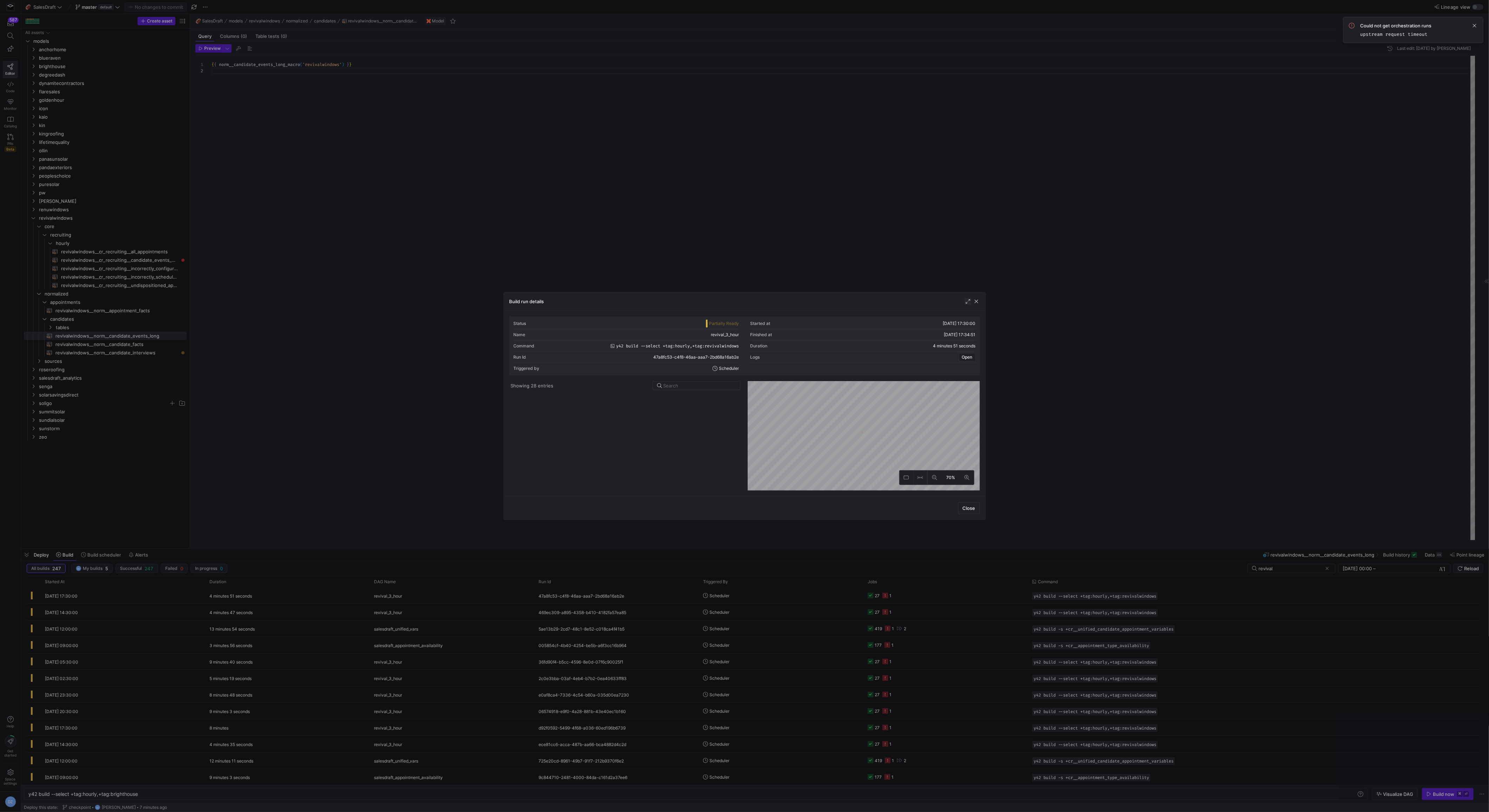
click at [968, 300] on span "button" at bounding box center [968, 301] width 7 height 7
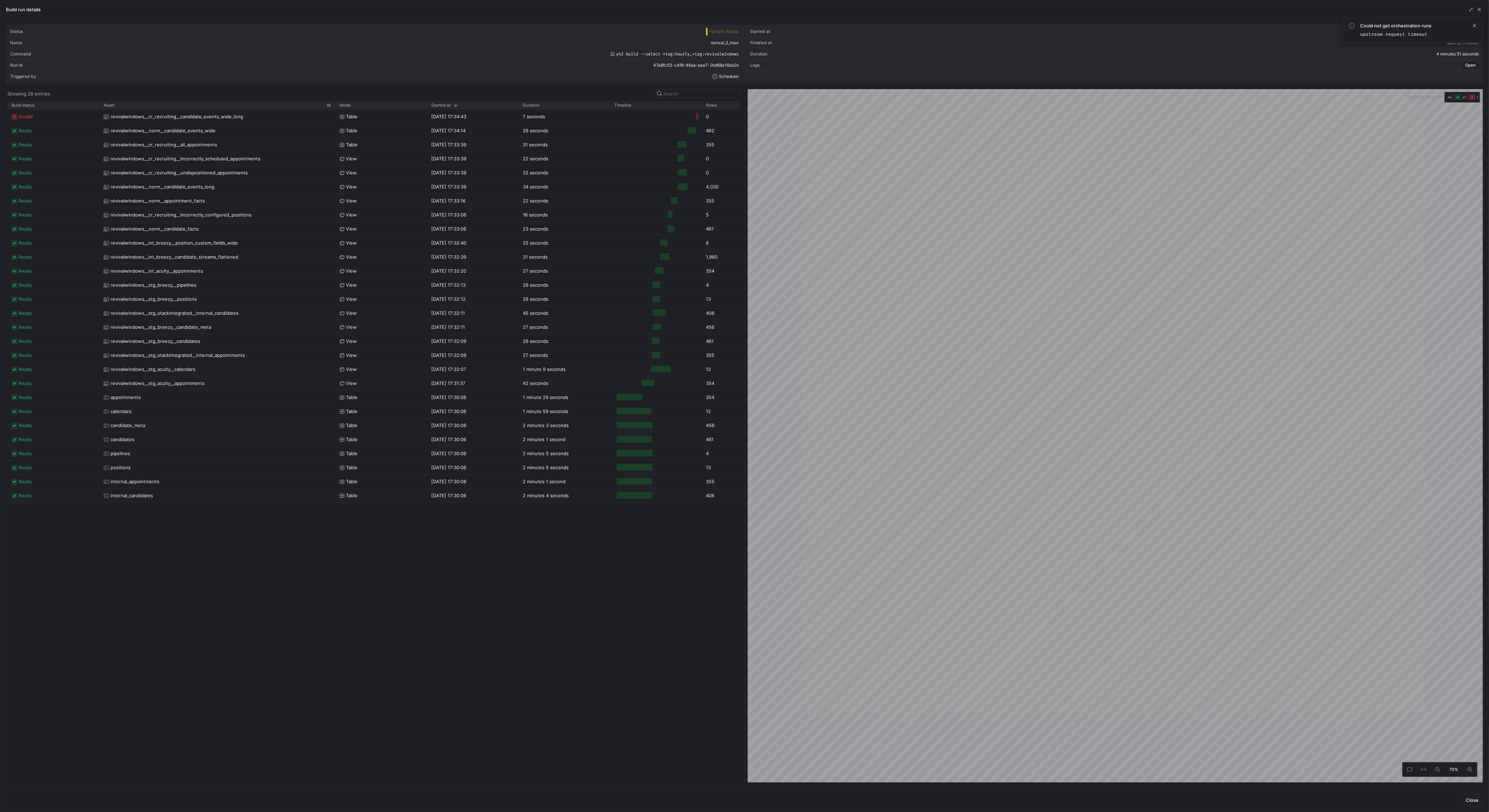
drag, startPoint x: 189, startPoint y: 105, endPoint x: 334, endPoint y: 106, distance: 145.0
click at [334, 106] on div at bounding box center [335, 105] width 3 height 8
click at [212, 116] on span "revivalwindows__cr_recruiting__candidate_events_wide_long" at bounding box center [176, 117] width 132 height 14
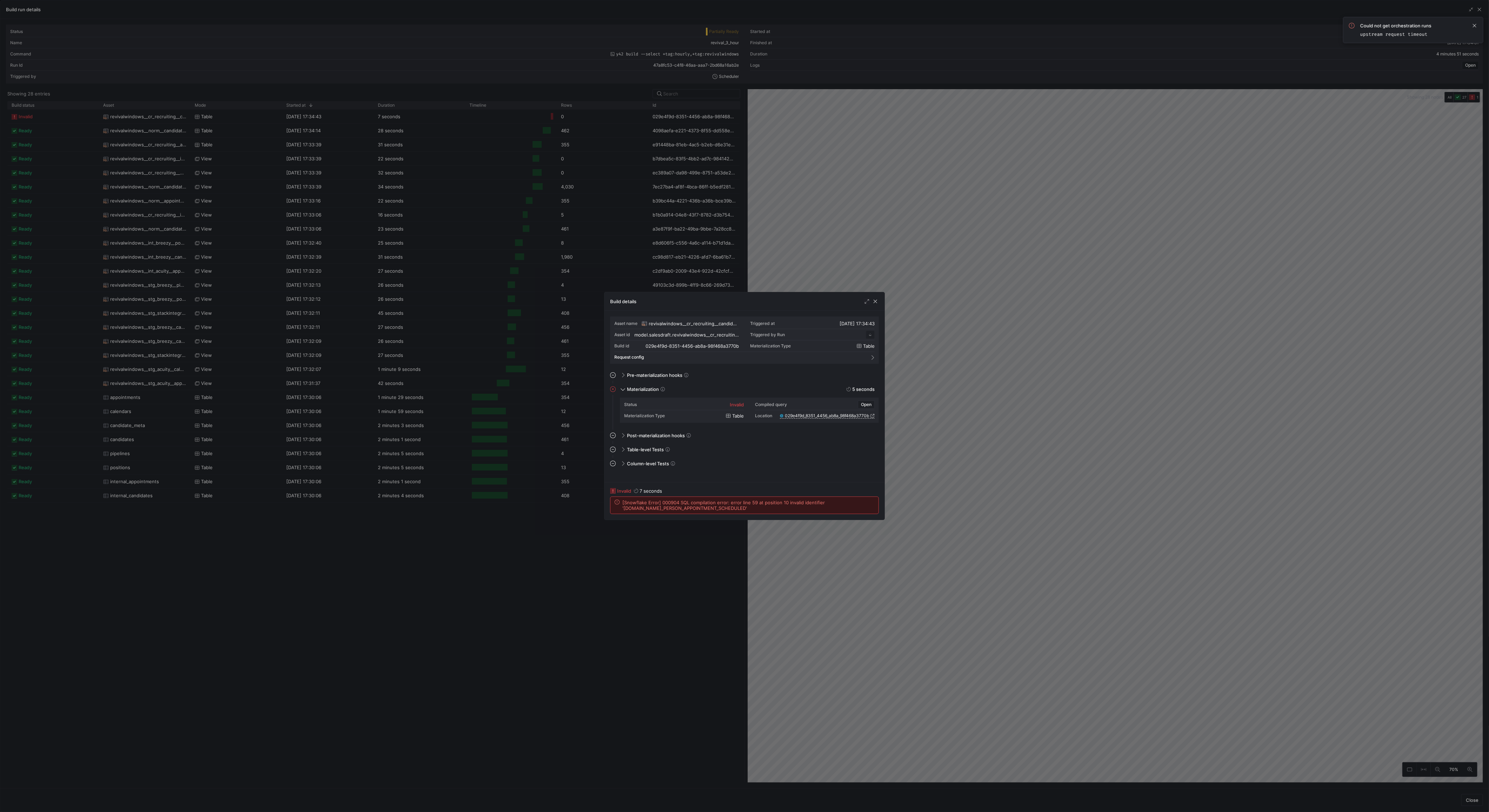
scroll to position [63, 0]
click at [675, 509] on span "[Snowflake Error] 000904 SQL compilation error: error line 59 at position 10 in…" at bounding box center [749, 505] width 252 height 11
copy span "IN_PERSON_APPOINTMENT_SCHEDULED"
click at [482, 555] on div at bounding box center [744, 406] width 1489 height 812
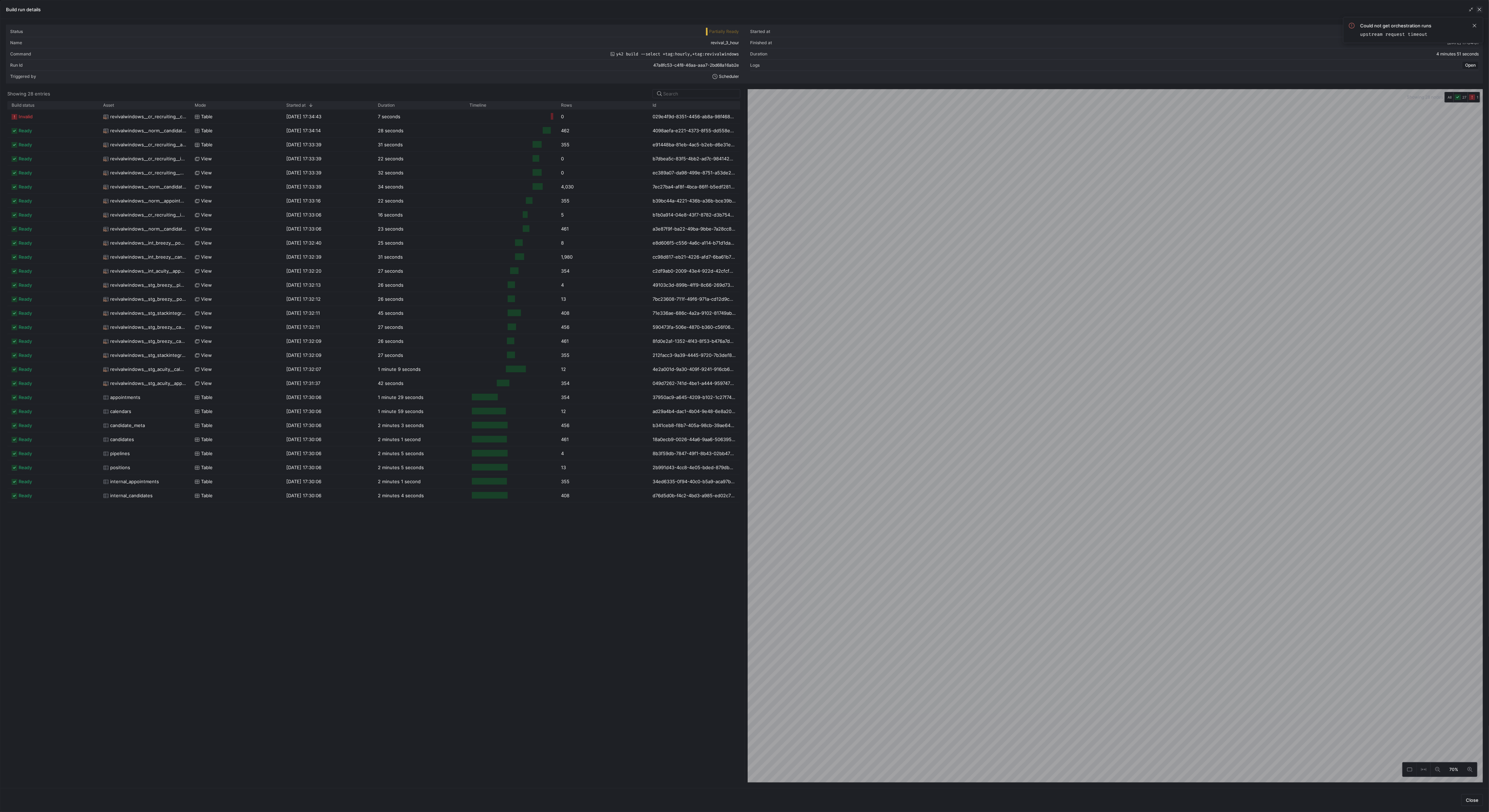
click at [1483, 9] on span "button" at bounding box center [1480, 9] width 7 height 7
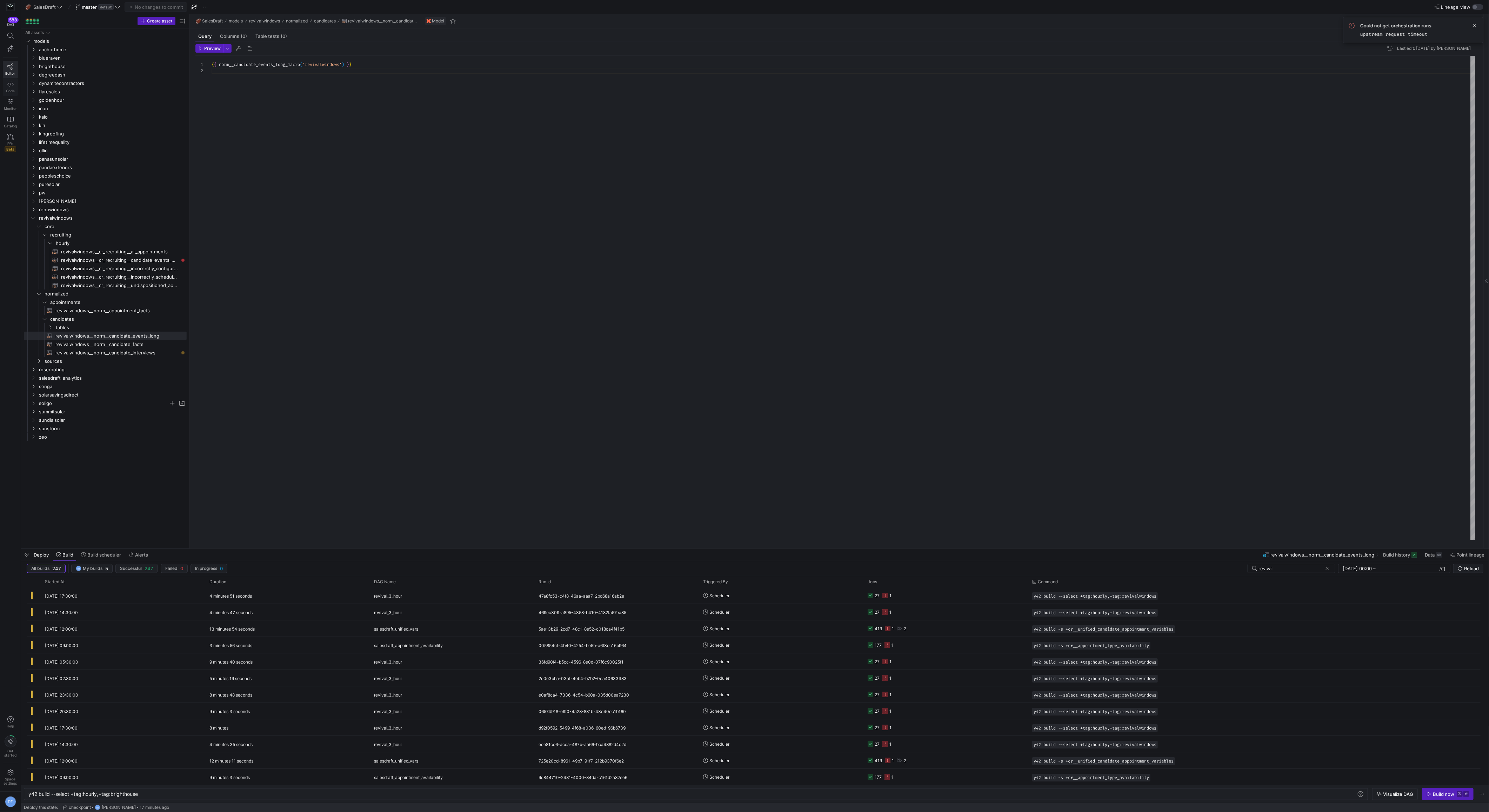
click at [17, 88] on link "Code" at bounding box center [10, 87] width 15 height 17
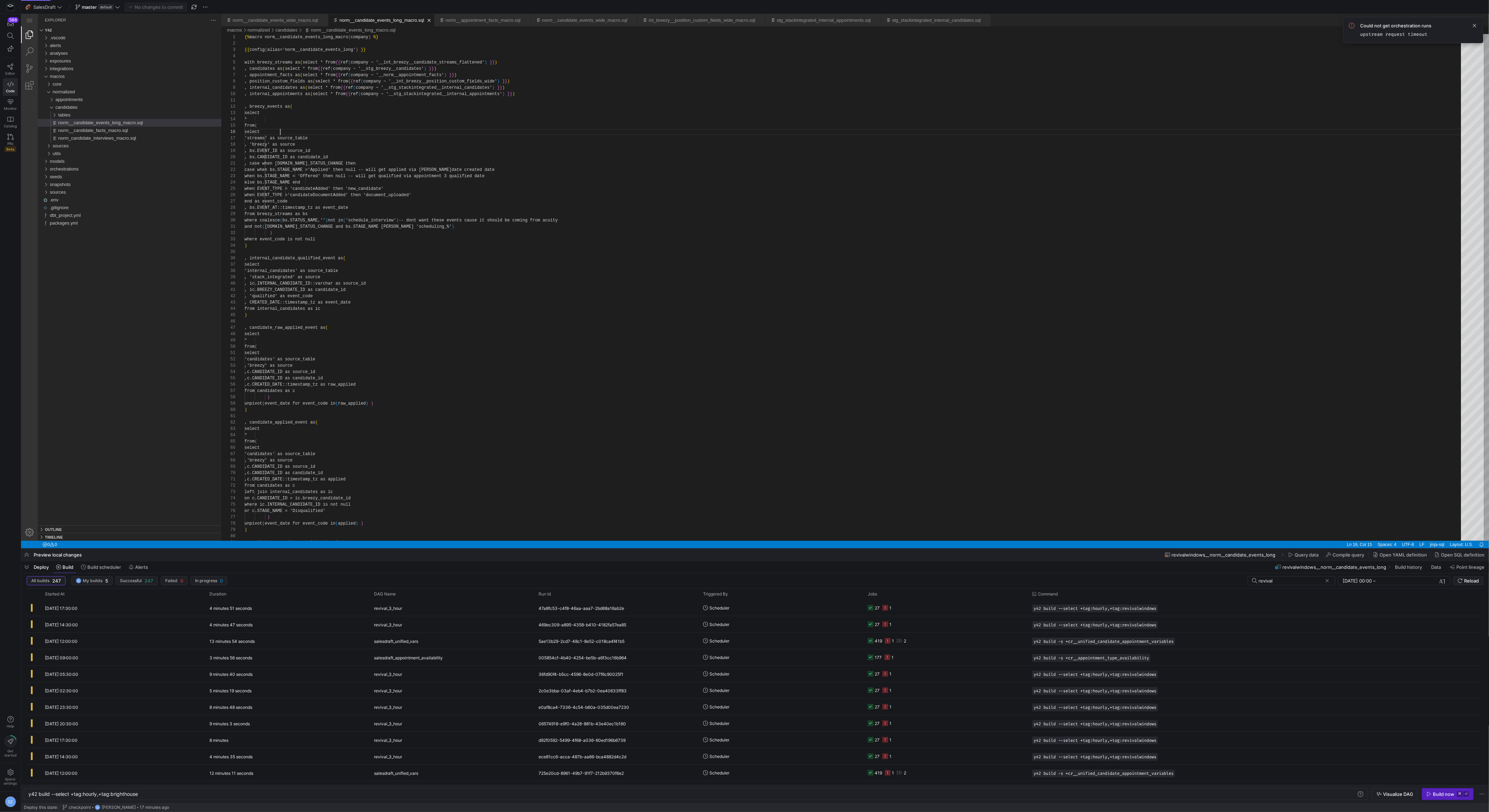
scroll to position [32, 35]
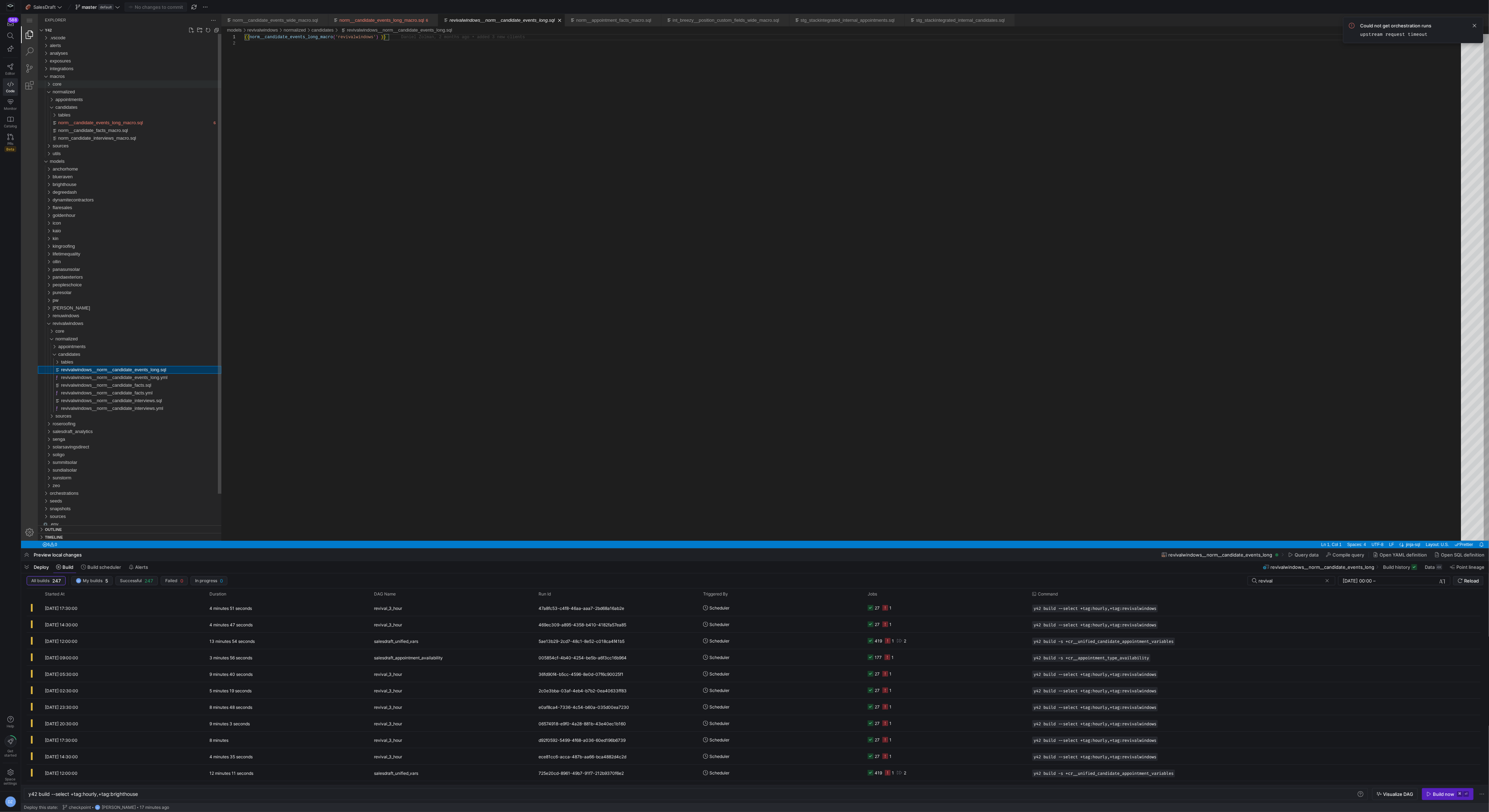
click at [129, 85] on div "core" at bounding box center [137, 84] width 169 height 8
click at [124, 99] on span "cr_recruiting__candidate_events_wide_long_macro.sql" at bounding box center [111, 99] width 111 height 5
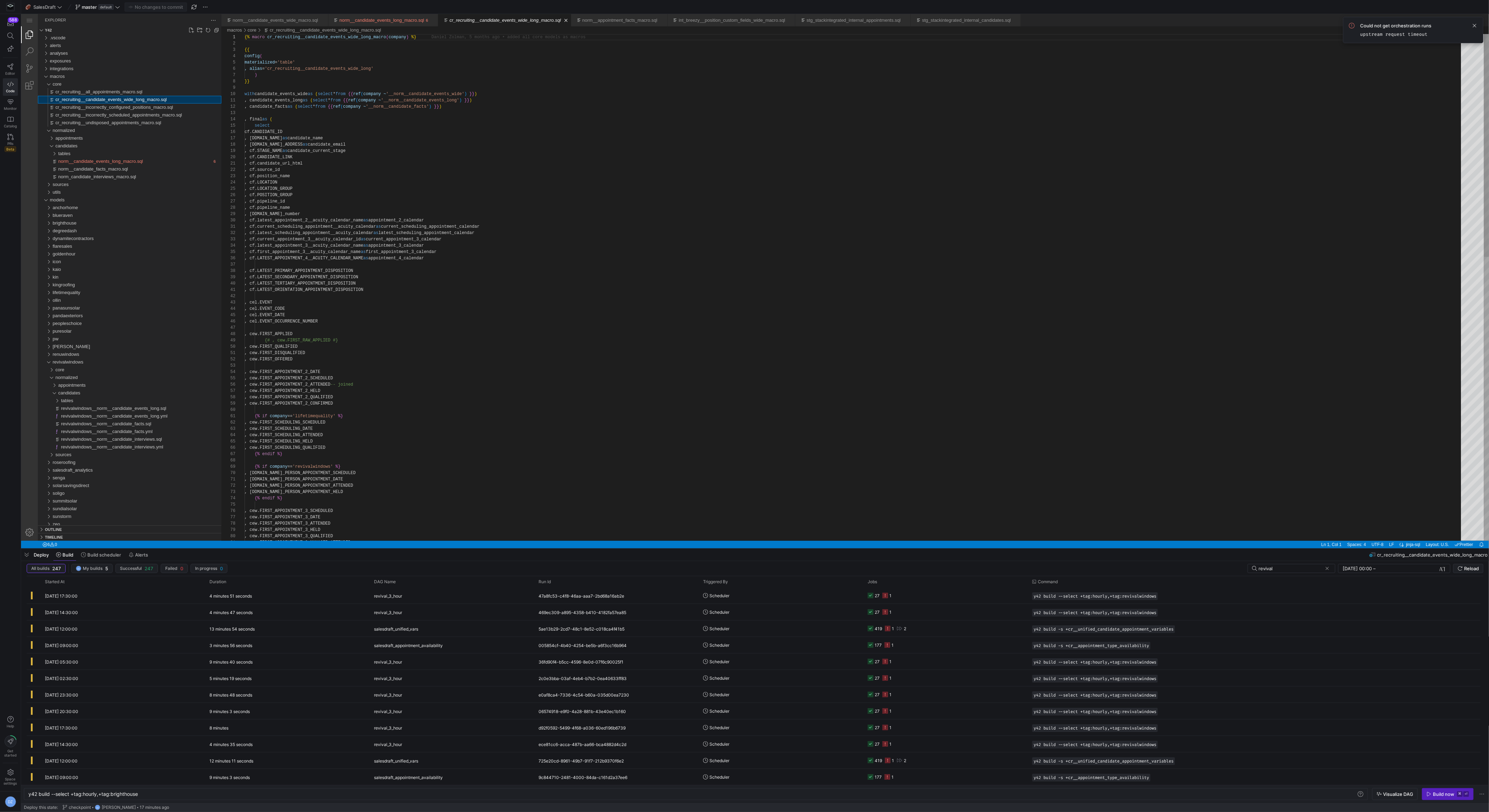
scroll to position [63, 0]
click at [376, 169] on div "{% macro cr_recruiting__candidate_events_wide_long_macro ( company ) %} {{ conf…" at bounding box center [855, 609] width 1221 height 1151
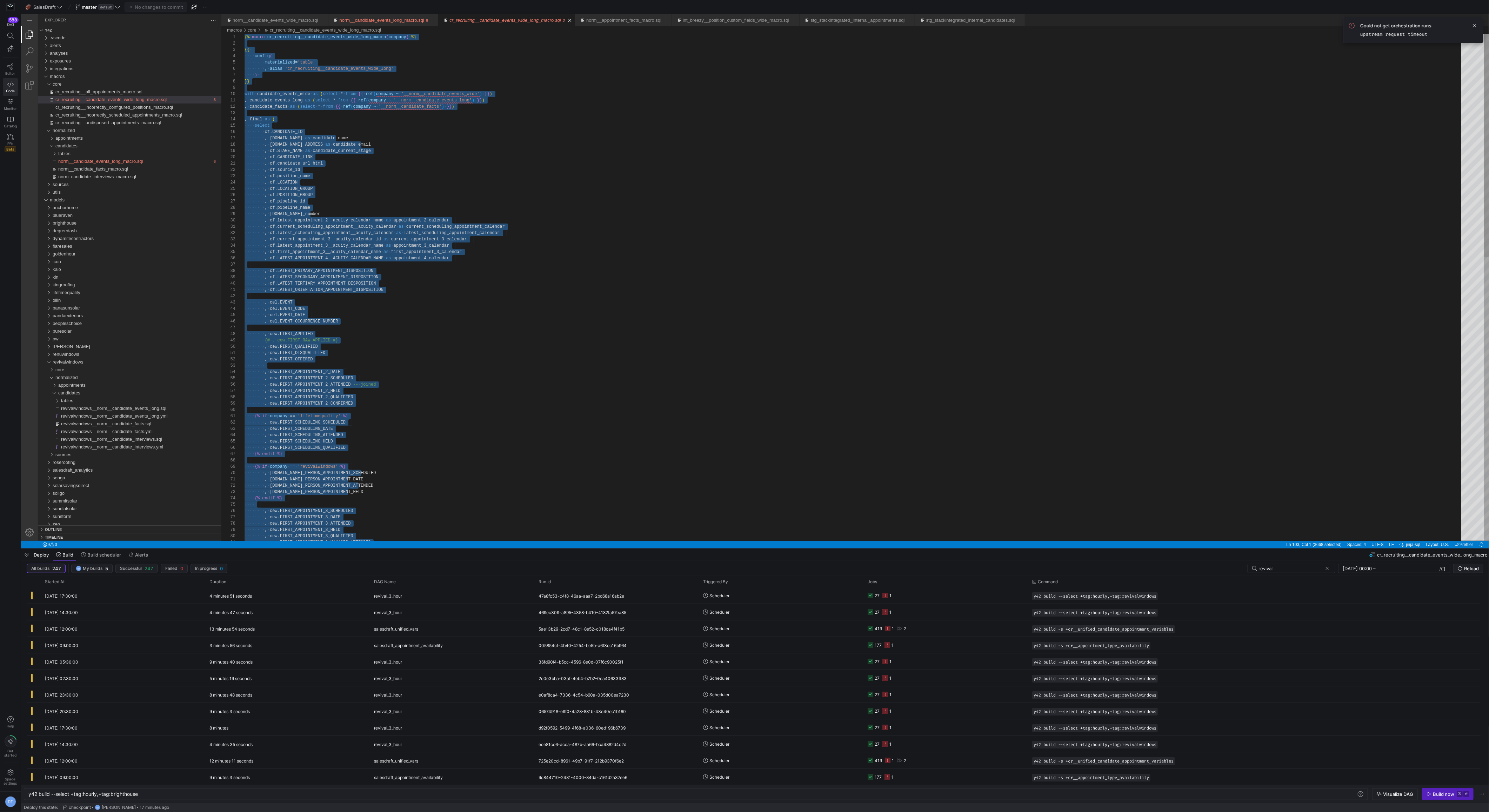
paste textarea "cr_recruiting__candidate_events_wide_long_macro.sql, preview"
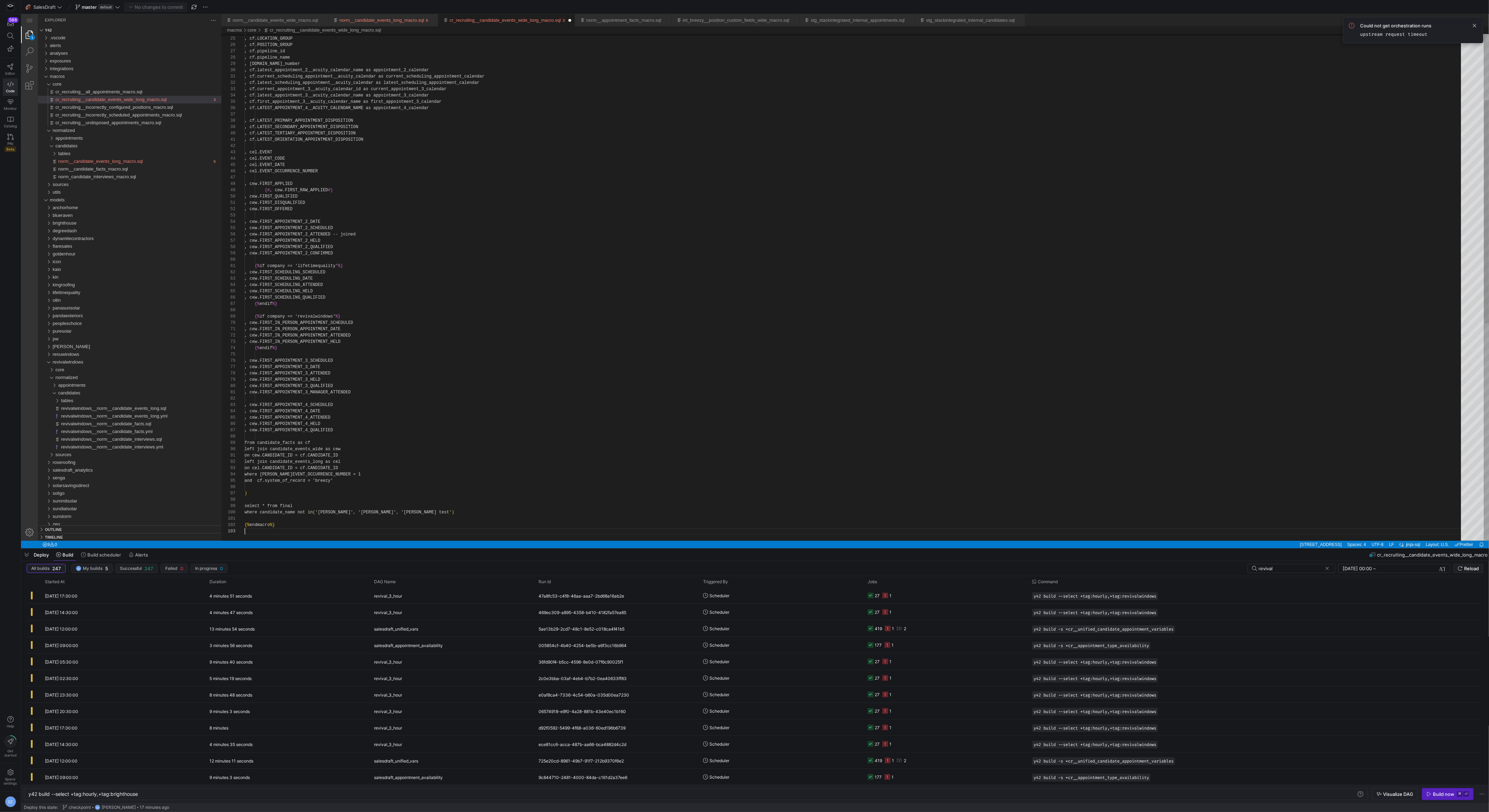
scroll to position [13, 0]
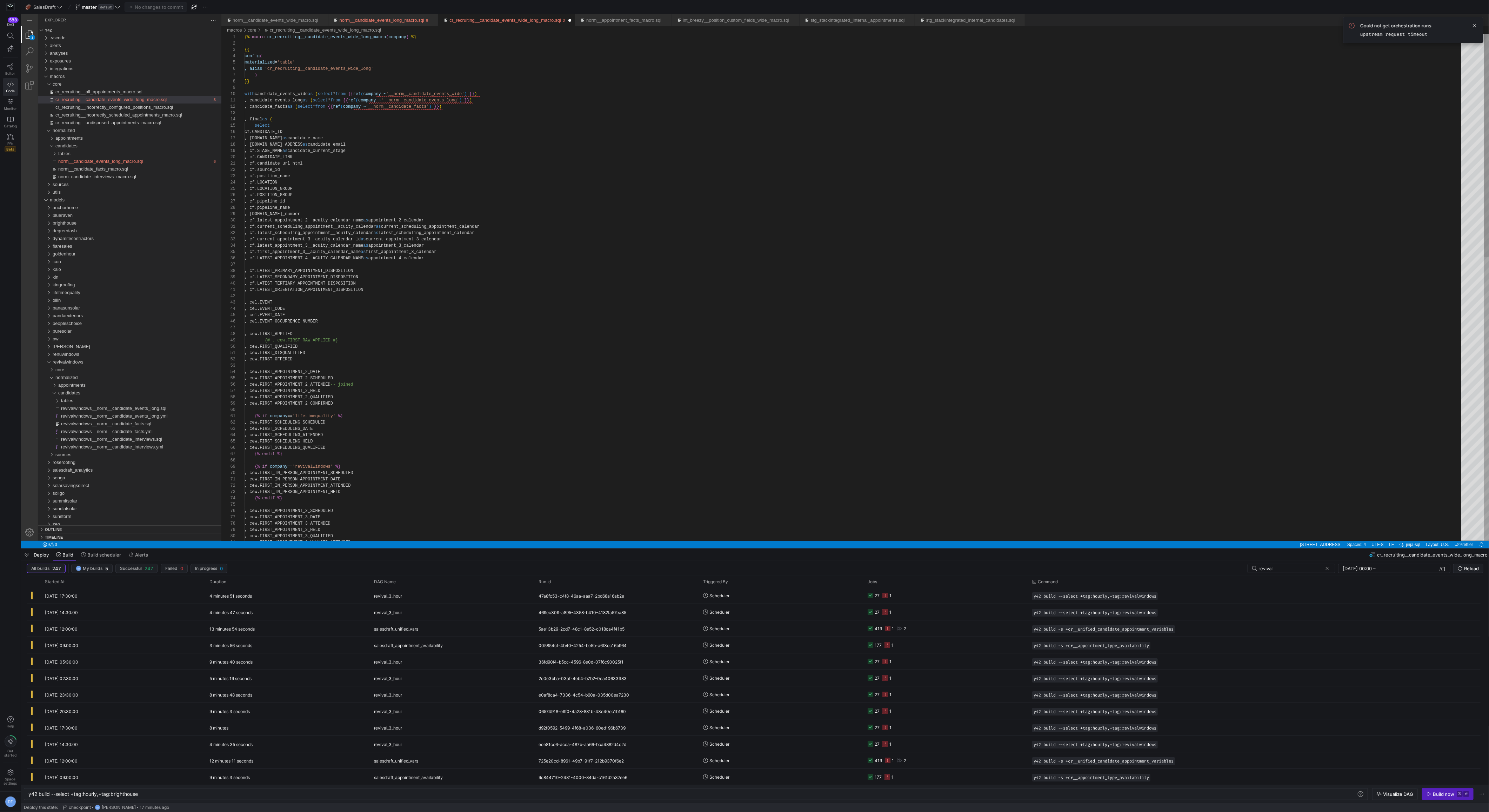
click at [384, 173] on div ", cf.LOCATION , cf.LOCATION_GROUP , cf.POSITION_GROUP , cf.pipeline_id , cf.pip…" at bounding box center [855, 609] width 1221 height 1151
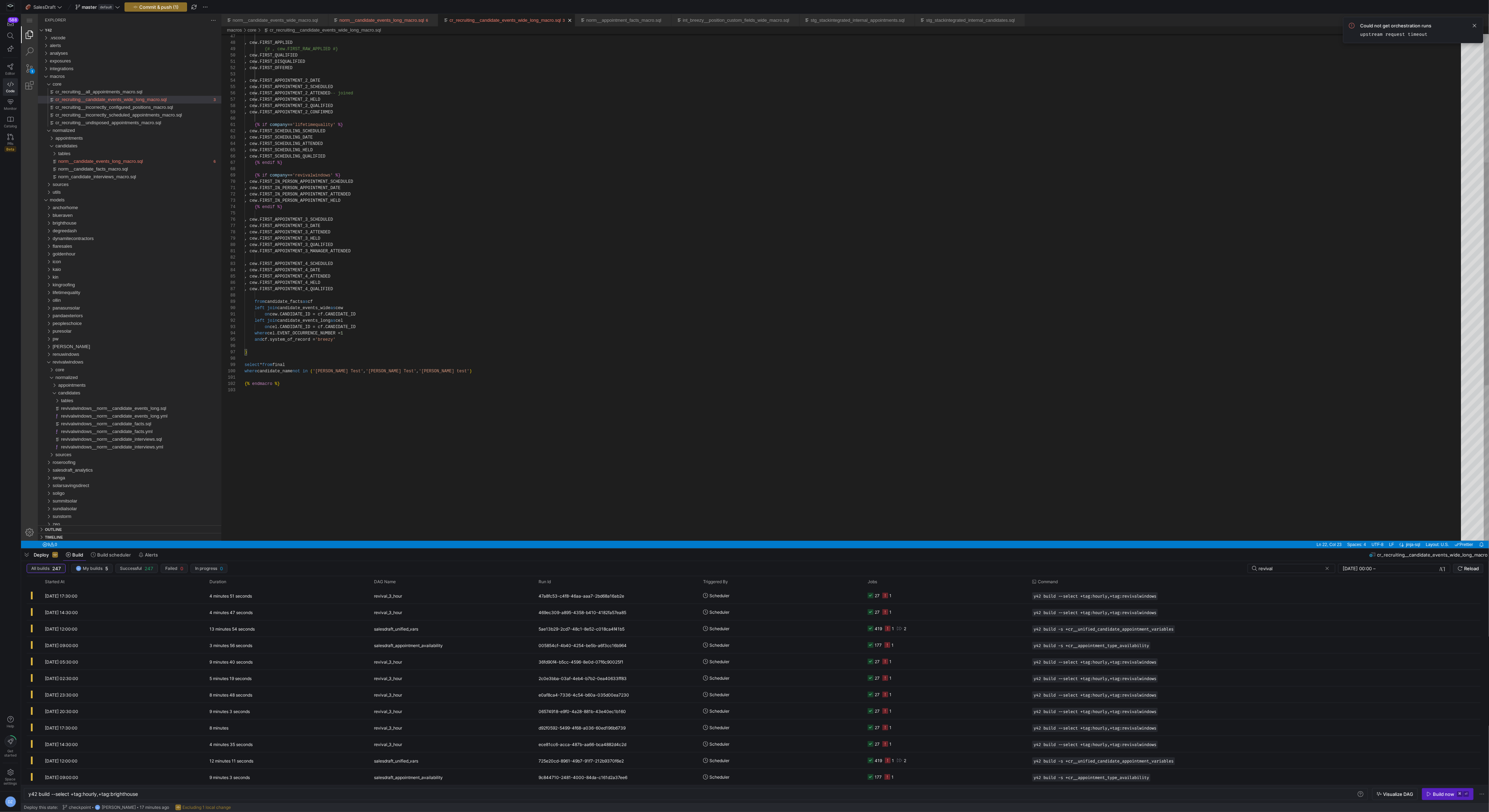
type textarea ", cew.FIRST_APPOINTMENT_3_MANAGER_ATTENDED , cew.FIRST_APPOINTMENT_4_SCHEDULED …"
click at [504, 267] on div ", cew.FIRST_APPLIED {# , cew.FIRST_RAW_APPLIED #} , cew.FIRST_QUALIFIED , cew.F…" at bounding box center [855, 318] width 1221 height 1151
click at [160, 9] on span "Commit & push (1)" at bounding box center [159, 7] width 39 height 6
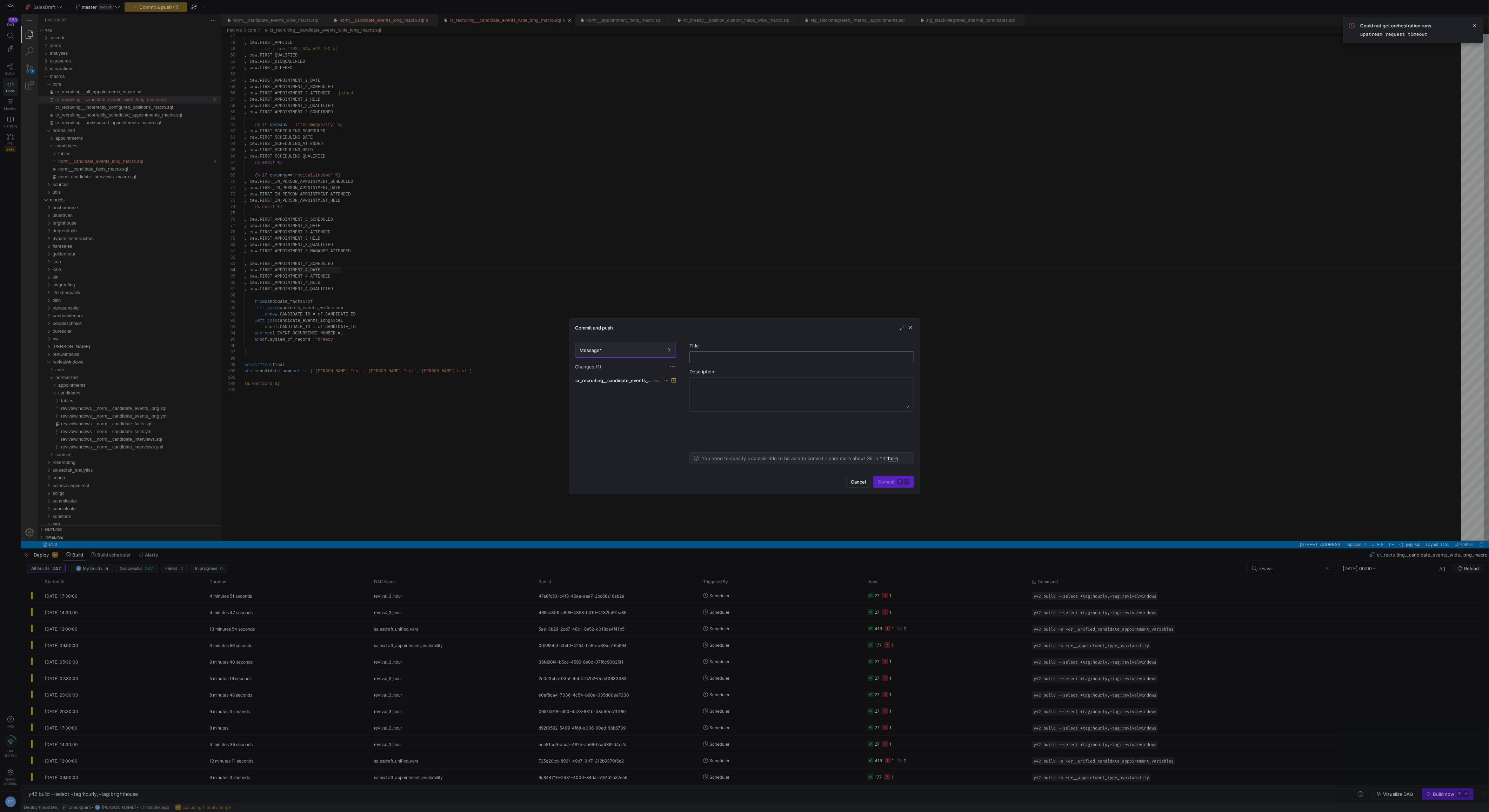
click at [697, 355] on input "text" at bounding box center [802, 357] width 213 height 6
type input "fix"
click at [905, 477] on span "submit" at bounding box center [893, 481] width 40 height 11
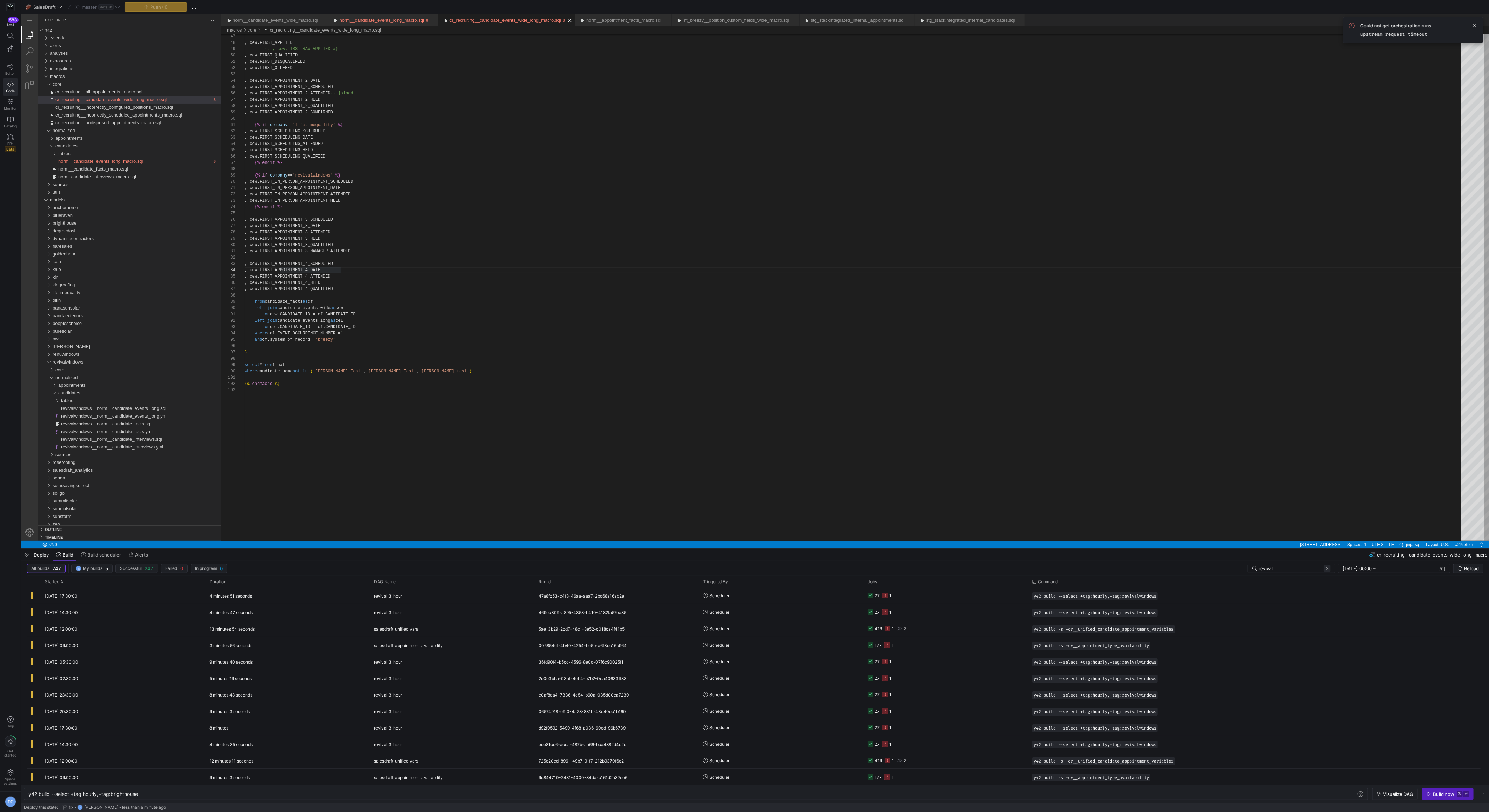
click at [1328, 568] on span at bounding box center [1327, 568] width 7 height 7
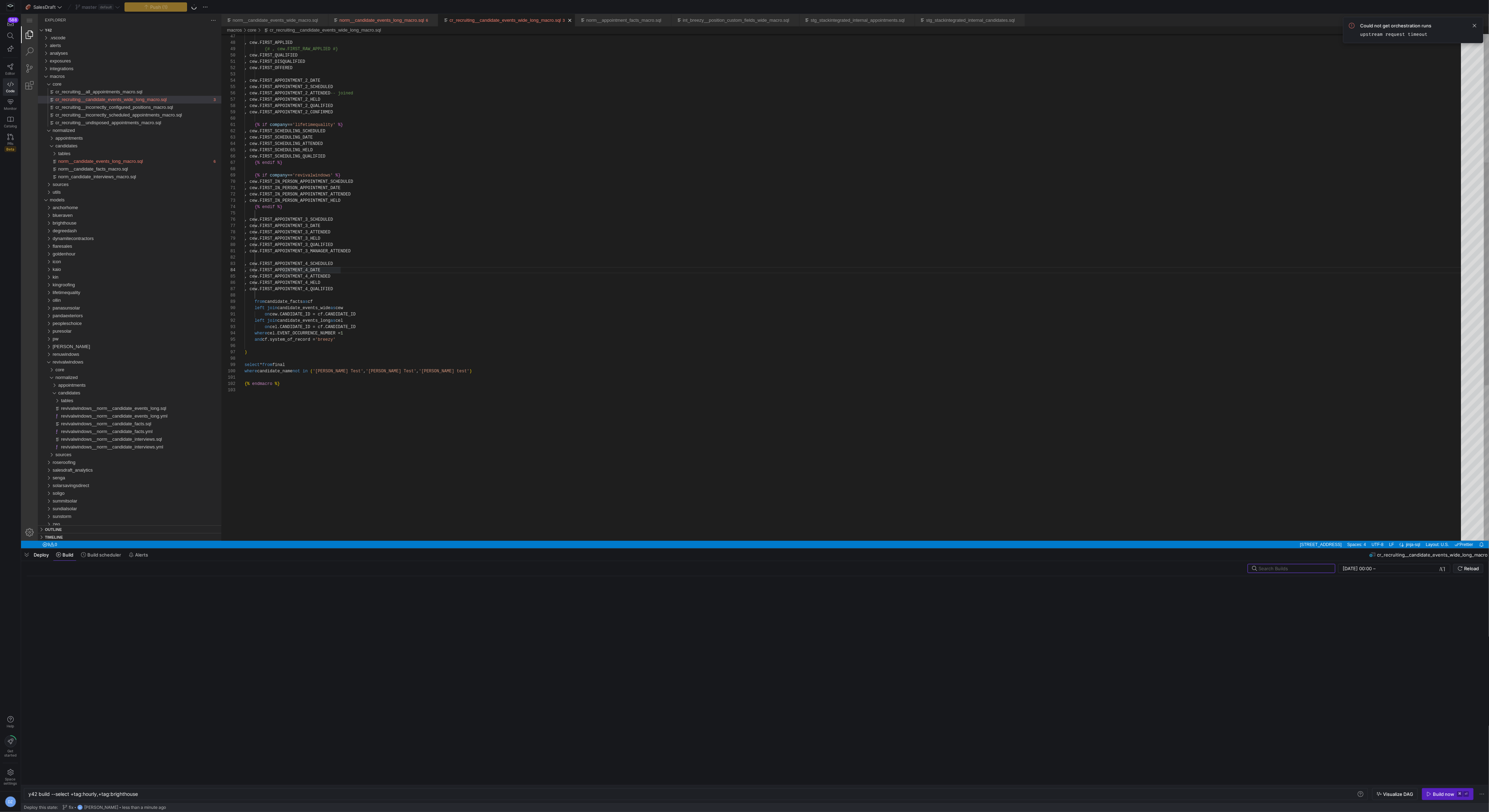
type textarea "{% endmacro %}"
click at [978, 379] on div ", cew.FIRST_APPLIED {# , cew.FIRST_RAW_APPLIED #} , cew.FIRST_QUALIFIED , cew.F…" at bounding box center [855, 318] width 1221 height 1151
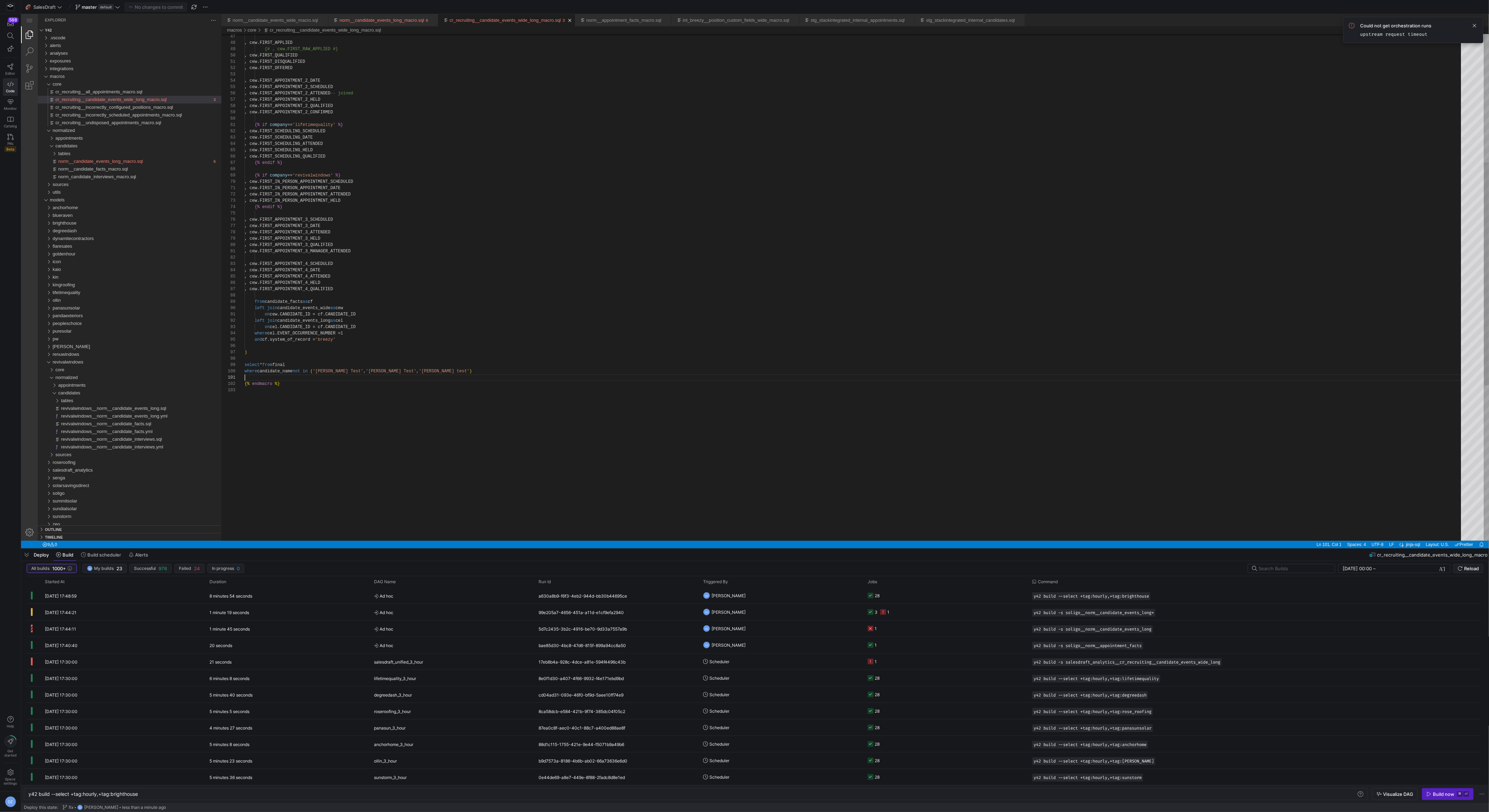
click at [979, 420] on div ", cew.FIRST_APPLIED {# , cew.FIRST_RAW_APPLIED #} , cew.FIRST_QUALIFIED , cew.F…" at bounding box center [855, 318] width 1221 height 1151
click at [1154, 718] on span "button" at bounding box center [1153, 718] width 7 height 7
click at [182, 796] on div "y42 build --select +tag:hourly,+tag:brighthouse" at bounding box center [693, 794] width 1329 height 6
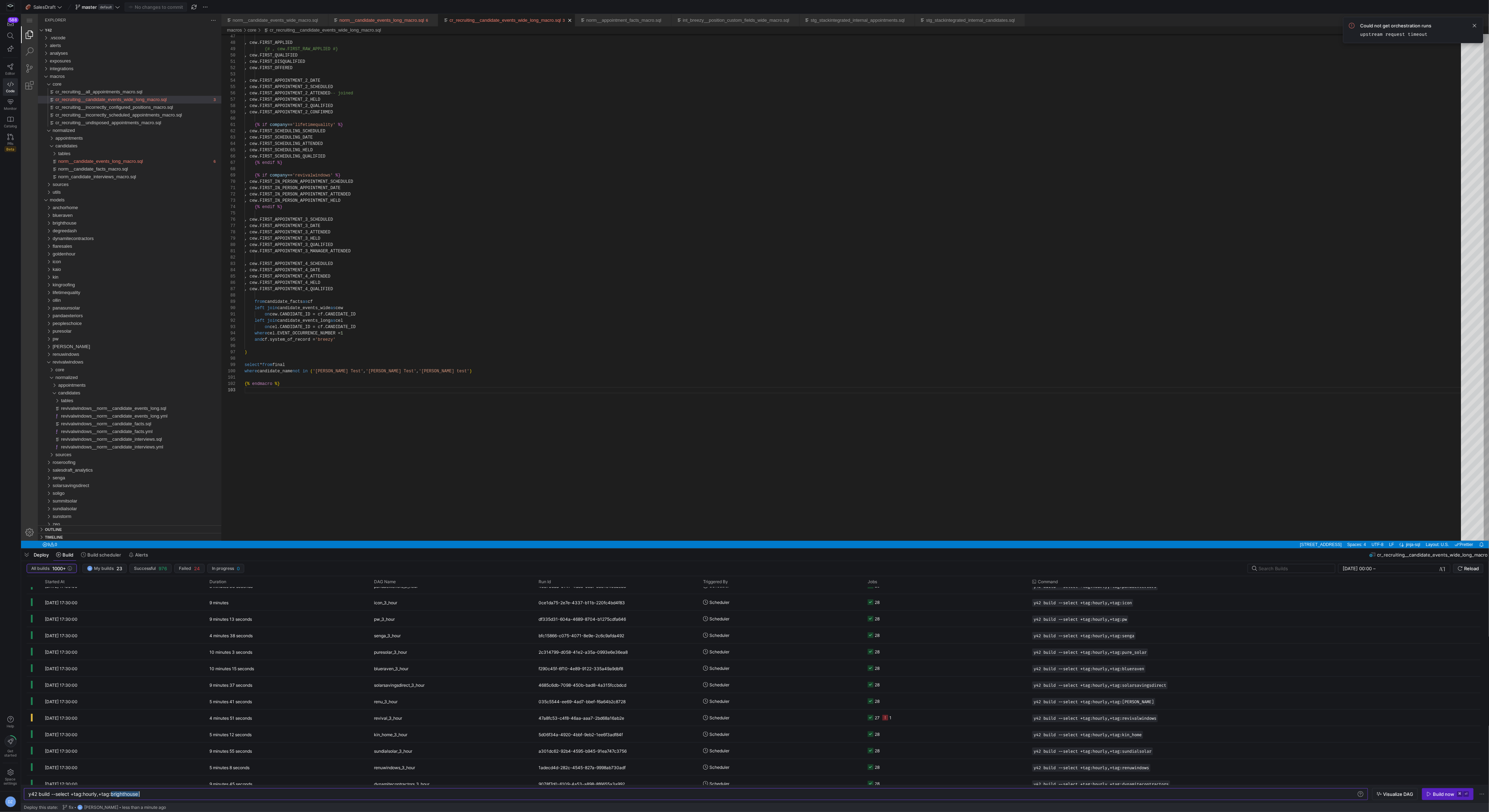
click at [182, 796] on div "y42 build --select +tag:hourly,+tag:brighthouse" at bounding box center [693, 794] width 1329 height 6
type textarea "y42 build --select +tag:hourly,+tag:revivalwindows"
click at [488, 596] on span "Ad hoc" at bounding box center [452, 596] width 156 height 17
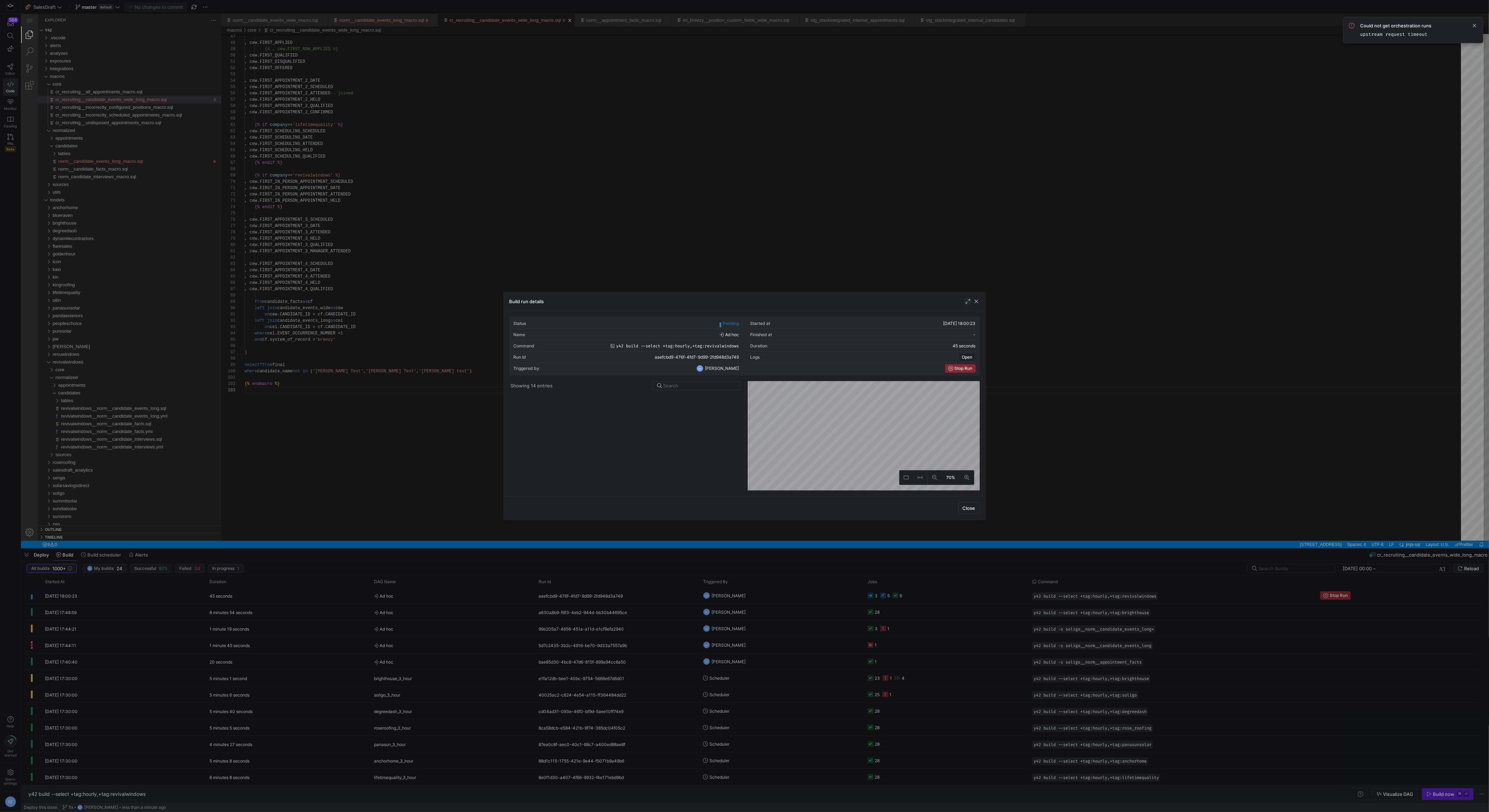
click at [966, 302] on span "button" at bounding box center [968, 301] width 7 height 7
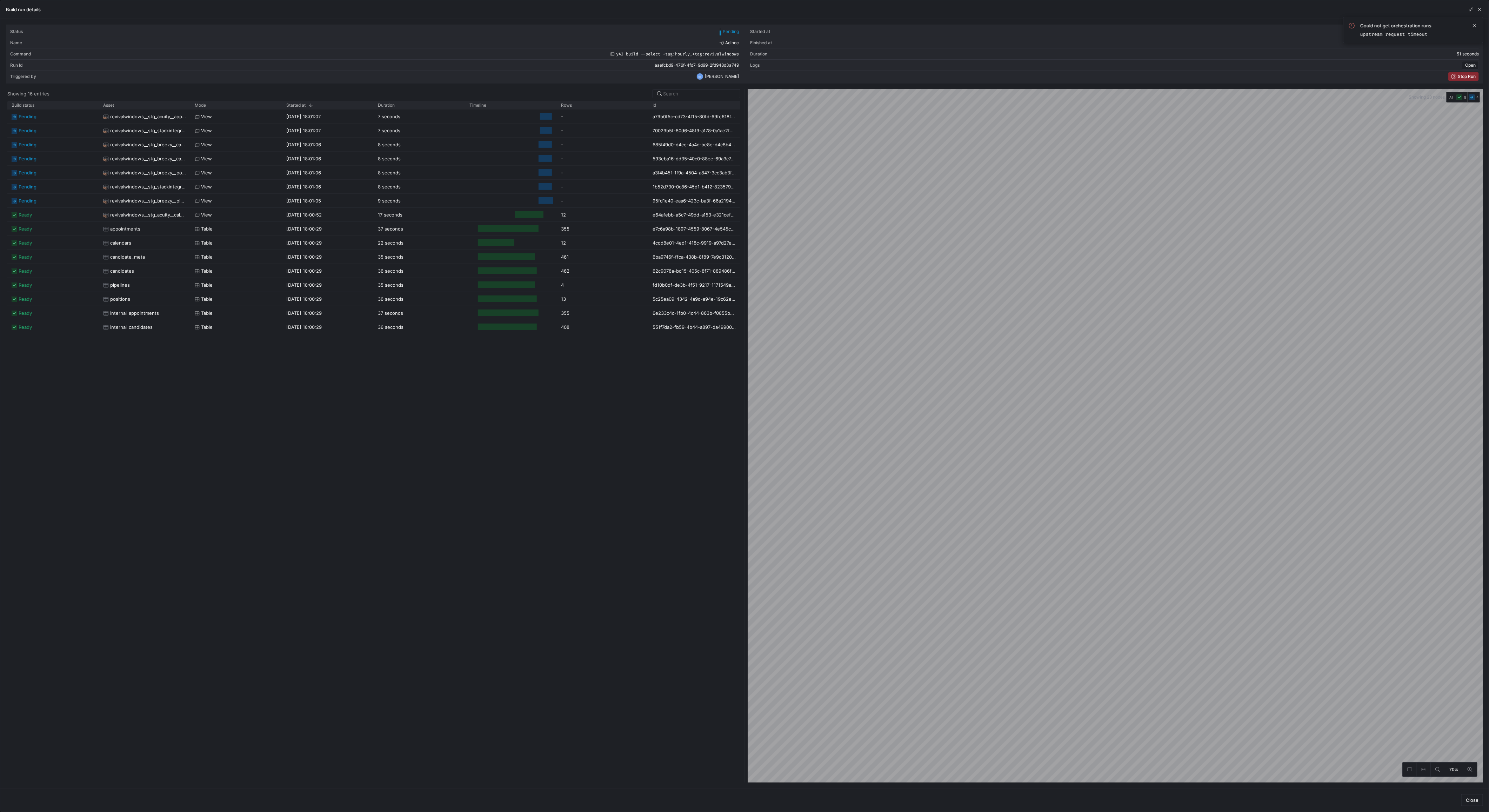
scroll to position [13, 0]
click at [608, 476] on div "ready revivalwindows__stg_breezy__candidate_meta view 11/08/25, 18:01:06 21 sec…" at bounding box center [374, 446] width 733 height 673
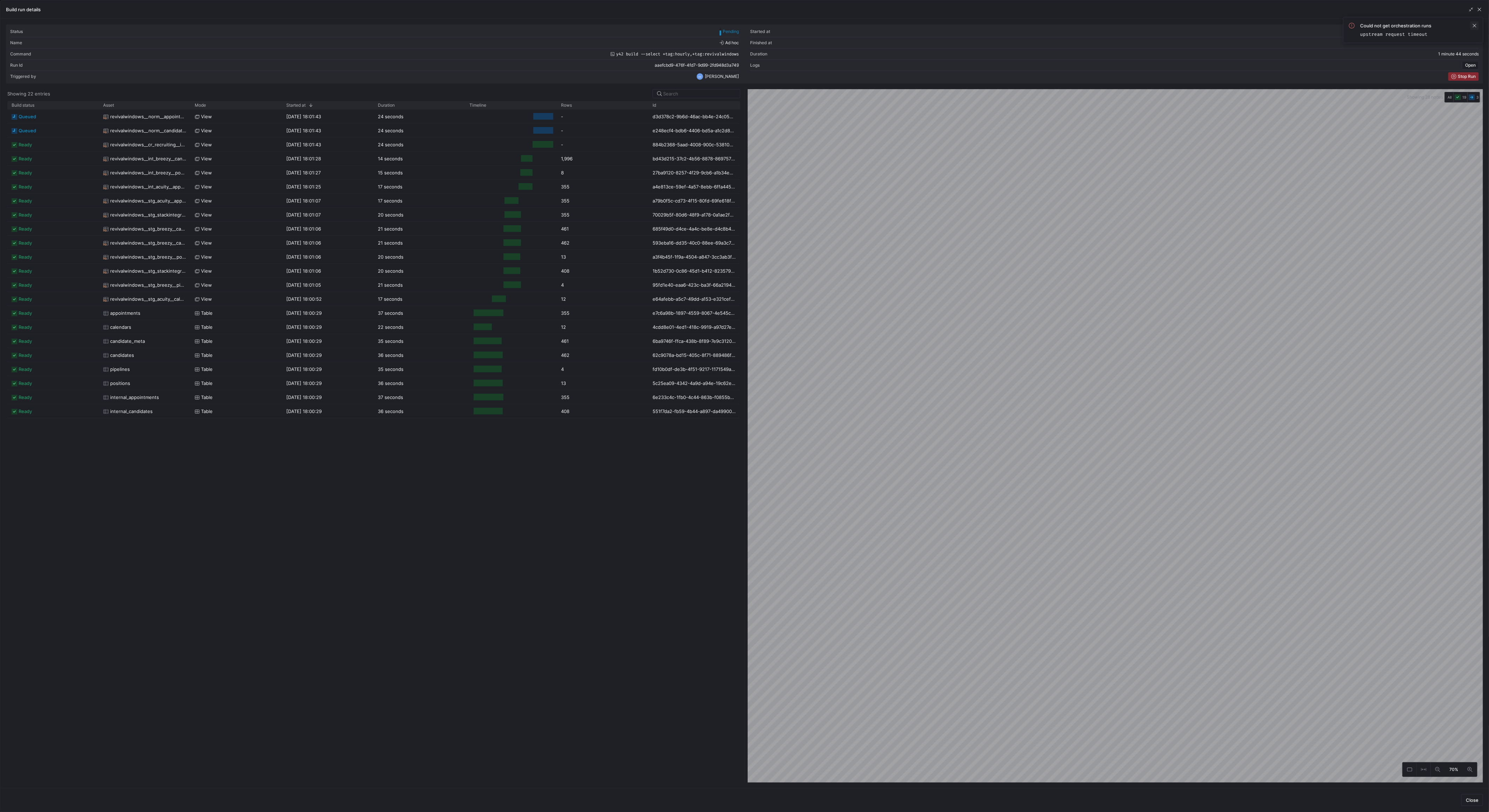
click at [1473, 27] on span at bounding box center [1475, 25] width 9 height 9
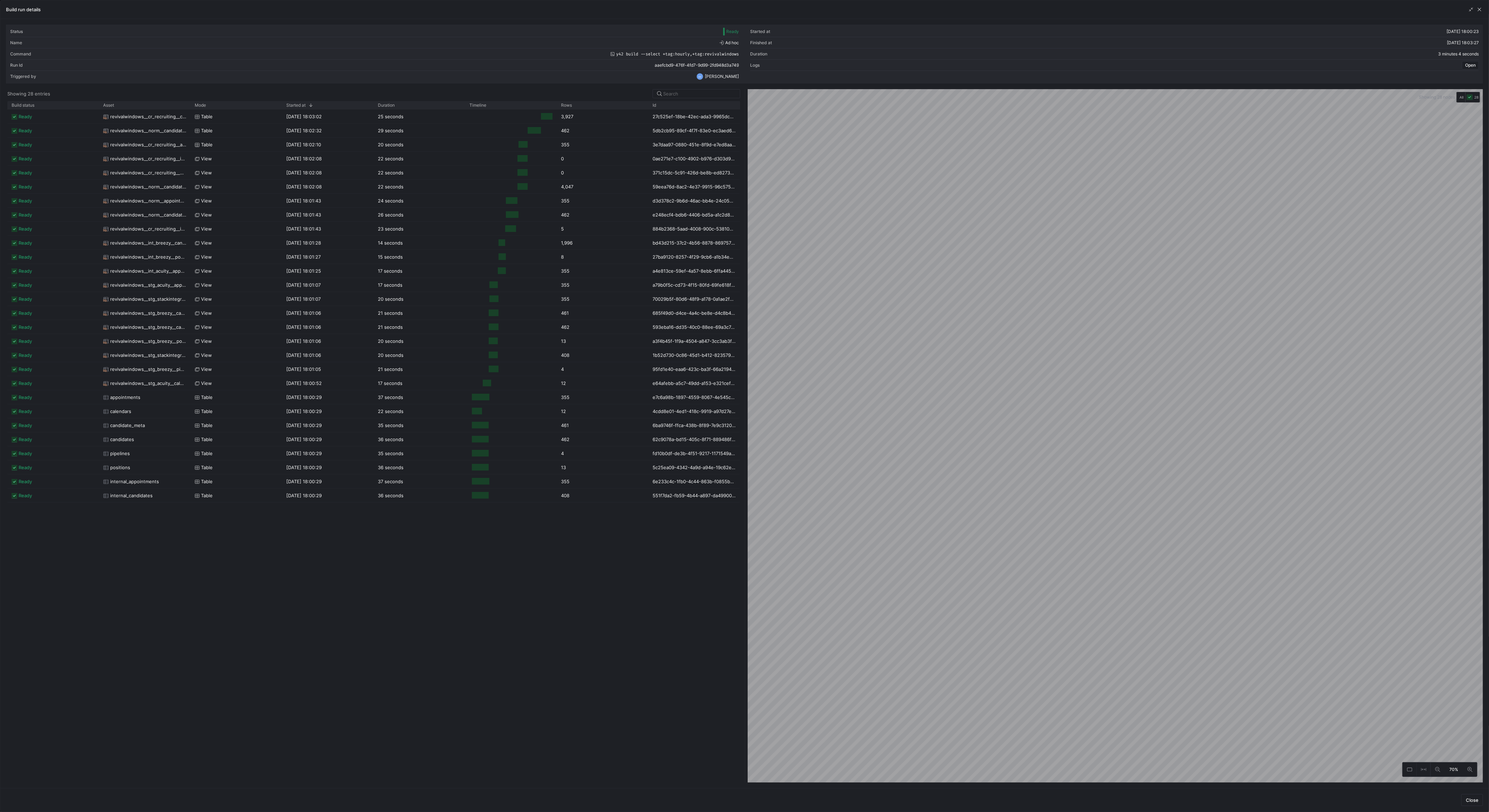
click at [1484, 6] on div "Build run details" at bounding box center [744, 10] width 1488 height 18
click at [1482, 8] on span "button" at bounding box center [1480, 9] width 7 height 7
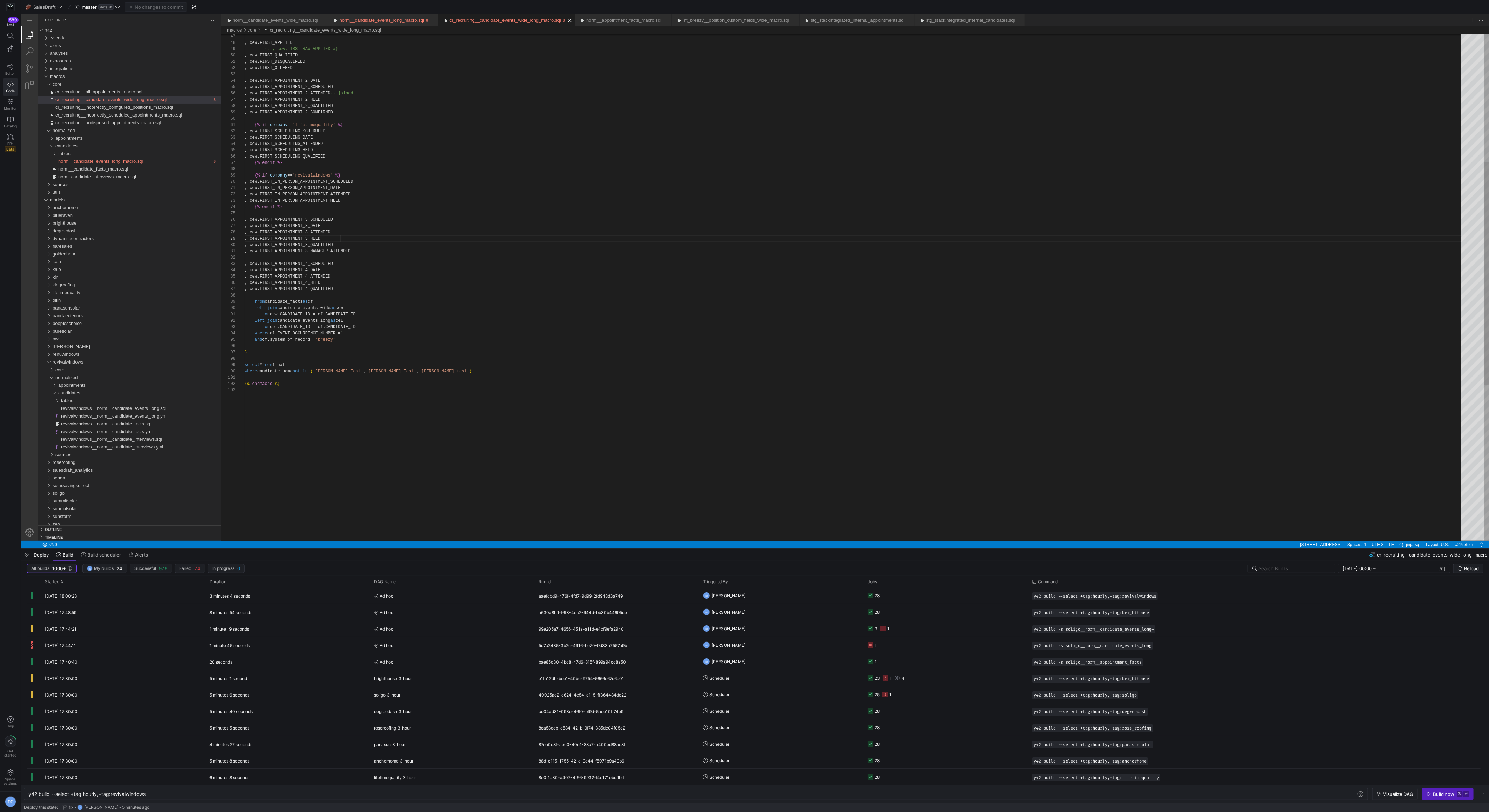
click at [778, 240] on div ", cew.FIRST_APPLIED {# , cew.FIRST_RAW_APPLIED #} , cew.FIRST_QUALIFIED , cew.F…" at bounding box center [855, 318] width 1221 height 1151
click at [645, 288] on div ", cew.FIRST_APPLIED {# , cew.FIRST_RAW_APPLIED #} , cew.FIRST_QUALIFIED , cew.F…" at bounding box center [855, 318] width 1221 height 1151
click at [589, 324] on div ", cew.FIRST_APPLIED {# , cew.FIRST_RAW_APPLIED #} , cew.FIRST_QUALIFIED , cew.F…" at bounding box center [855, 318] width 1221 height 1151
click at [58, 86] on span "core" at bounding box center [57, 84] width 9 height 5
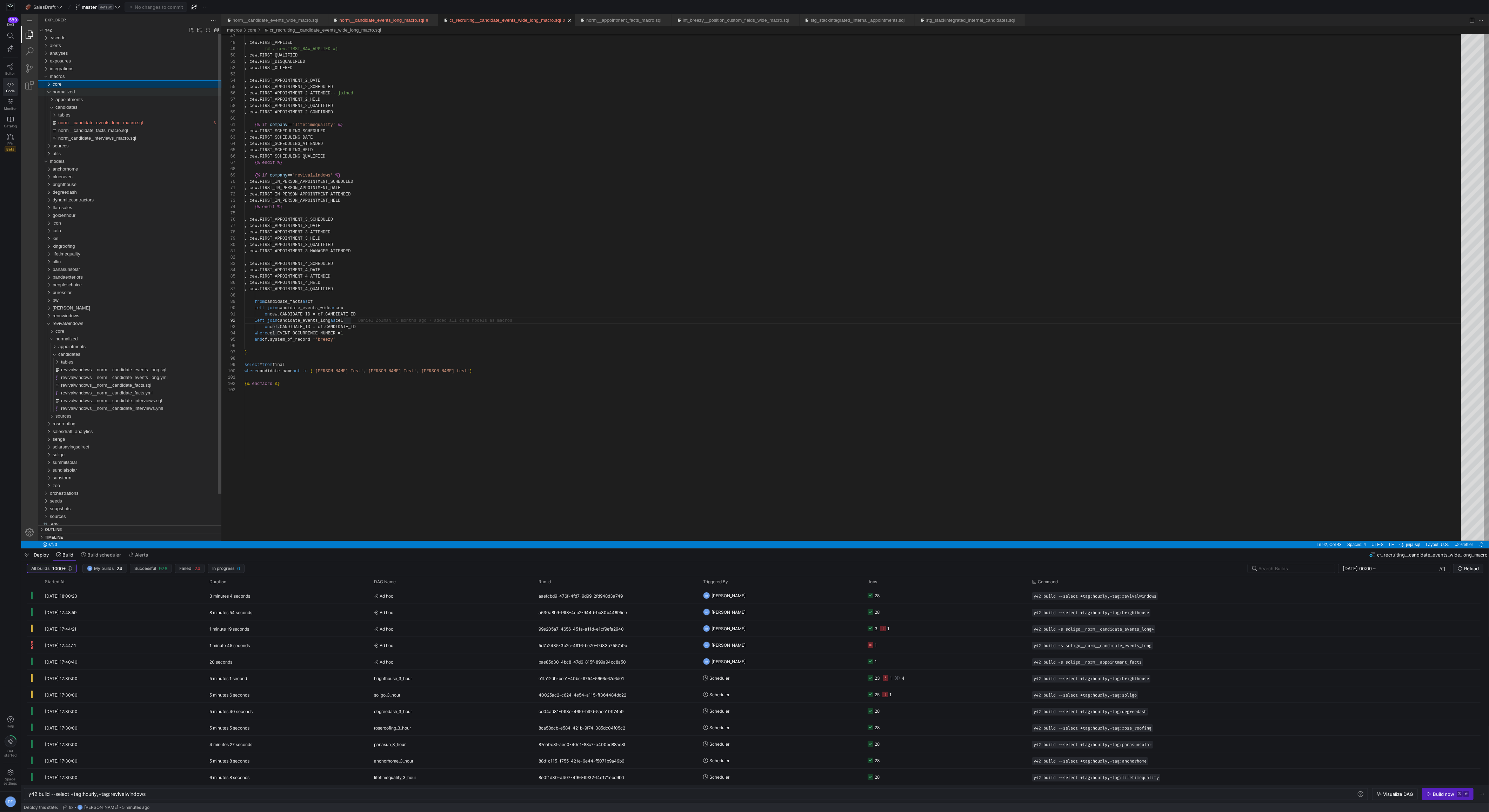
click at [66, 92] on span "normalized" at bounding box center [64, 91] width 23 height 5
click at [73, 278] on span "revivalwindows" at bounding box center [68, 277] width 31 height 5
click at [333, 351] on div ", cew.FIRST_APPLIED {# , cew.FIRST_RAW_APPLIED #} , cew.FIRST_QUALIFIED , cew.F…" at bounding box center [855, 318] width 1221 height 1151
click at [330, 358] on div ", cew.FIRST_APPLIED {# , cew.FIRST_RAW_APPLIED #} , cew.FIRST_QUALIFIED , cew.F…" at bounding box center [855, 318] width 1221 height 1151
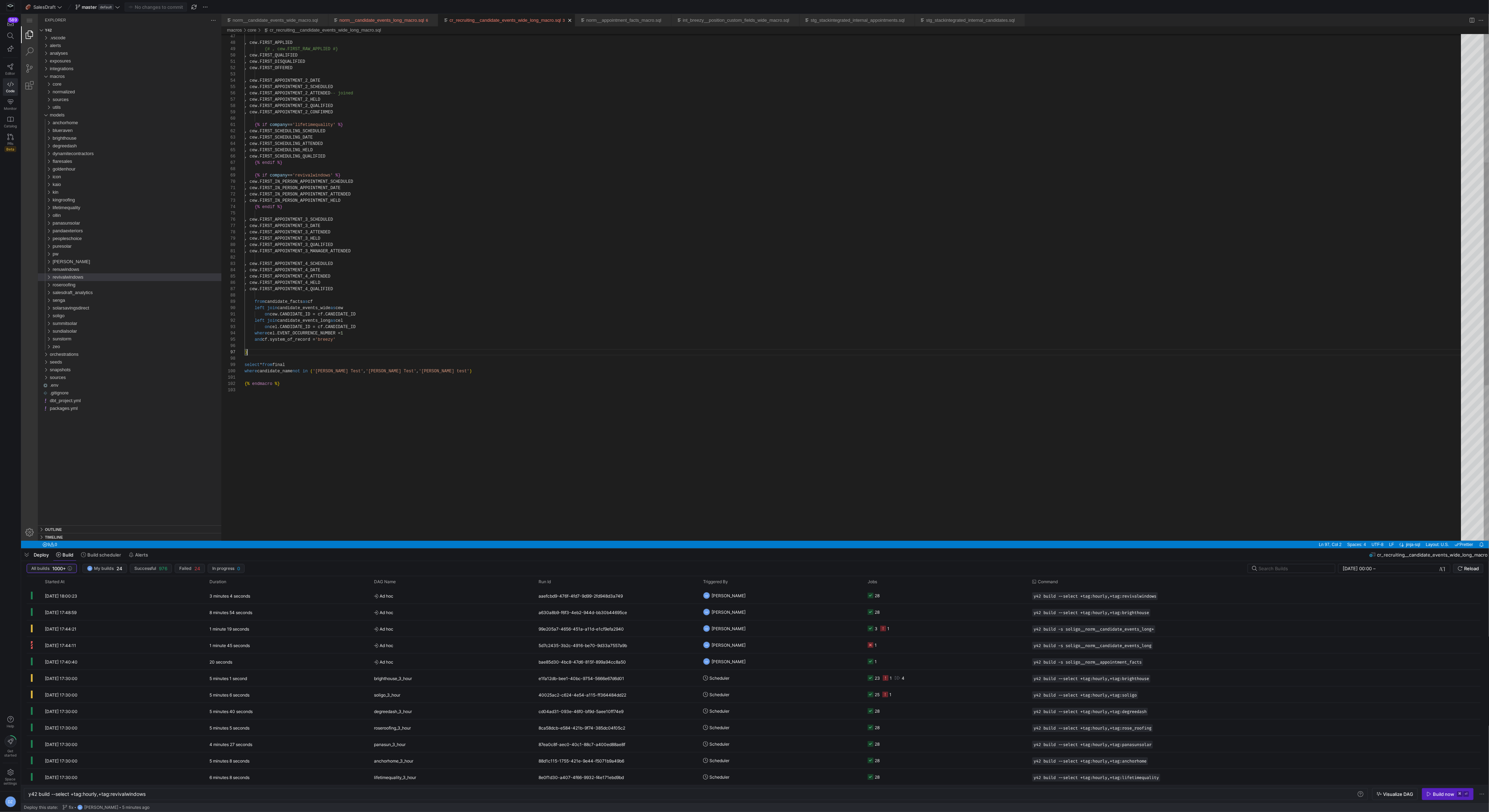
scroll to position [44, 0]
click at [332, 346] on div ", cew.FIRST_APPLIED {# , cew.FIRST_RAW_APPLIED #} , cew.FIRST_QUALIFIED , cew.F…" at bounding box center [855, 318] width 1221 height 1151
click at [331, 352] on div ", cew.FIRST_APPLIED {# , cew.FIRST_RAW_APPLIED #} , cew.FIRST_QUALIFIED , cew.F…" at bounding box center [855, 318] width 1221 height 1151
click at [752, 432] on div ", cew.FIRST_APPLIED {# , cew.FIRST_RAW_APPLIED #} , cew.FIRST_QUALIFIED , cew.F…" at bounding box center [855, 318] width 1221 height 1151
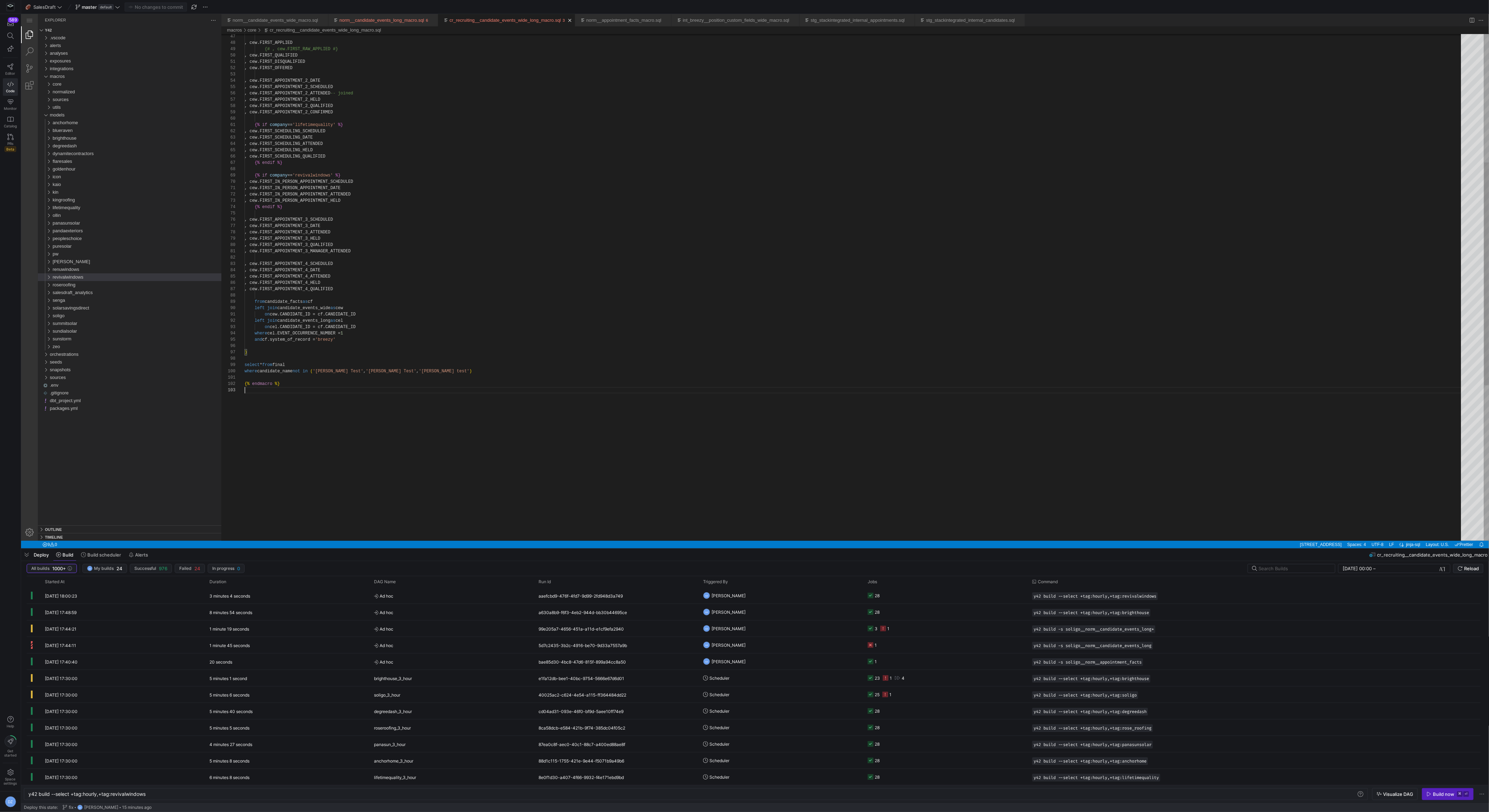
scroll to position [13, 0]
type textarea ", cew.FIRST_APPOINTMENT_3_MANAGER_ATTENDED , cew.FIRST_APPOINTMENT_4_SCHEDULED …"
click at [731, 281] on div ", cew.FIRST_APPLIED {# , cew.FIRST_RAW_APPLIED #} , cew.FIRST_QUALIFIED , cew.F…" at bounding box center [855, 318] width 1221 height 1151
click at [436, 18] on link "Close (⌘W)" at bounding box center [433, 20] width 7 height 7
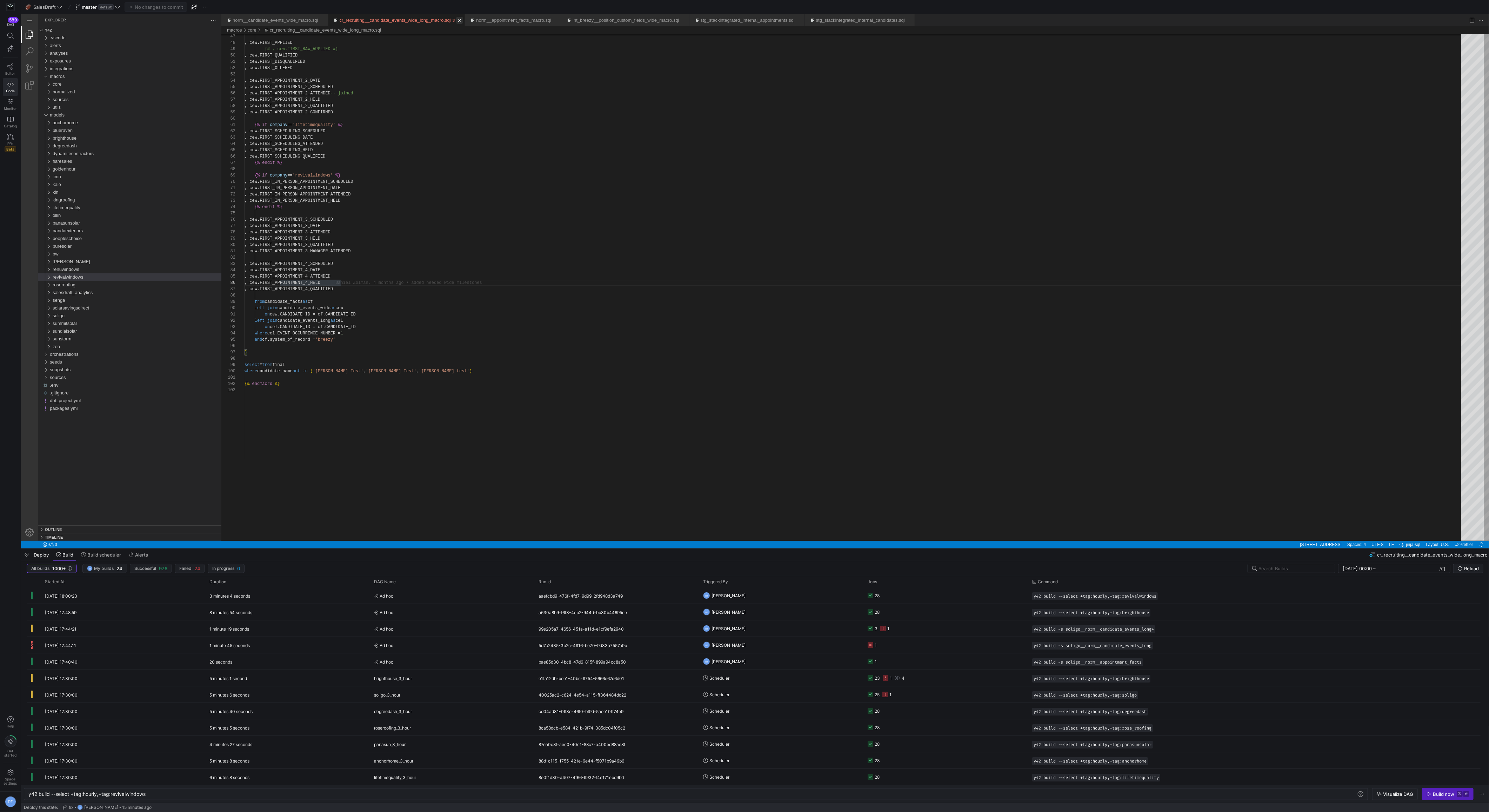
click at [463, 21] on link "Close (⌘W)" at bounding box center [460, 20] width 7 height 7
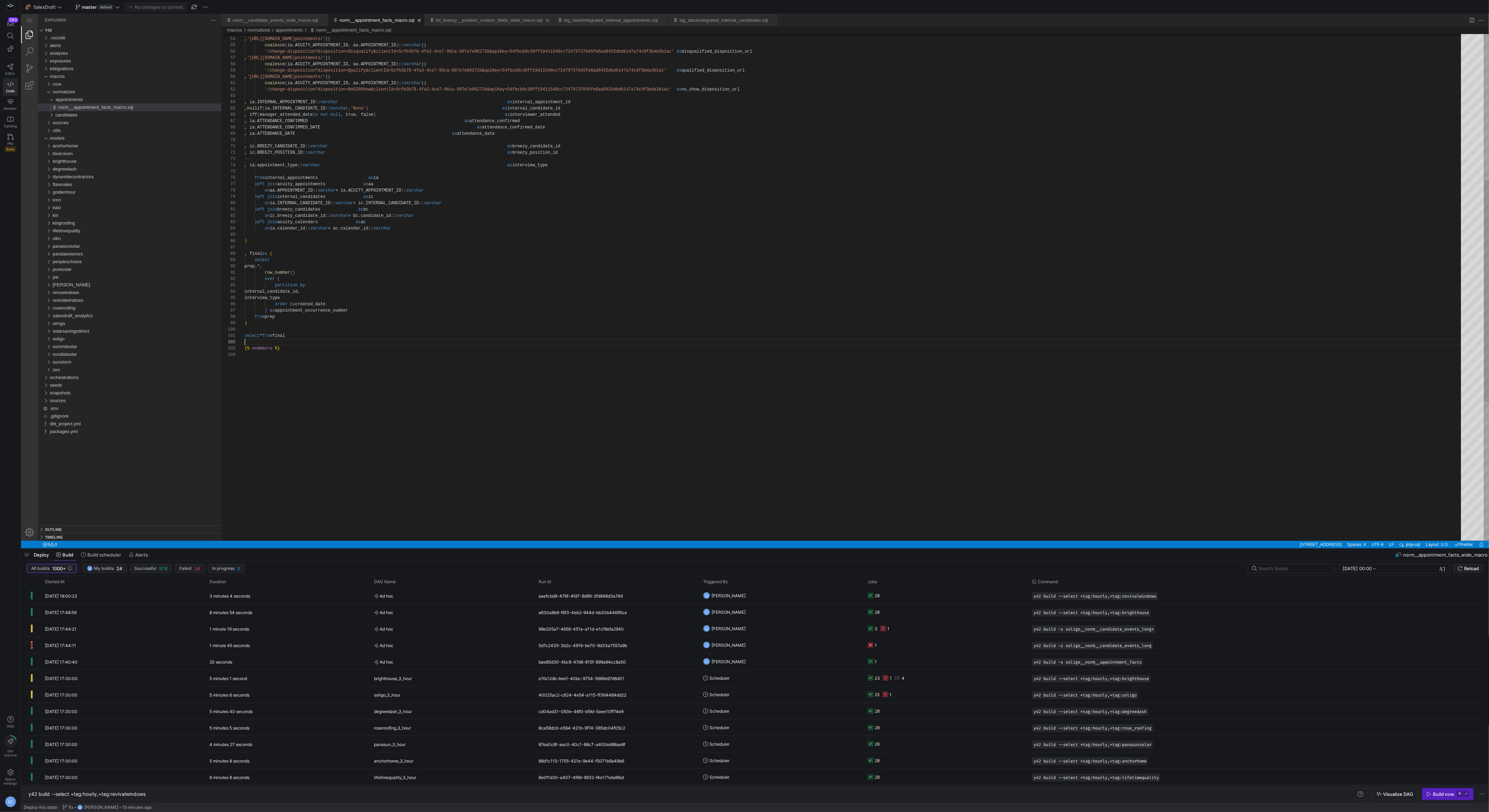
scroll to position [6, 0]
click at [414, 20] on div "norm__appointment_facts_macro.sql" at bounding box center [373, 20] width 83 height 12
click at [427, 19] on link "Close (⌘W)" at bounding box center [424, 20] width 7 height 7
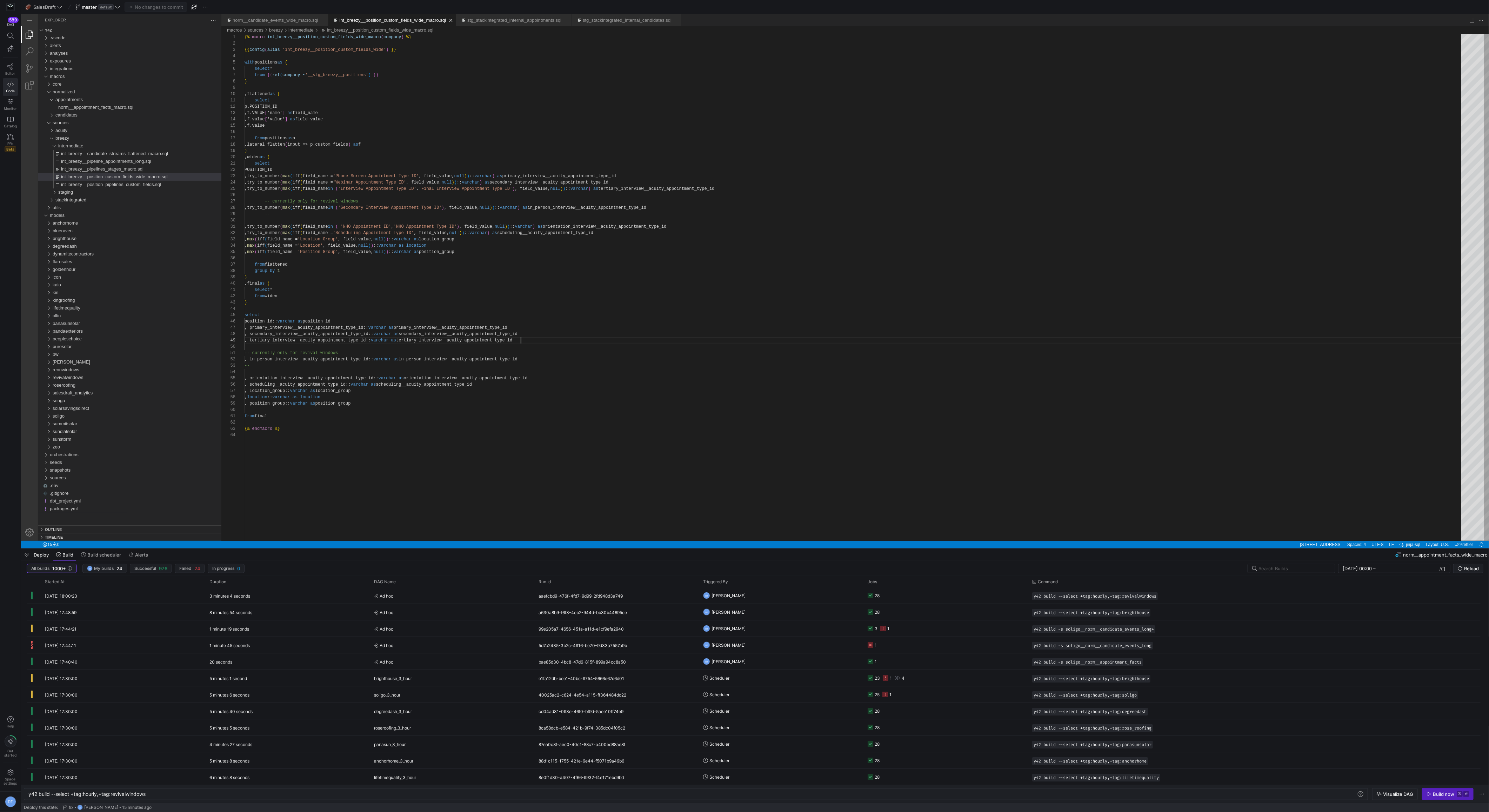
scroll to position [50, 276]
click at [458, 19] on link "Close (⌘W)" at bounding box center [455, 20] width 7 height 7
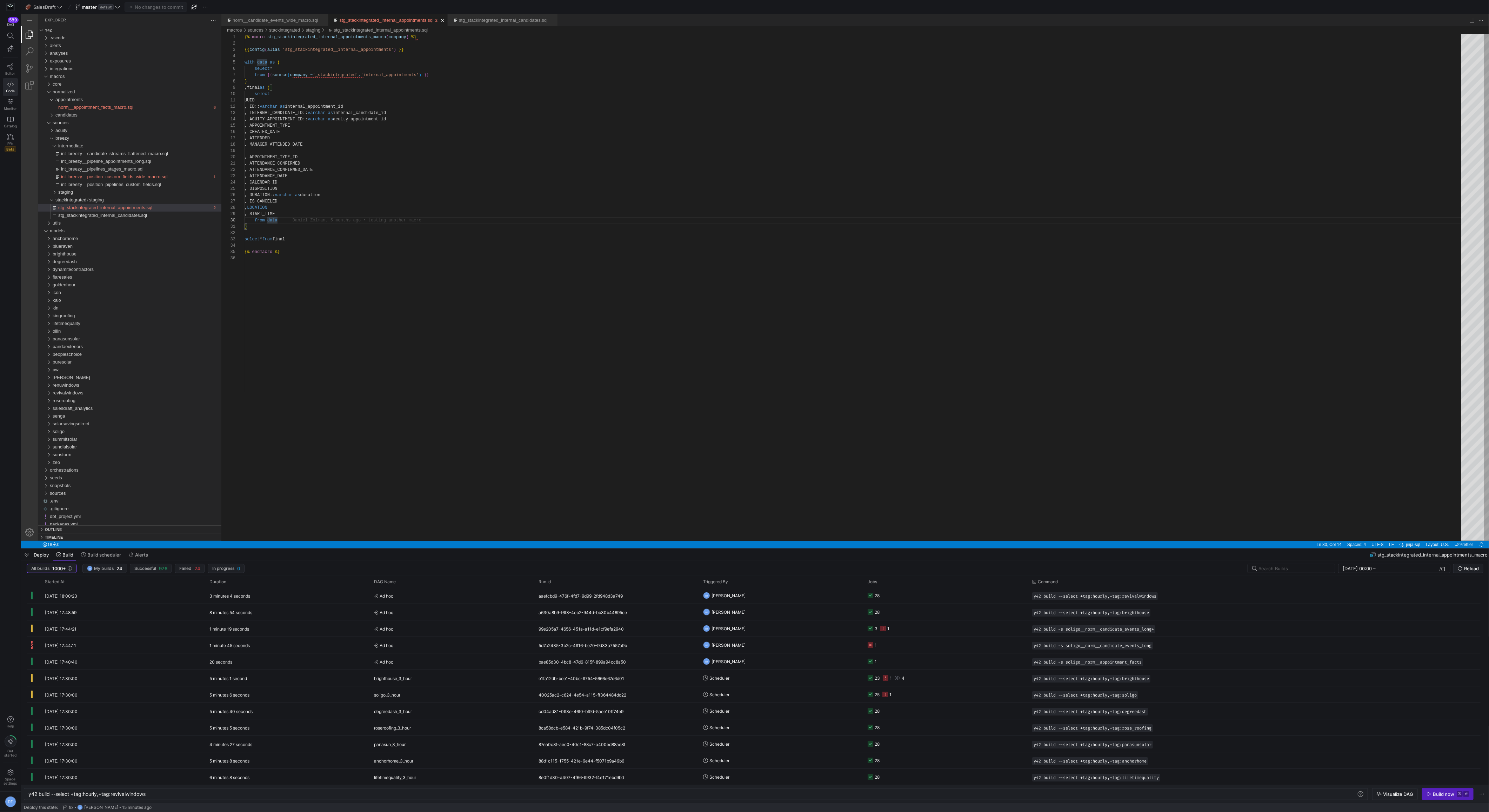
click at [438, 20] on div "stg_stackintegrated_internal_appointments.sql" at bounding box center [384, 20] width 106 height 12
click at [446, 21] on link "Close (⌘W)" at bounding box center [442, 20] width 7 height 7
click at [437, 21] on link "Close (⌘W)" at bounding box center [434, 20] width 7 height 7
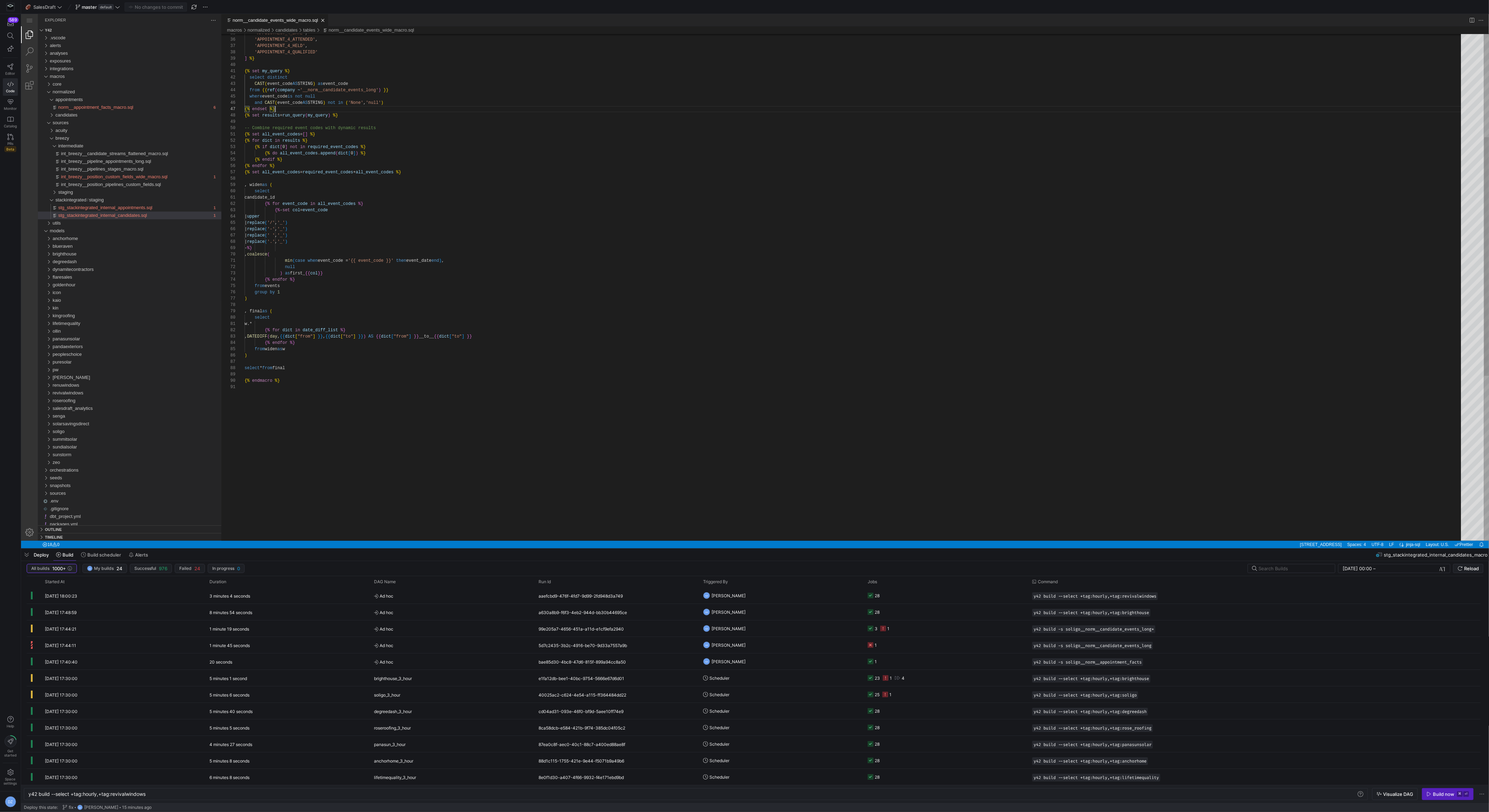
scroll to position [38, 31]
click at [330, 18] on link "Close (⌘W)" at bounding box center [327, 20] width 7 height 7
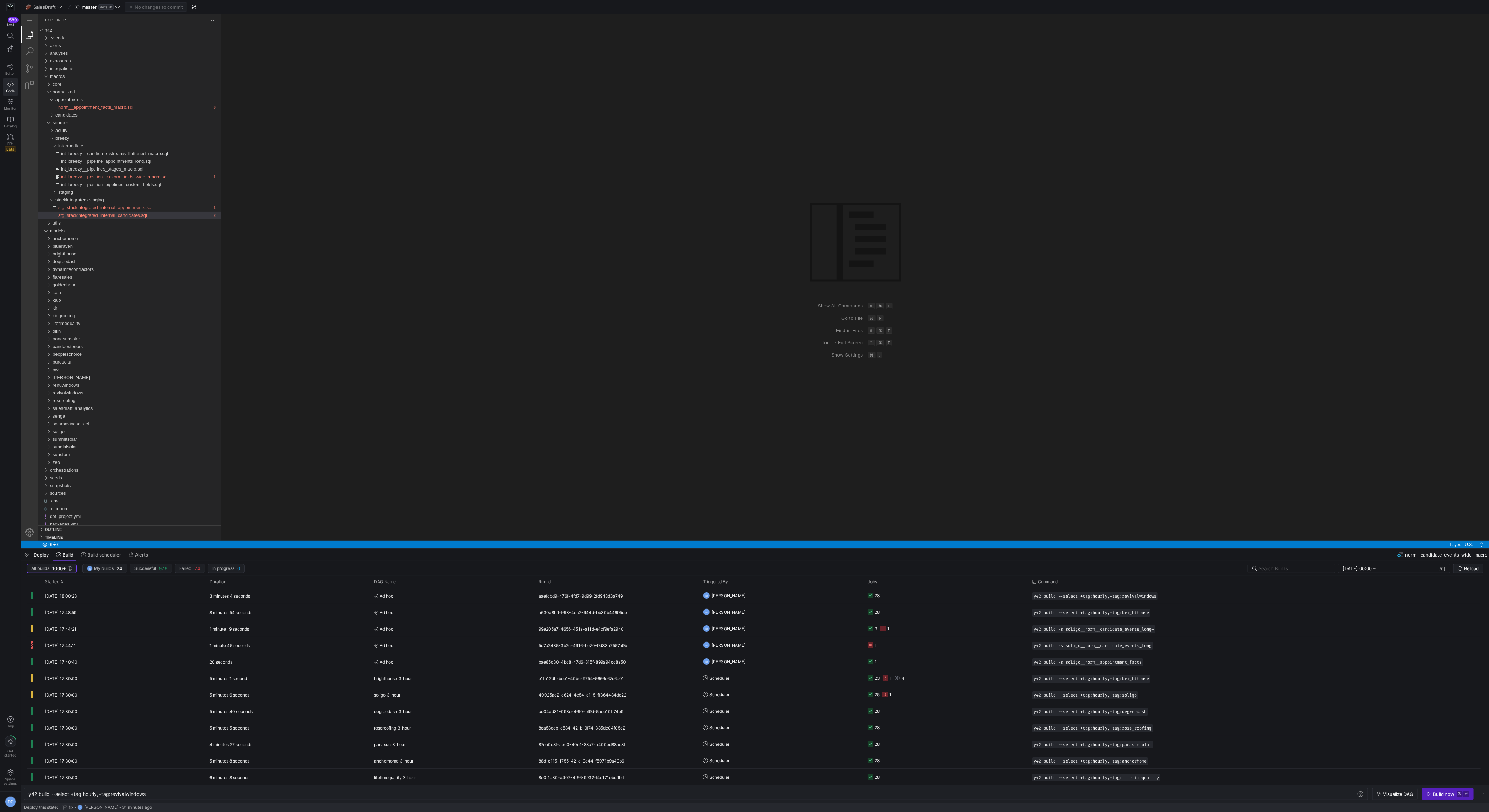
click at [1125, 322] on div "Group 1 (empty)" at bounding box center [855, 277] width 1268 height 526
